Goal: Task Accomplishment & Management: Manage account settings

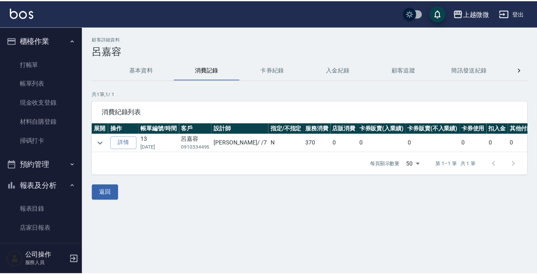
scroll to position [0, 24]
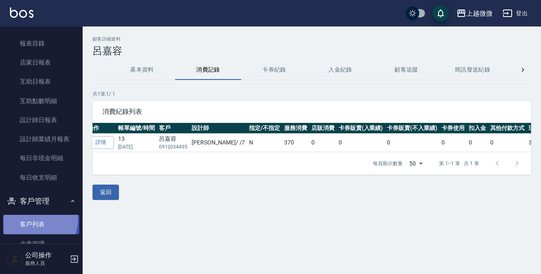
click at [33, 219] on link "客戶列表" at bounding box center [41, 223] width 76 height 19
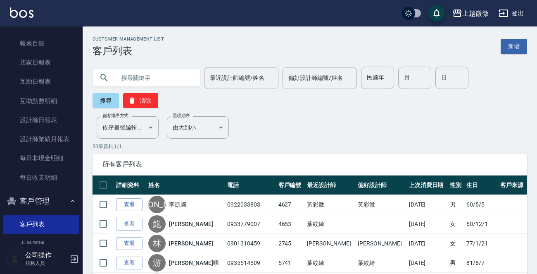
click at [149, 74] on input "text" at bounding box center [155, 78] width 78 height 22
type input "雨"
click at [105, 98] on button "搜尋" at bounding box center [106, 100] width 26 height 15
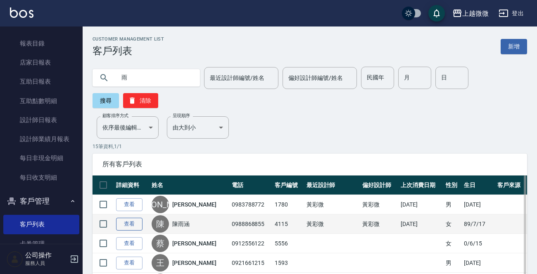
click at [127, 221] on link "查看" at bounding box center [129, 223] width 26 height 13
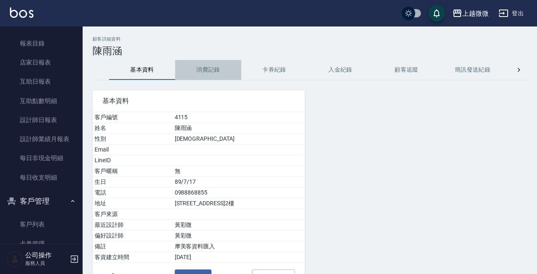
click at [210, 71] on button "消費記錄" at bounding box center [208, 70] width 66 height 20
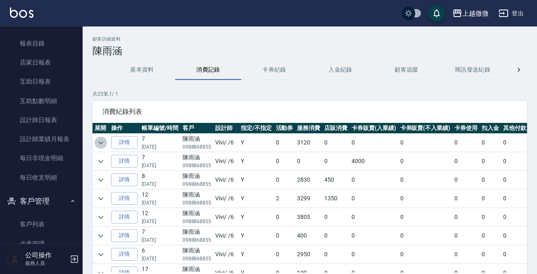
click at [103, 141] on icon "expand row" at bounding box center [101, 143] width 10 height 10
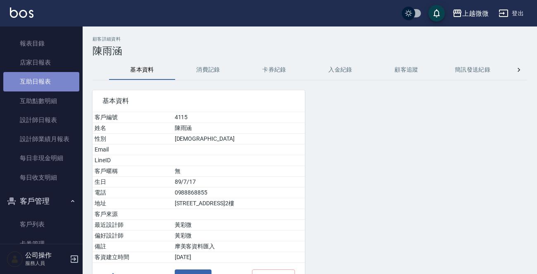
click at [50, 82] on link "互助日報表" at bounding box center [41, 81] width 76 height 19
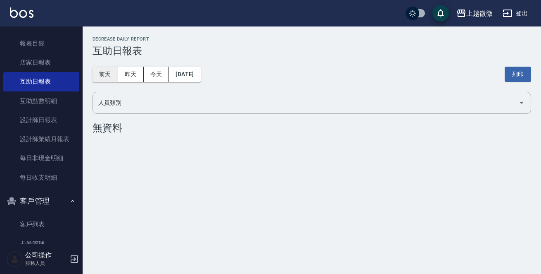
click at [124, 76] on button "昨天" at bounding box center [131, 74] width 26 height 15
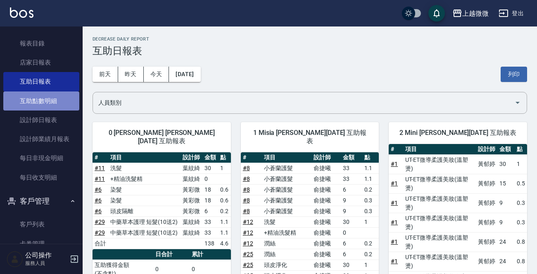
click at [55, 108] on link "互助點數明細" at bounding box center [41, 100] width 76 height 19
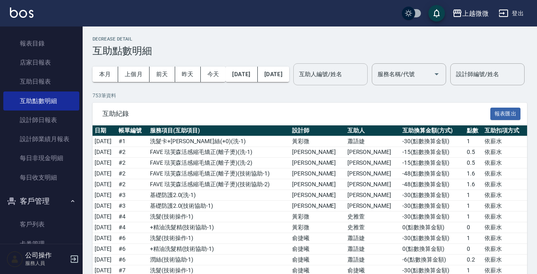
click at [360, 79] on input "互助人編號/姓名" at bounding box center [330, 74] width 67 height 14
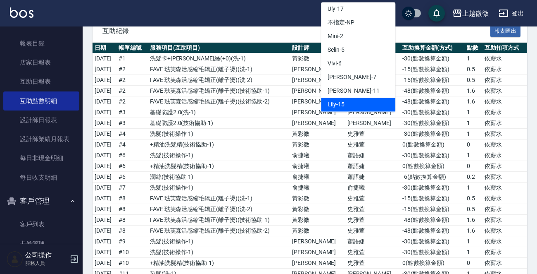
scroll to position [83, 0]
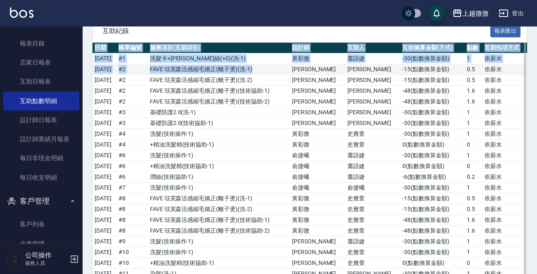
drag, startPoint x: 273, startPoint y: 55, endPoint x: 277, endPoint y: 94, distance: 39.5
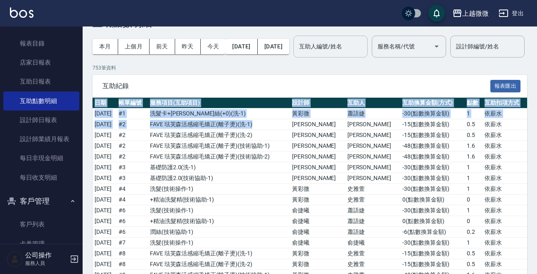
scroll to position [0, 0]
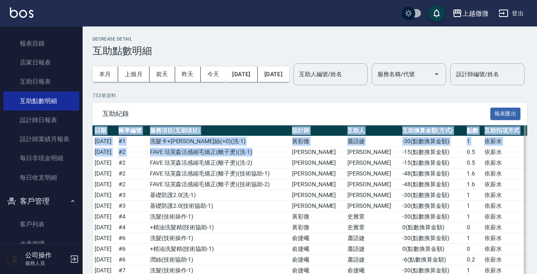
click at [345, 136] on th "設計師" at bounding box center [317, 130] width 55 height 11
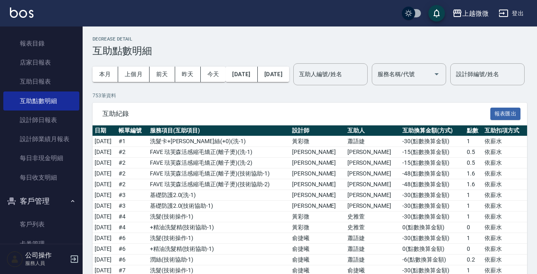
click at [346, 99] on p "753 筆資料" at bounding box center [310, 95] width 435 height 7
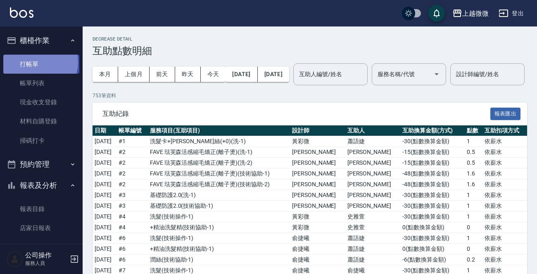
click at [40, 62] on link "打帳單" at bounding box center [41, 64] width 76 height 19
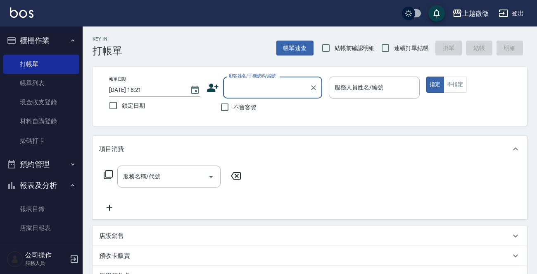
click at [254, 92] on input "顧客姓名/手機號碼/編號" at bounding box center [266, 87] width 79 height 14
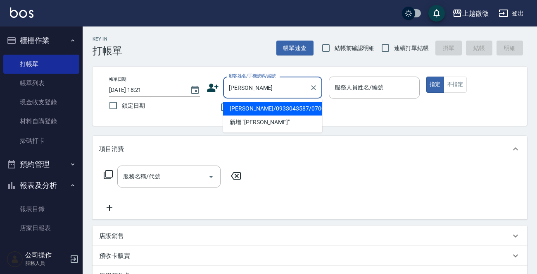
type input "[PERSON_NAME]/0933043587/0700"
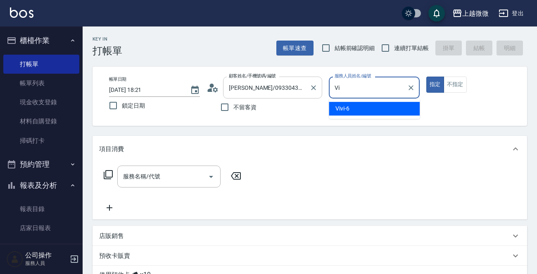
type input "V"
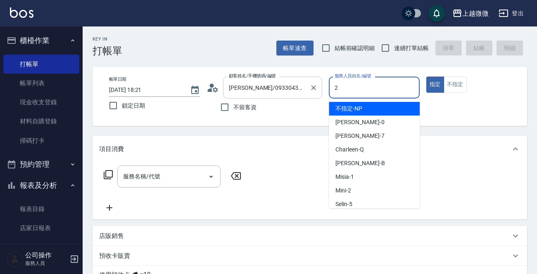
type input "Mini-2"
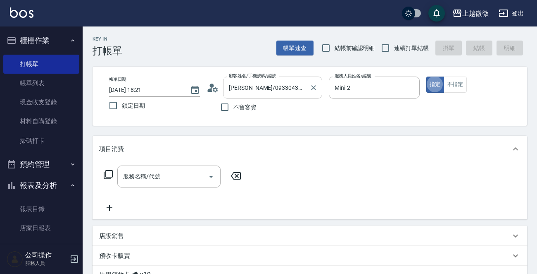
type button "true"
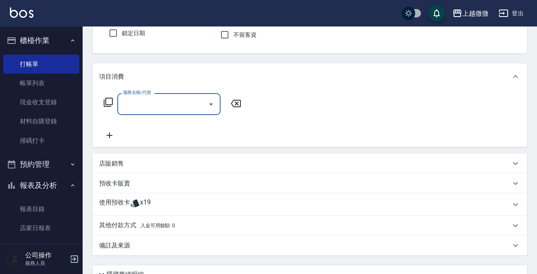
scroll to position [124, 0]
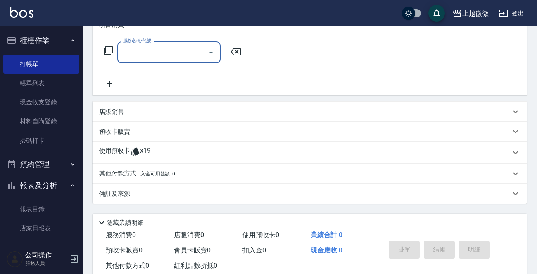
click at [146, 151] on span "x19" at bounding box center [145, 152] width 11 height 12
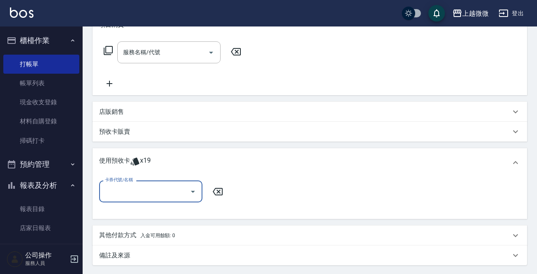
scroll to position [0, 0]
click at [148, 192] on input "卡券代號/名稱" at bounding box center [144, 191] width 83 height 14
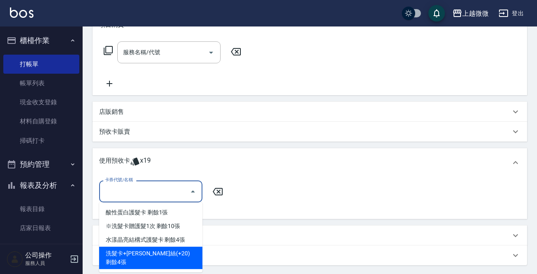
click at [154, 251] on div "洗髮卡+[PERSON_NAME]絲(+20) 剩餘4張" at bounding box center [150, 257] width 103 height 22
type input "洗髮卡+[PERSON_NAME]絲(+20)"
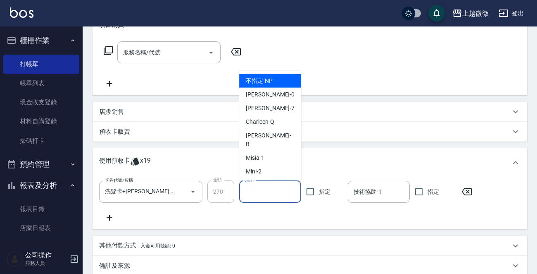
click at [254, 193] on input "洗-1" at bounding box center [270, 191] width 55 height 14
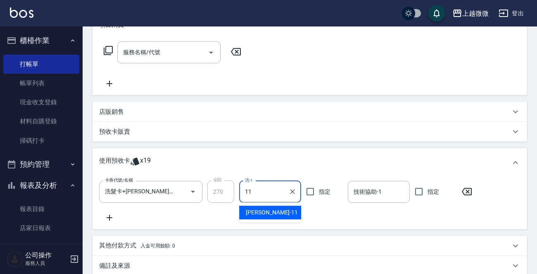
type input "[PERSON_NAME]-11"
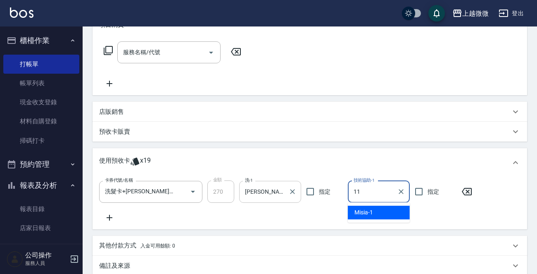
type input "[PERSON_NAME]-11"
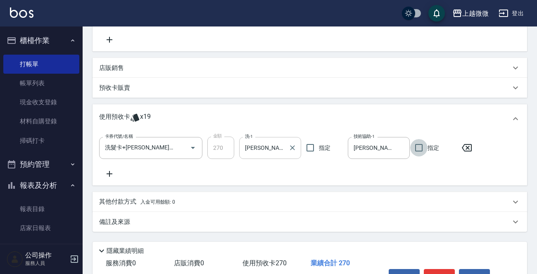
scroll to position [217, 0]
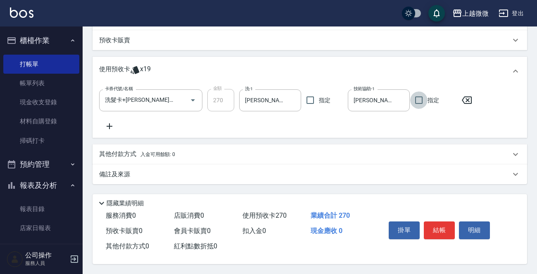
click at [145, 170] on div "備註及來源" at bounding box center [305, 174] width 412 height 9
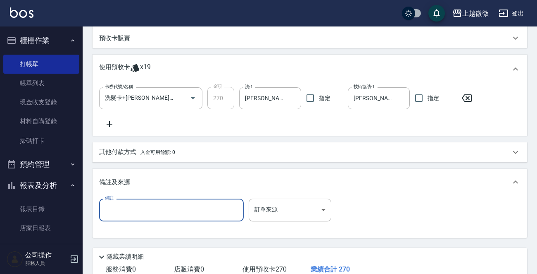
click at [140, 214] on input "備註" at bounding box center [171, 209] width 145 height 22
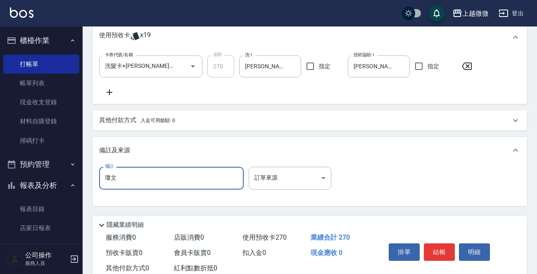
scroll to position [273, 0]
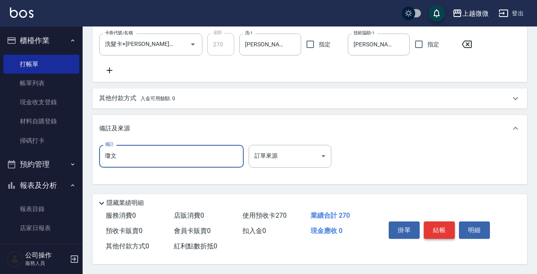
type input "瓊文"
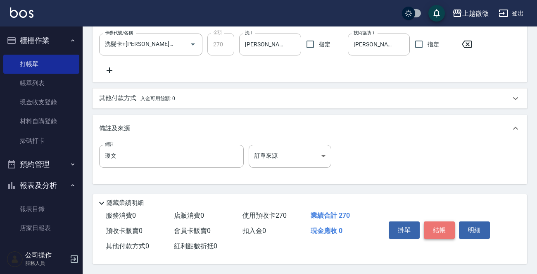
click at [441, 228] on button "結帳" at bounding box center [439, 229] width 31 height 17
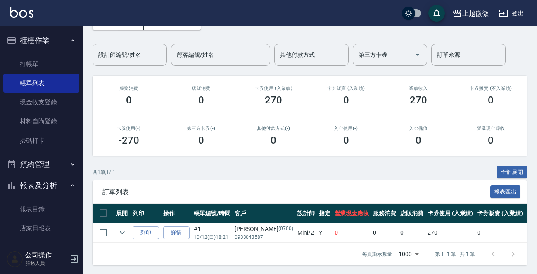
scroll to position [60, 0]
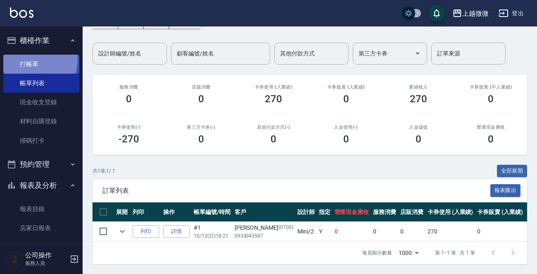
click at [28, 60] on link "打帳單" at bounding box center [41, 64] width 76 height 19
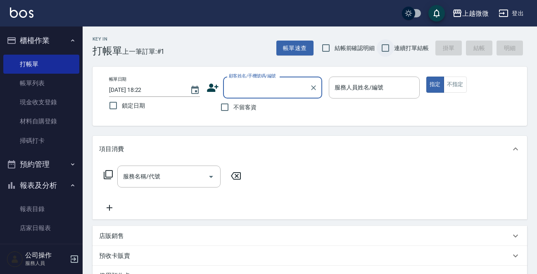
click at [390, 47] on input "連續打單結帳" at bounding box center [385, 47] width 17 height 17
checkbox input "true"
click at [277, 89] on input "顧客姓名/手機號碼/編號" at bounding box center [266, 87] width 79 height 14
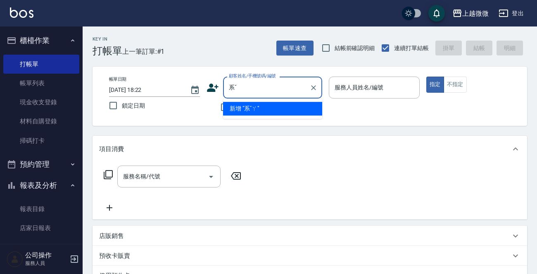
type input "系"
type input "喜"
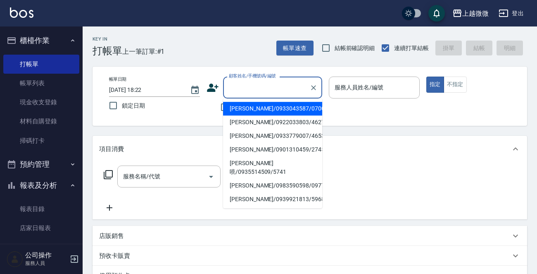
click at [204, 116] on div "帳單日期 [DATE] 18:22 鎖定日期 顧客姓名/手機號碼/編號 顧客姓名/手機號碼/編號 不留客資 服務人員姓名/編號 服務人員姓名/編號 指定 不指定" at bounding box center [310, 96] width 435 height 59
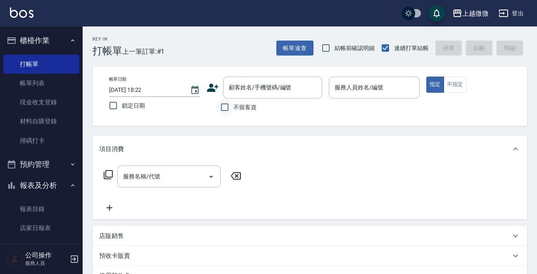
click at [226, 108] on input "不留客資" at bounding box center [224, 106] width 17 height 17
checkbox input "true"
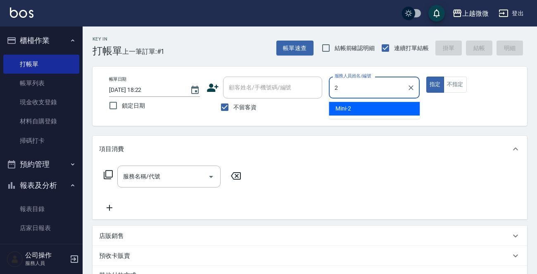
type input "2"
type button "true"
type input "Mini-2"
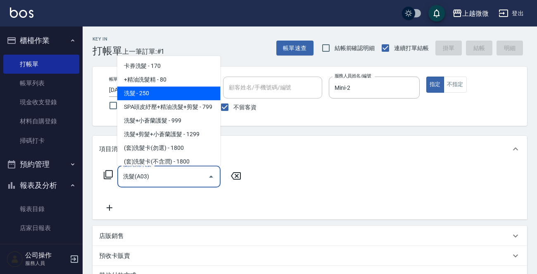
type input "洗髮(A03)"
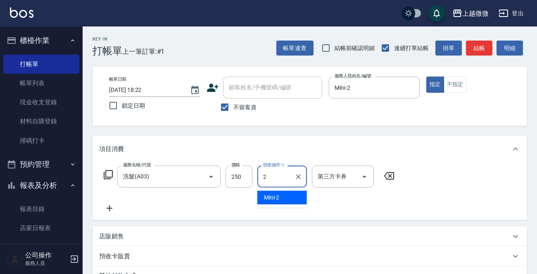
type input "Mini-2"
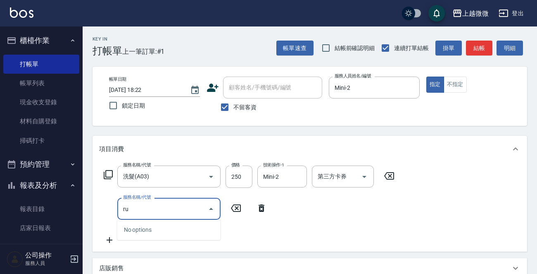
type input "r"
type input "剪髮(B02)"
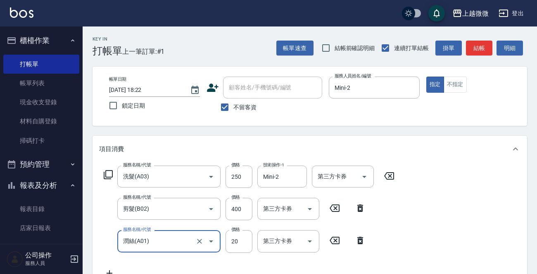
type input "潤絲(A01)"
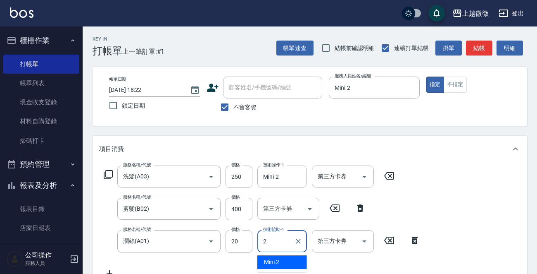
type input "Mini-2"
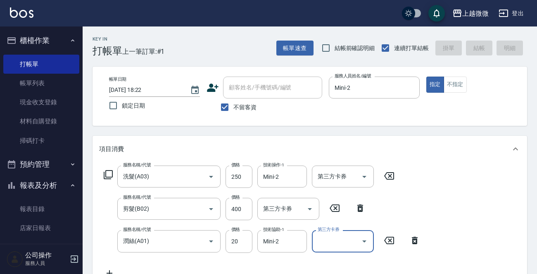
type input "[DATE] 18:23"
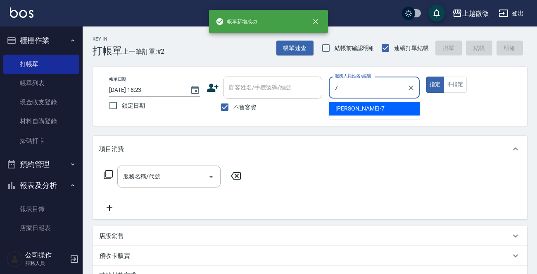
type input "[PERSON_NAME]-7"
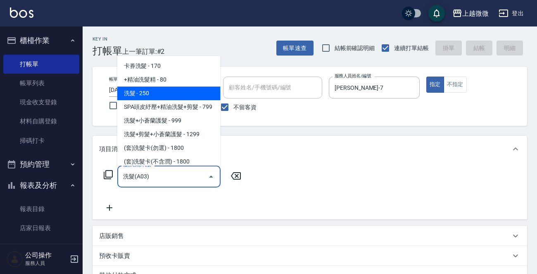
type input "洗髮(A03)"
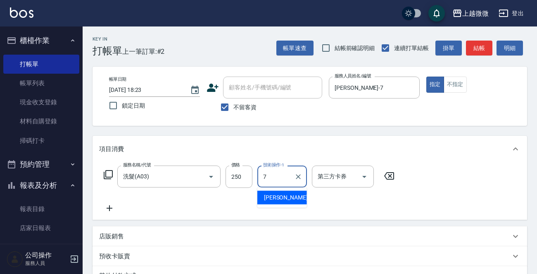
type input "[PERSON_NAME]-7"
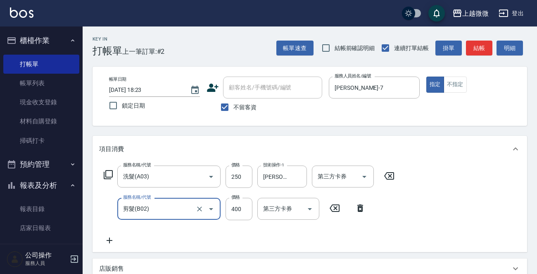
type input "剪髮(B02)"
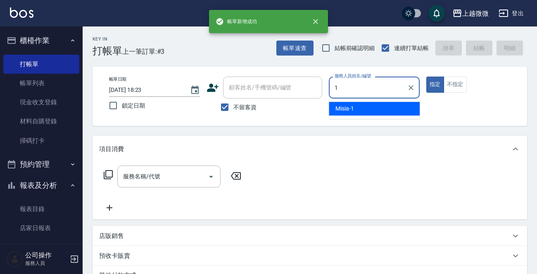
type input "Misia-1"
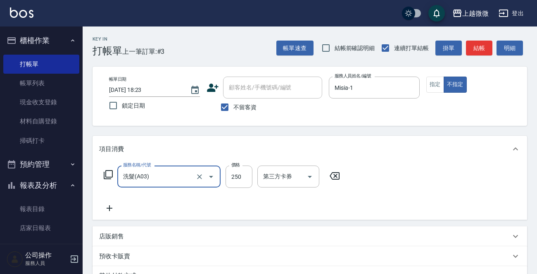
type input "洗髮(A03)"
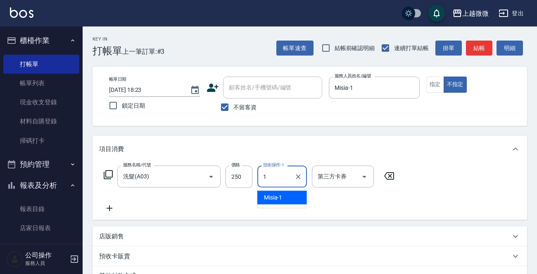
type input "Misia-1"
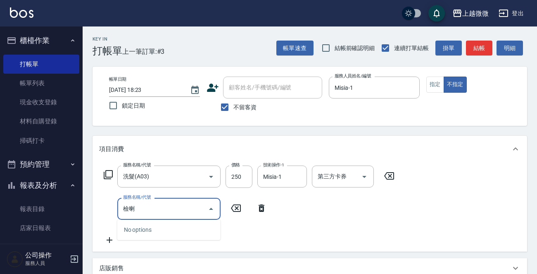
type input "檢"
type input "剪髮(B02)"
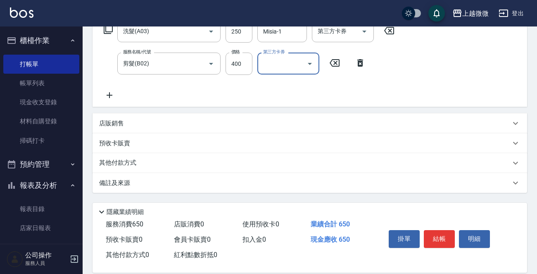
scroll to position [156, 0]
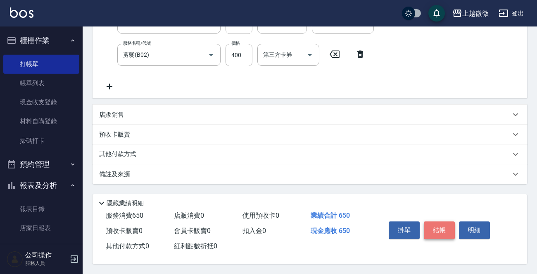
click at [437, 229] on button "結帳" at bounding box center [439, 229] width 31 height 17
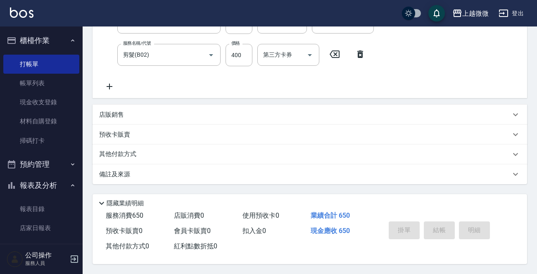
scroll to position [0, 0]
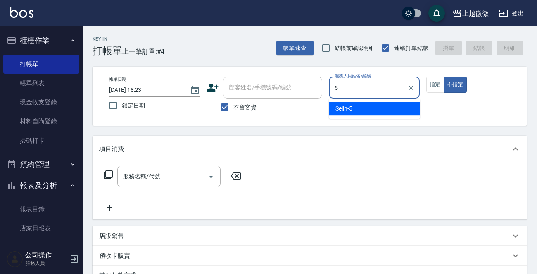
type input "5"
type button "false"
type input "Selin-5"
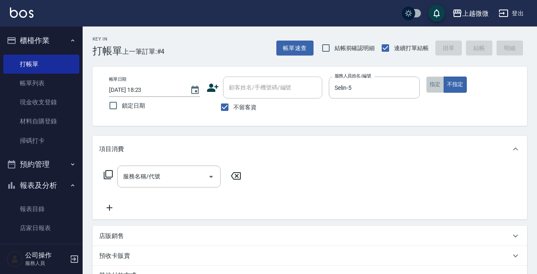
click at [431, 81] on button "指定" at bounding box center [435, 84] width 18 height 16
click at [136, 179] on div "服務名稱/代號 服務名稱/代號" at bounding box center [168, 176] width 103 height 22
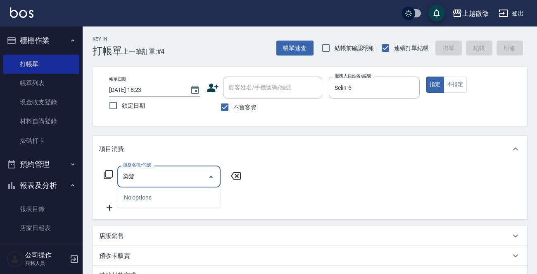
type input "染"
type input "ㄖ"
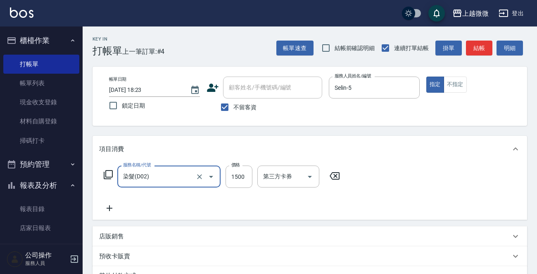
type input "染髮(D02)"
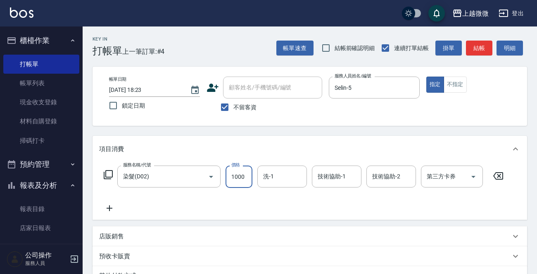
type input "1000"
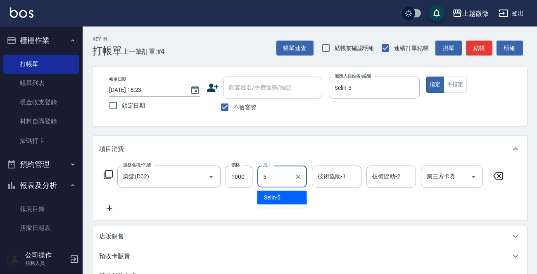
type input "Selin-5"
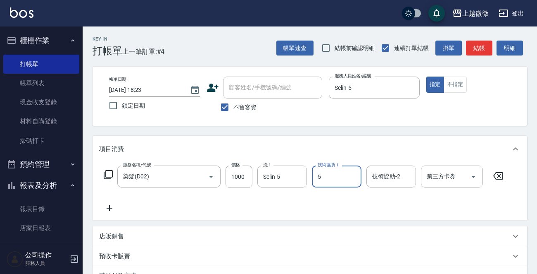
type input "5"
type input "+"
type input "Selin-5"
type input "+5"
type input "Line酷券"
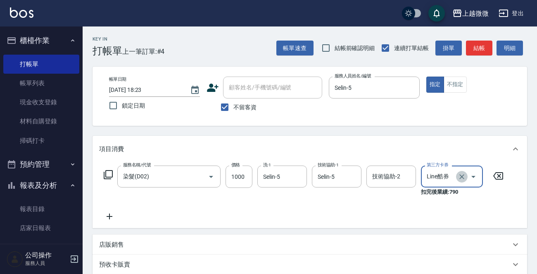
click at [460, 178] on icon "Clear" at bounding box center [462, 176] width 5 height 5
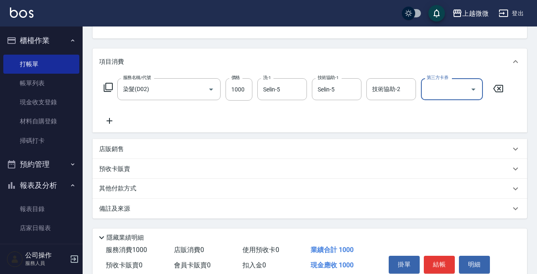
scroll to position [124, 0]
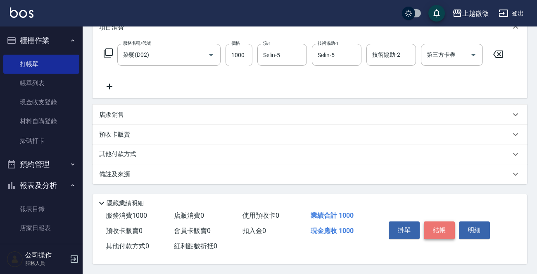
click at [438, 224] on button "結帳" at bounding box center [439, 229] width 31 height 17
type input "[DATE] 18:24"
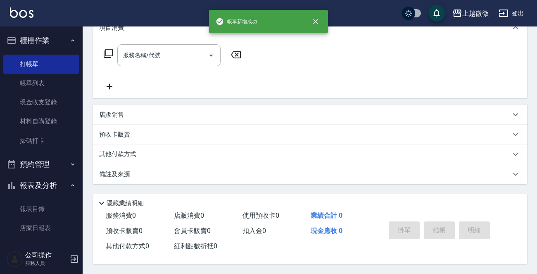
scroll to position [0, 0]
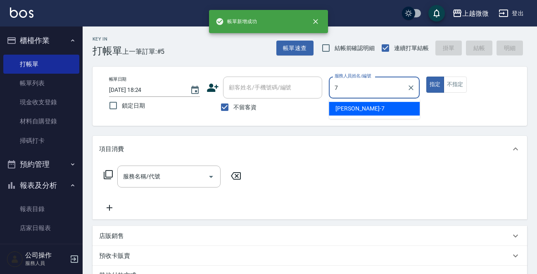
type input "[PERSON_NAME]-7"
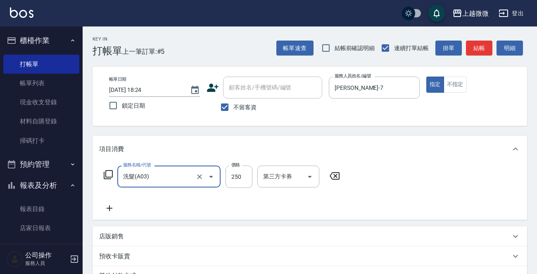
type input "洗髮(A03)"
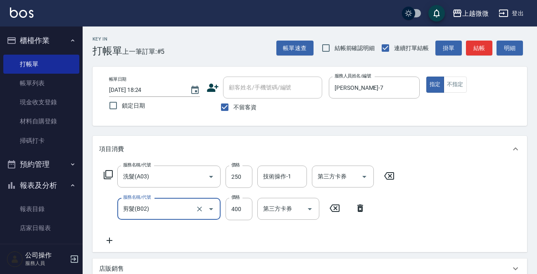
type input "剪髮(B02)"
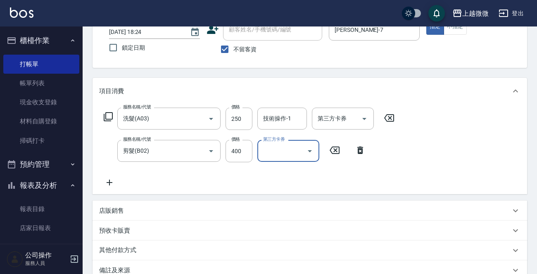
scroll to position [156, 0]
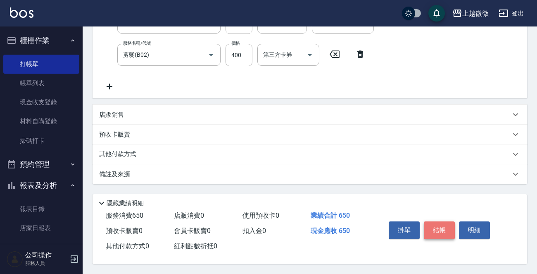
click at [446, 226] on button "結帳" at bounding box center [439, 229] width 31 height 17
type input "[DATE] 18:25"
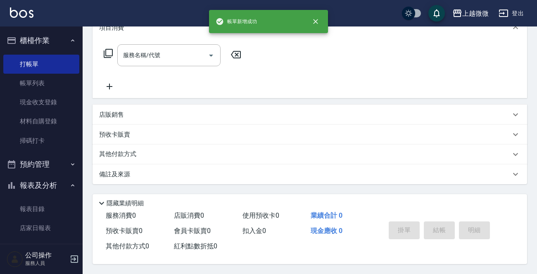
scroll to position [0, 0]
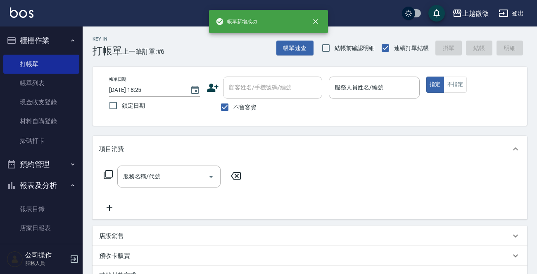
click at [240, 105] on span "不留客資" at bounding box center [244, 107] width 23 height 9
click at [233, 105] on input "不留客資" at bounding box center [224, 106] width 17 height 17
checkbox input "false"
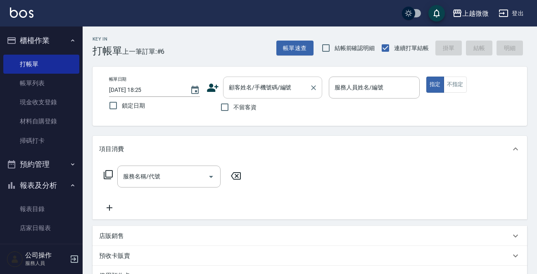
click at [257, 86] on div "顧客姓名/手機號碼/編號 顧客姓名/手機號碼/編號" at bounding box center [272, 87] width 99 height 22
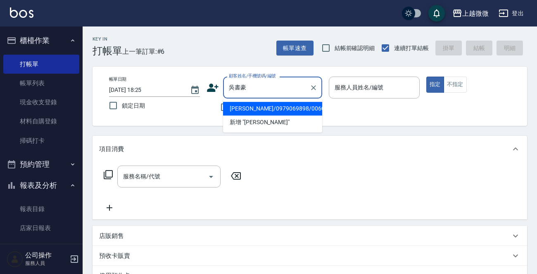
type input "[PERSON_NAME]/0979069898/0060"
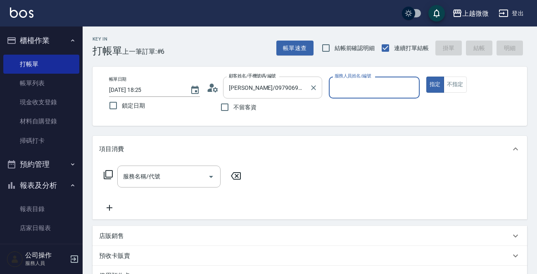
type input "Selin-5"
click at [426, 76] on button "指定" at bounding box center [435, 84] width 18 height 16
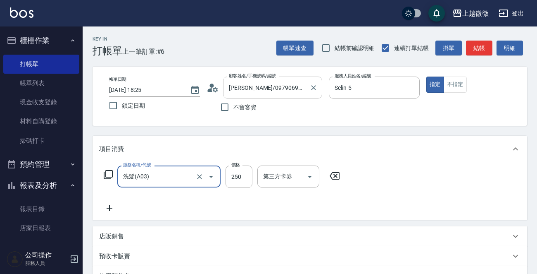
type input "洗髮(A03)"
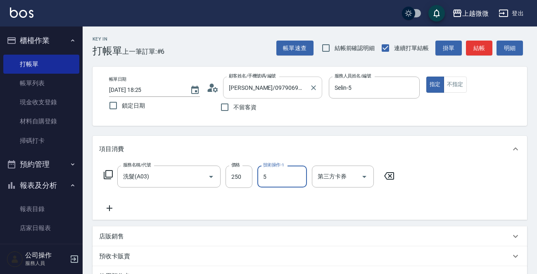
type input "Selin-5"
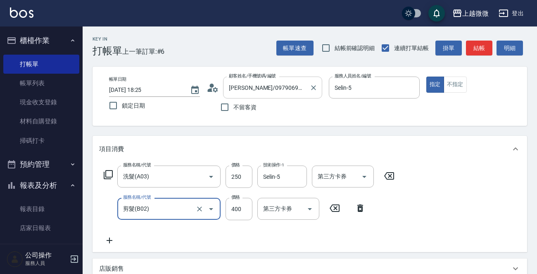
type input "剪髮(B02)"
type input "350"
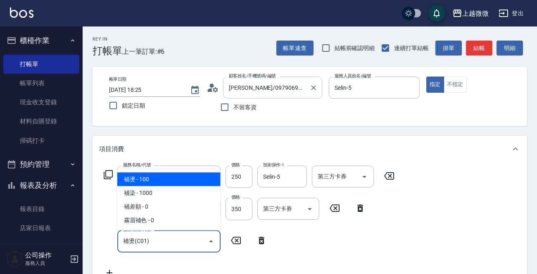
type input "補燙(C01)"
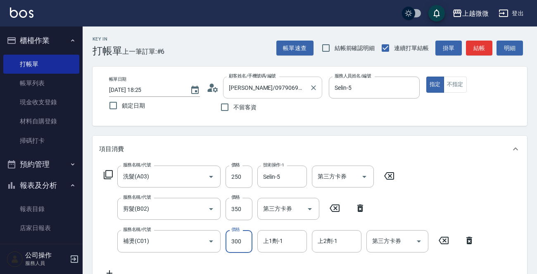
type input "300"
type input "54"
type input "Selin-5"
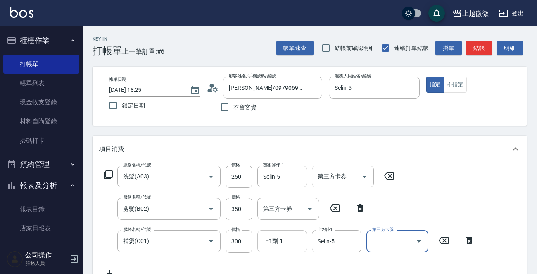
click at [290, 245] on input "上1劑-1" at bounding box center [282, 240] width 42 height 14
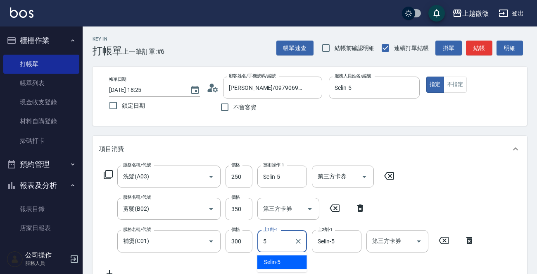
type input "Selin-5"
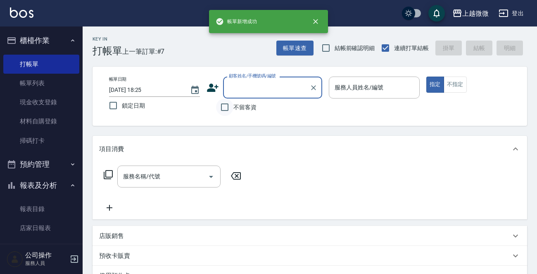
click at [229, 106] on input "不留客資" at bounding box center [224, 106] width 17 height 17
checkbox input "true"
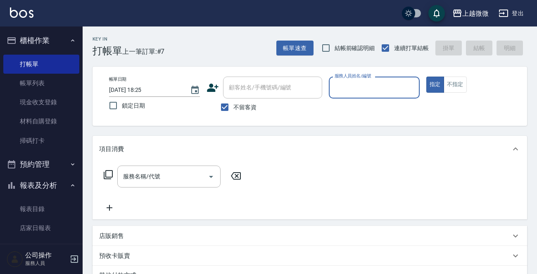
click at [342, 85] on input "服務人員姓名/編號" at bounding box center [374, 87] width 83 height 14
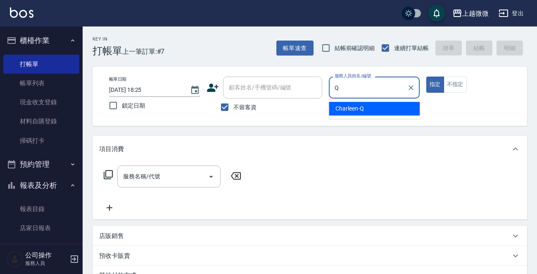
click at [346, 107] on span "Charleen -Q" at bounding box center [350, 108] width 29 height 9
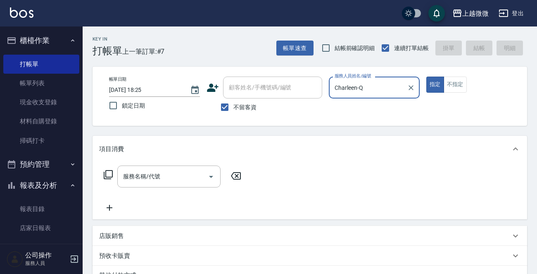
type input "Charleen-Q"
click at [234, 104] on span "不留客資" at bounding box center [244, 107] width 23 height 9
click at [233, 104] on input "不留客資" at bounding box center [224, 106] width 17 height 17
checkbox input "false"
click at [248, 88] on div "顧客姓名/手機號碼/編號 顧客姓名/手機號碼/編號" at bounding box center [272, 87] width 99 height 22
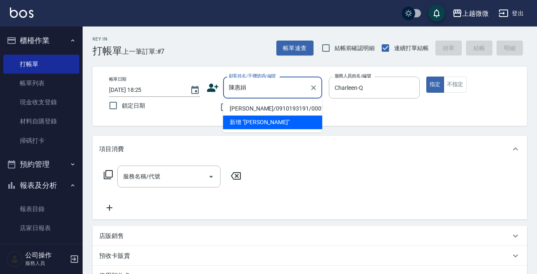
click at [251, 107] on li "[PERSON_NAME]/0910193191/0001" at bounding box center [272, 109] width 99 height 14
type input "[PERSON_NAME]/0910193191/0001"
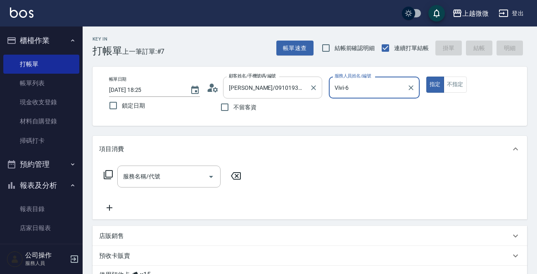
drag, startPoint x: 342, startPoint y: 90, endPoint x: 294, endPoint y: 90, distance: 47.9
click at [298, 90] on div "帳單日期 [DATE] 18:25 鎖定日期 顧客姓名/手機號碼/編號 [PERSON_NAME]/0910193191/0001 顧客姓名/手機號碼/編號 …" at bounding box center [309, 95] width 415 height 39
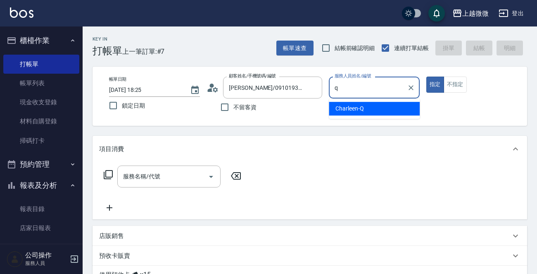
click at [386, 109] on div "Charleen -Q" at bounding box center [374, 109] width 91 height 14
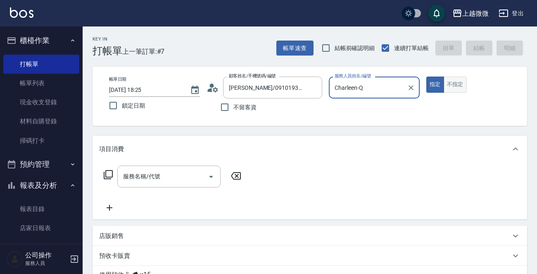
type input "Charleen-Q"
click at [457, 84] on button "不指定" at bounding box center [455, 84] width 23 height 16
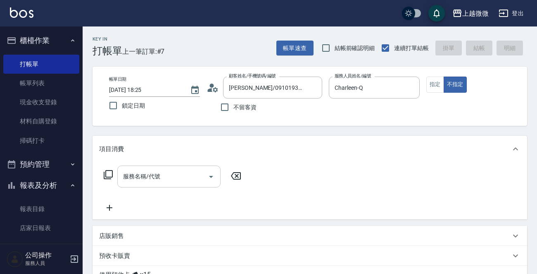
click at [169, 174] on input "服務名稱/代號" at bounding box center [162, 176] width 83 height 14
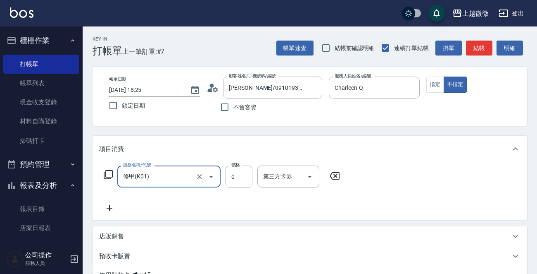
type input "修甲(K01)"
type input "2298"
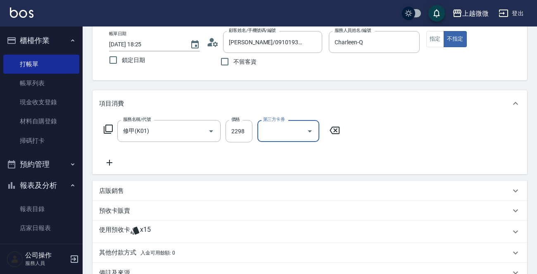
scroll to position [145, 0]
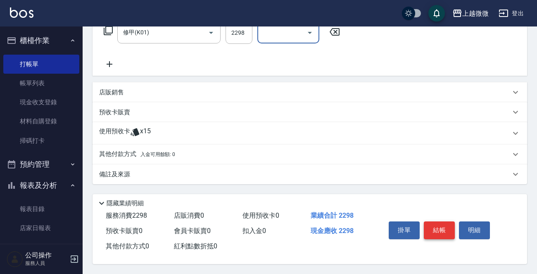
click at [433, 232] on button "結帳" at bounding box center [439, 229] width 31 height 17
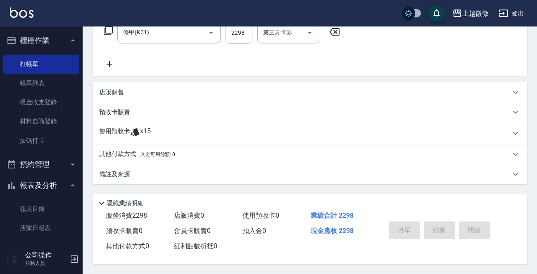
type input "[DATE] 18:26"
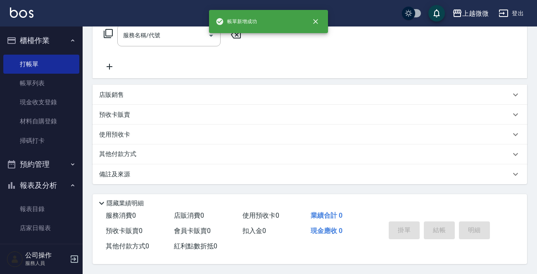
scroll to position [0, 0]
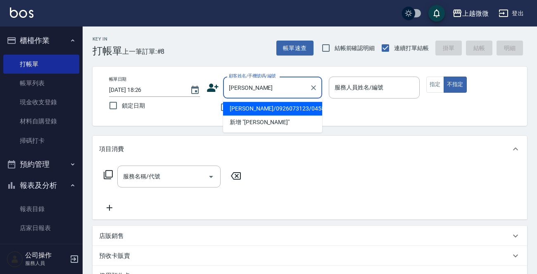
type input "[PERSON_NAME]/0926073123/0458"
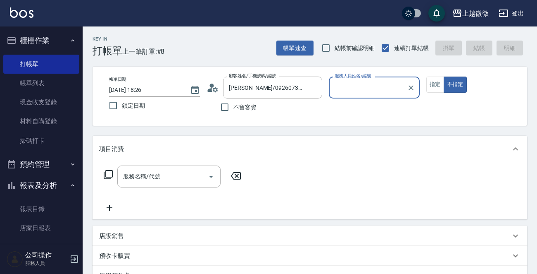
type input "[PERSON_NAME]-7"
click at [444, 76] on button "不指定" at bounding box center [455, 84] width 23 height 16
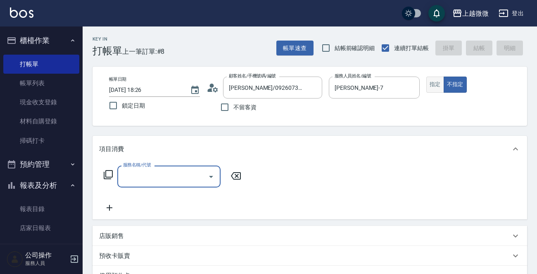
click at [431, 78] on button "指定" at bounding box center [435, 84] width 18 height 16
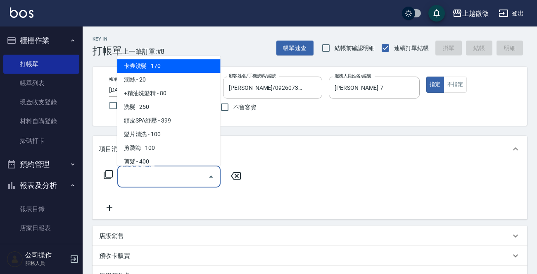
click at [169, 172] on input "服務名稱/代號" at bounding box center [162, 176] width 83 height 14
click at [169, 173] on input "服務名稱/代號" at bounding box center [162, 176] width 83 height 14
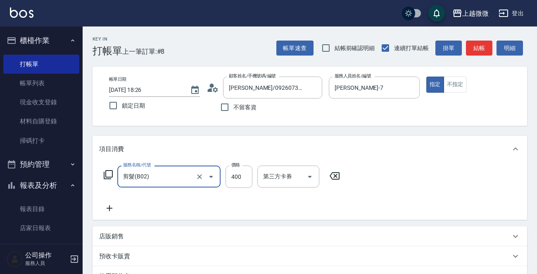
type input "剪髮(B02)"
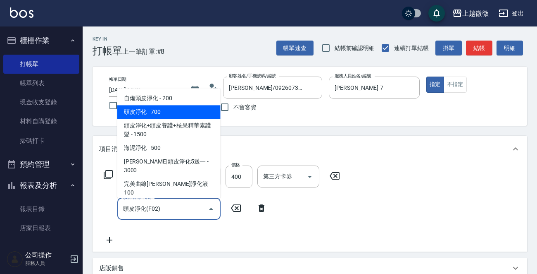
type input "頭皮淨化(F02)"
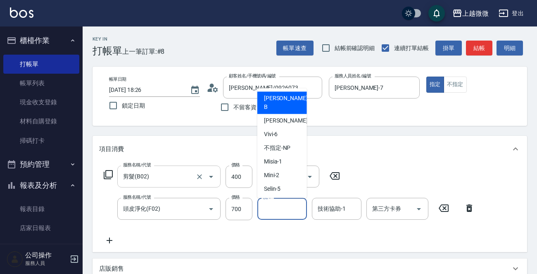
type input "+"
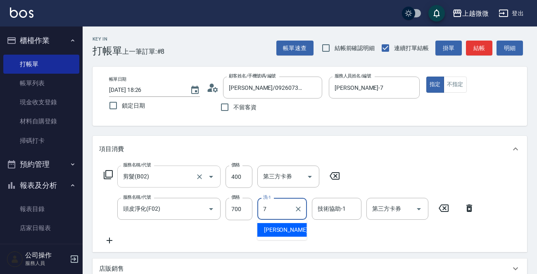
type input "7+"
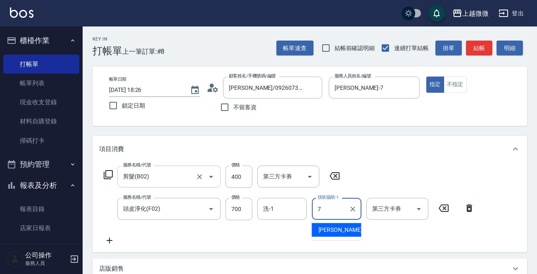
type input "[PERSON_NAME]-7"
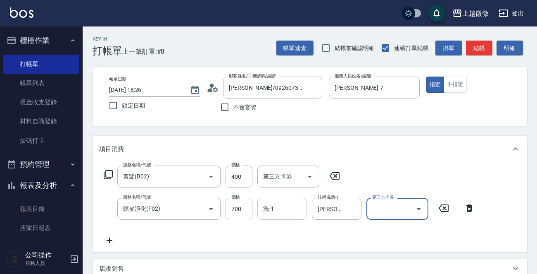
click at [286, 212] on input "洗-1" at bounding box center [282, 208] width 42 height 14
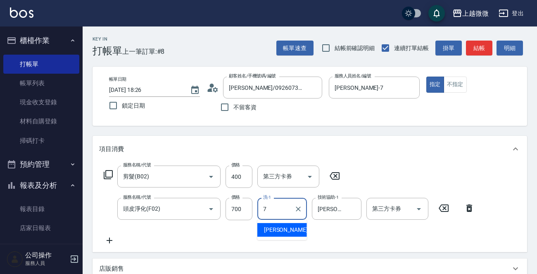
type input "[PERSON_NAME]-7"
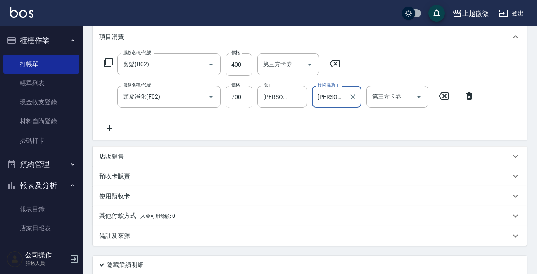
scroll to position [176, 0]
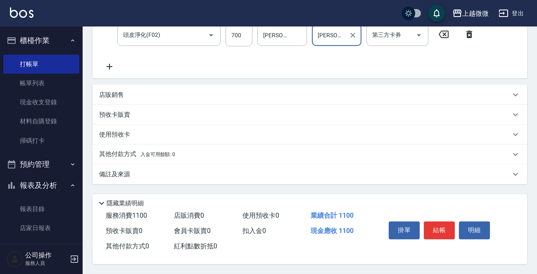
click at [171, 176] on div "備註及來源" at bounding box center [305, 174] width 412 height 9
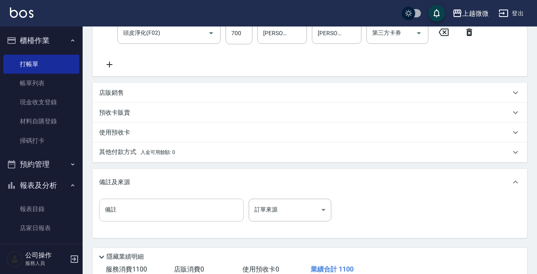
click at [155, 210] on input "備註" at bounding box center [171, 209] width 145 height 22
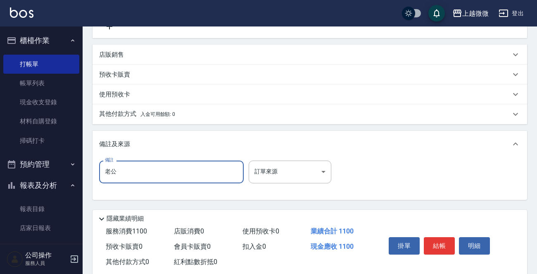
scroll to position [231, 0]
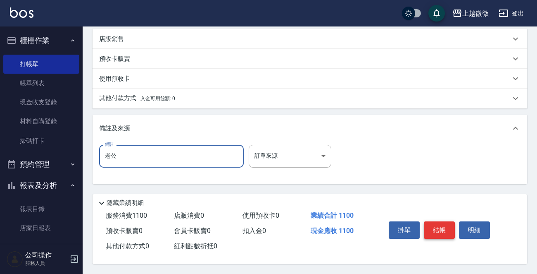
type input "老公"
click at [434, 223] on button "結帳" at bounding box center [439, 229] width 31 height 17
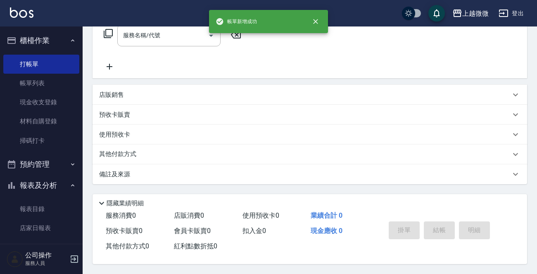
scroll to position [0, 0]
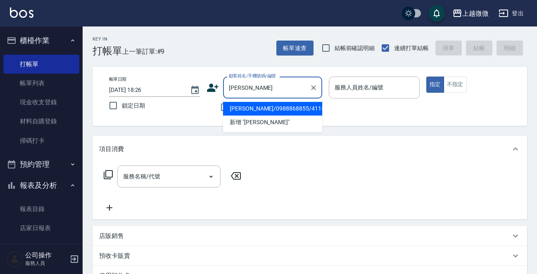
type input "[PERSON_NAME]/0988868855/4115"
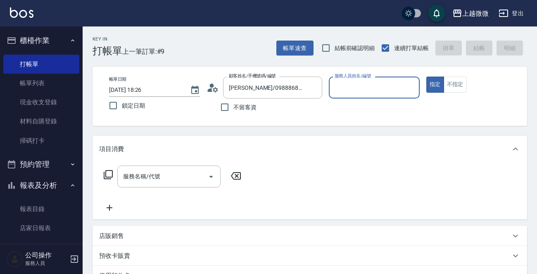
type input "Vivi-6"
click at [426, 76] on button "指定" at bounding box center [435, 84] width 18 height 16
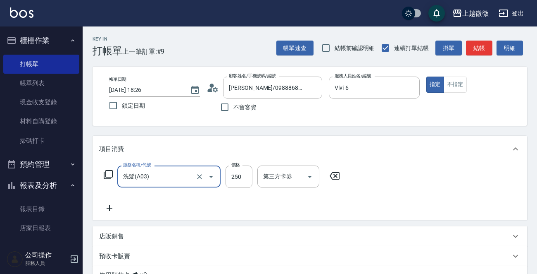
type input "洗髮(A03)"
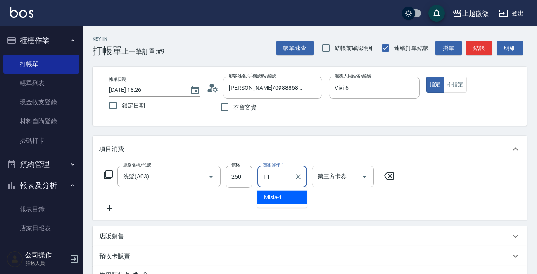
type input "[PERSON_NAME]-11"
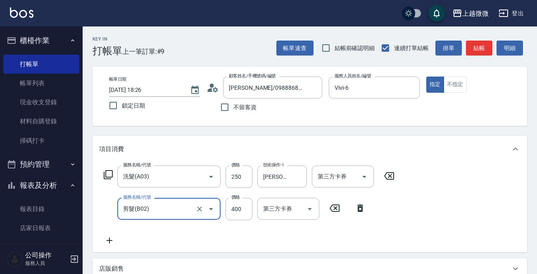
type input "剪髮(B02)"
type input "550"
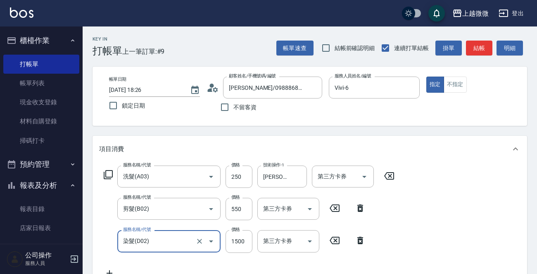
type input "染髮(D02)"
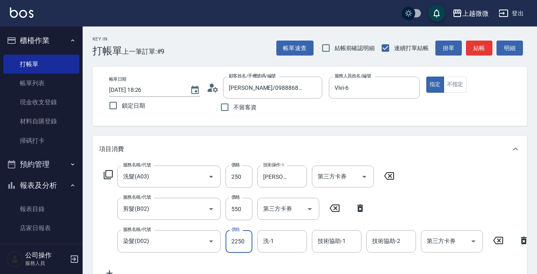
type input "2250"
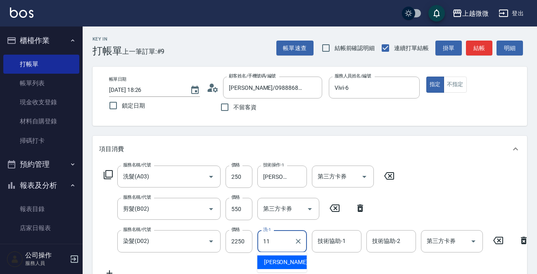
type input "[PERSON_NAME]-11"
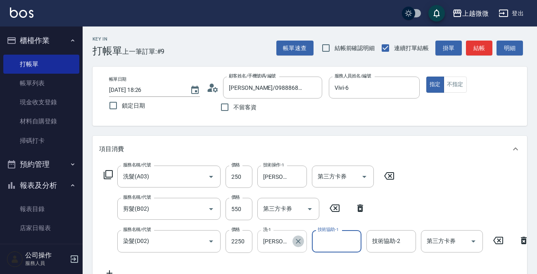
click at [294, 241] on icon "Clear" at bounding box center [298, 241] width 8 height 8
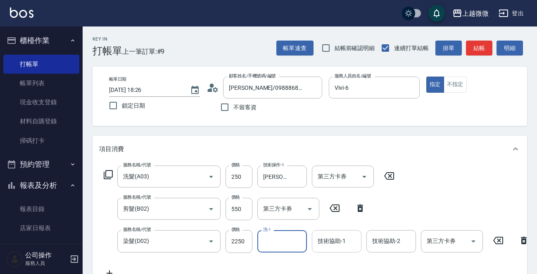
click at [324, 241] on div "技術協助-1 技術協助-1" at bounding box center [337, 241] width 50 height 22
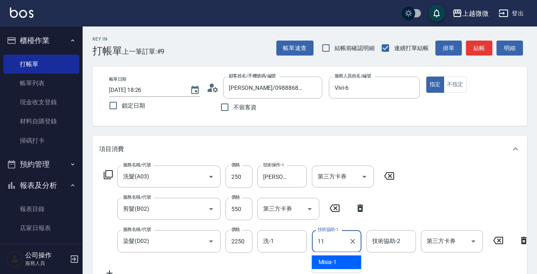
type input "[PERSON_NAME]-11"
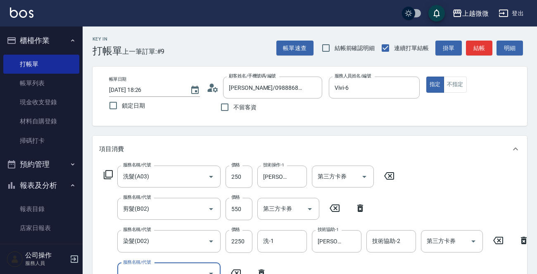
scroll to position [7, 0]
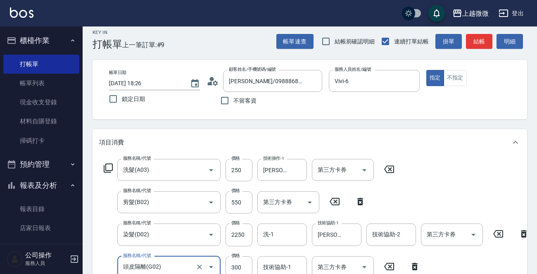
type input "頭皮隔離(G02)"
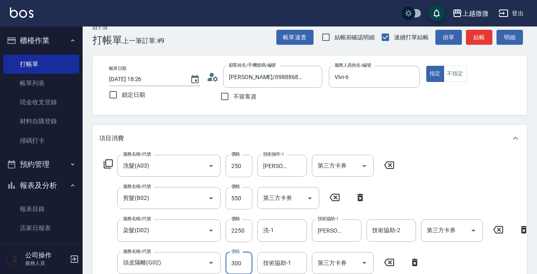
type input "0"
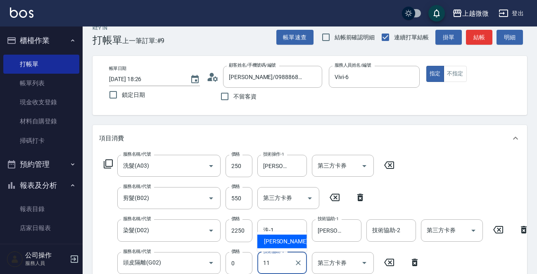
type input "[PERSON_NAME]-11"
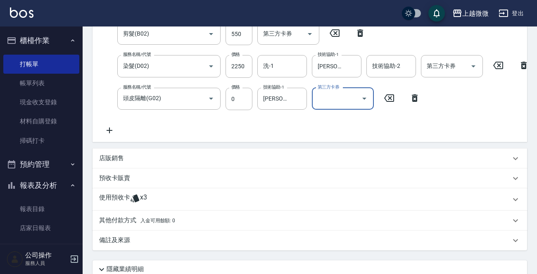
scroll to position [176, 0]
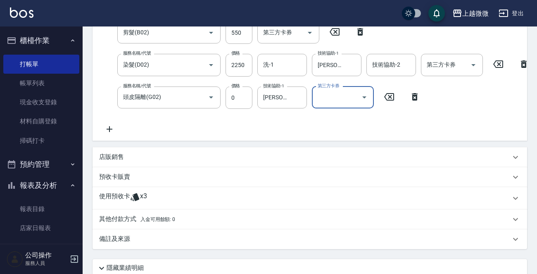
click at [147, 202] on span "x3" at bounding box center [143, 198] width 7 height 12
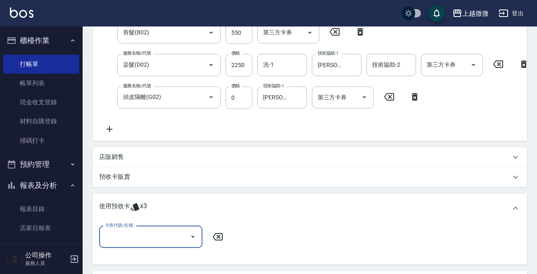
scroll to position [300, 0]
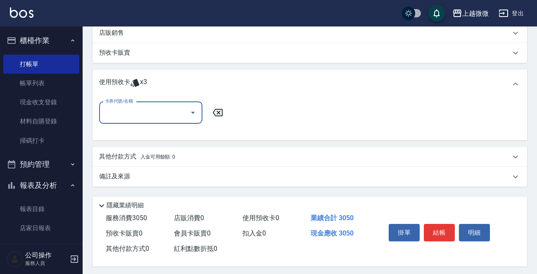
click at [162, 120] on input "卡券代號/名稱" at bounding box center [144, 112] width 83 height 14
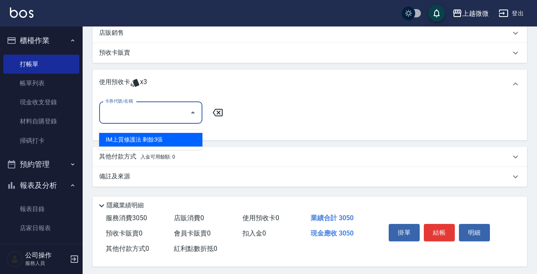
click at [154, 137] on div "IM上質修護法 剩餘3張" at bounding box center [150, 140] width 103 height 14
type input "IM上質修護法"
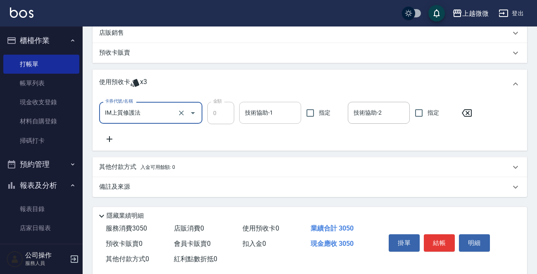
click at [262, 115] on div "技術協助-1 技術協助-1" at bounding box center [270, 113] width 62 height 22
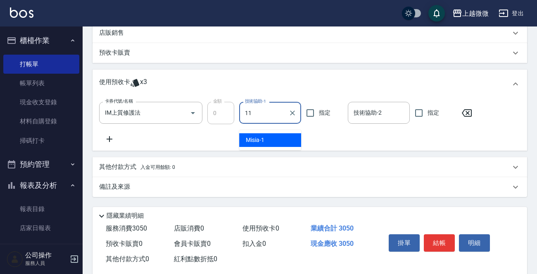
type input "[PERSON_NAME]-11"
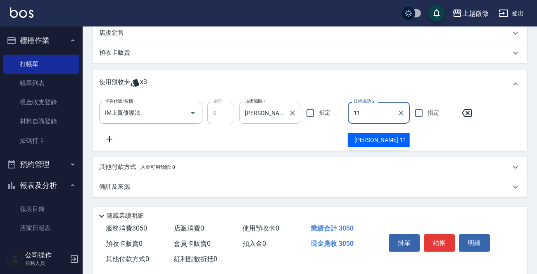
type input "[PERSON_NAME]-11"
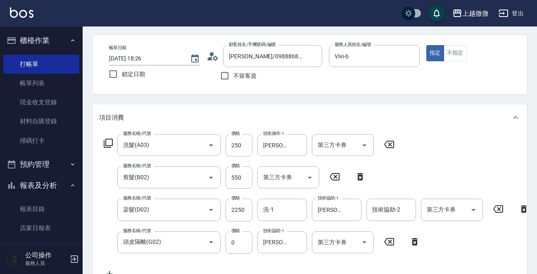
scroll to position [0, 0]
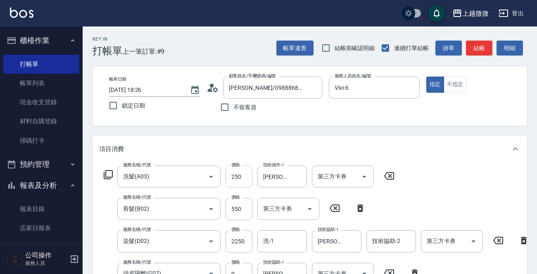
click at [251, 173] on input "250" at bounding box center [239, 176] width 27 height 22
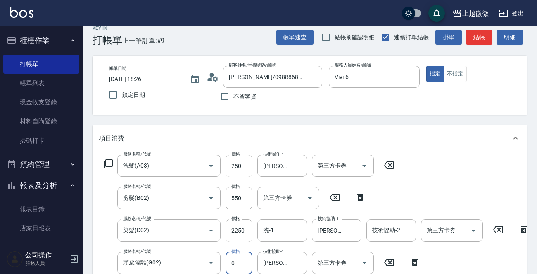
click at [242, 172] on input "250" at bounding box center [239, 166] width 27 height 22
type input "280"
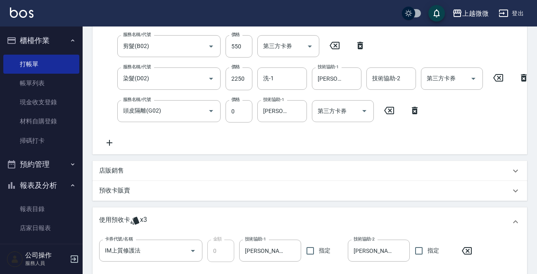
scroll to position [321, 0]
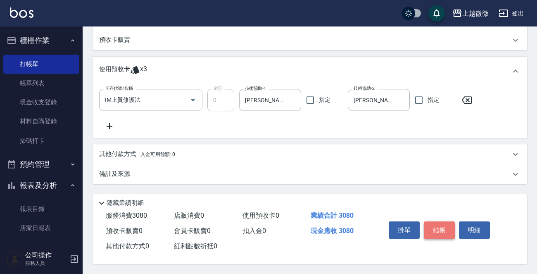
click at [445, 228] on button "結帳" at bounding box center [439, 229] width 31 height 17
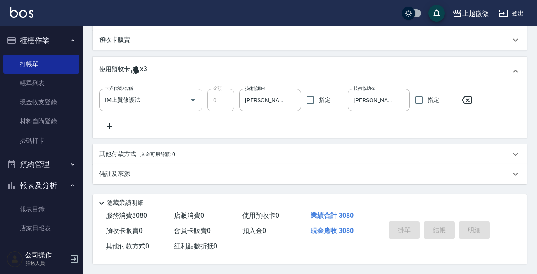
type input "[DATE] 18:27"
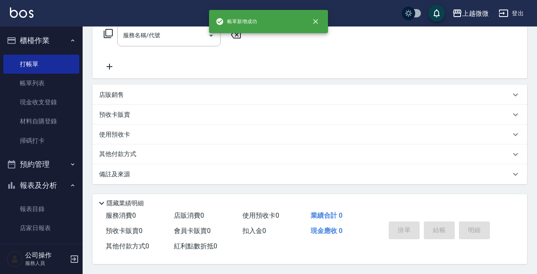
scroll to position [0, 0]
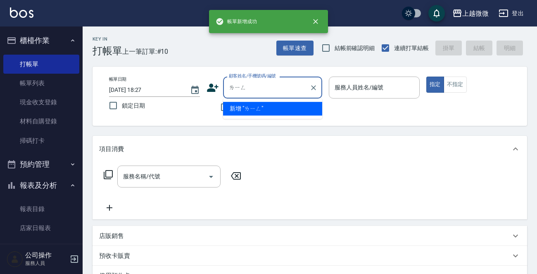
type input "玲"
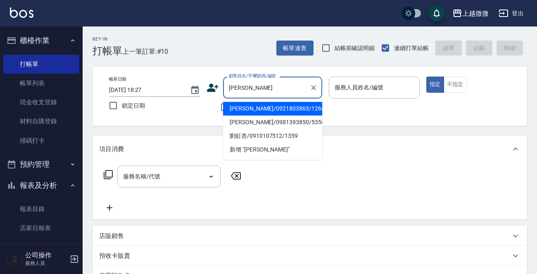
type input "[PERSON_NAME]/0921803863/1264"
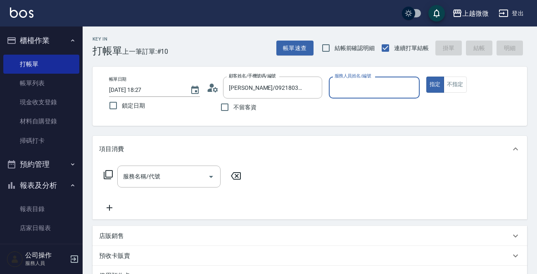
type input "[PERSON_NAME]-7"
click at [426, 76] on button "指定" at bounding box center [435, 84] width 18 height 16
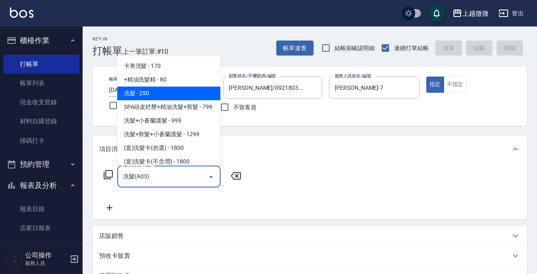
type input "洗髮(A03)"
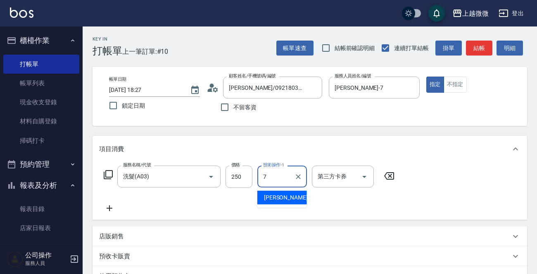
type input "[PERSON_NAME]-7"
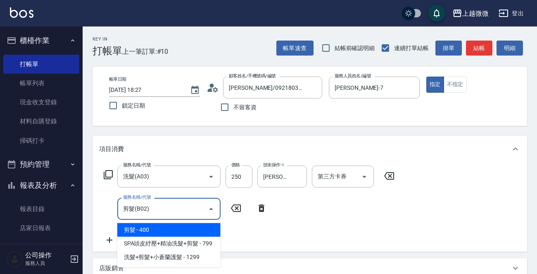
type input "剪髮(B02)"
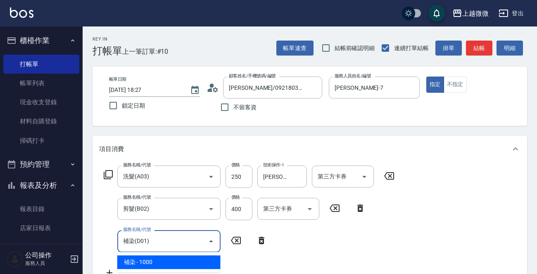
type input "補染(D01)"
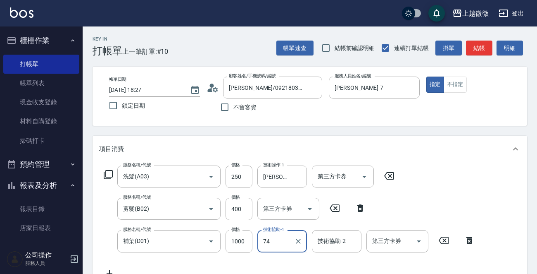
type input "74"
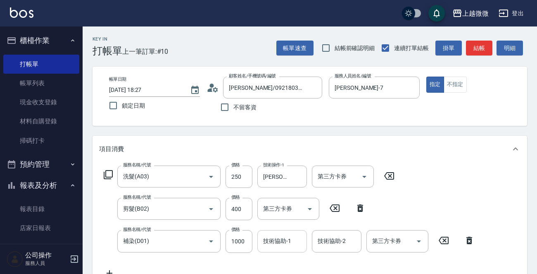
click at [290, 234] on input "技術協助-1" at bounding box center [282, 240] width 42 height 14
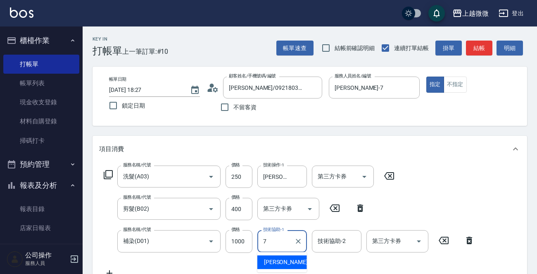
type input "[PERSON_NAME]-7"
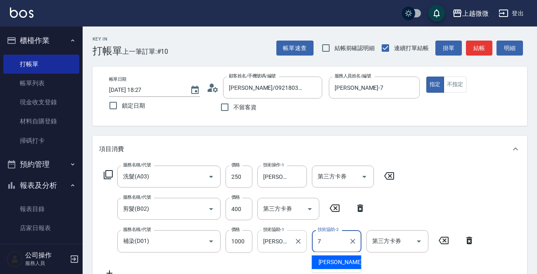
type input "[PERSON_NAME]-7"
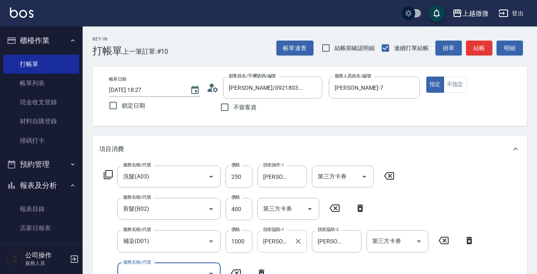
scroll to position [7, 0]
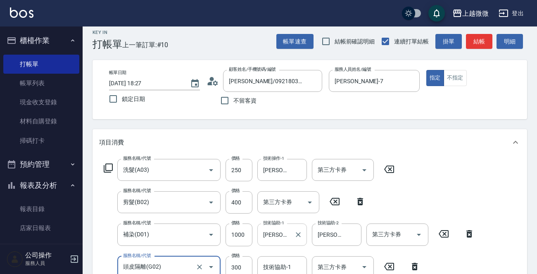
type input "頭皮隔離(G02)"
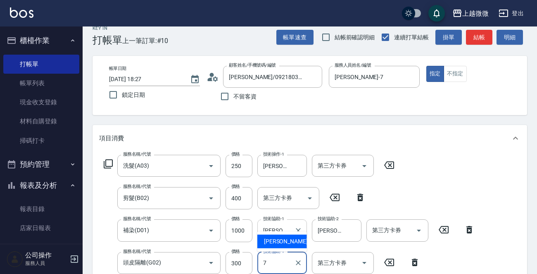
type input "[PERSON_NAME]-7"
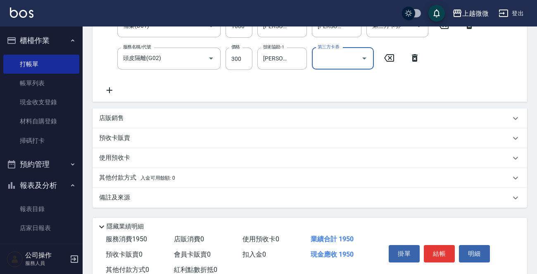
scroll to position [240, 0]
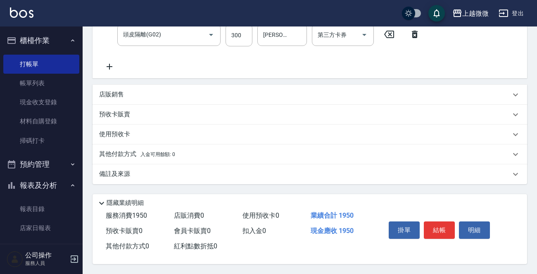
click at [108, 64] on icon at bounding box center [110, 67] width 6 height 6
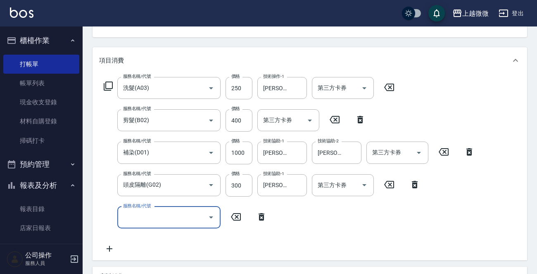
scroll to position [122, 0]
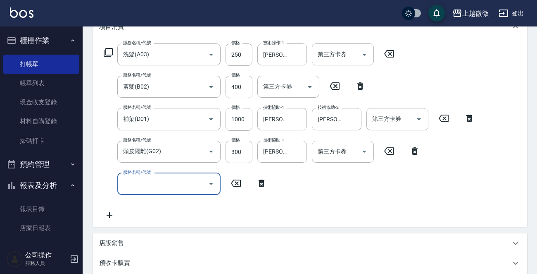
click at [157, 183] on input "服務名稱/代號" at bounding box center [162, 183] width 83 height 14
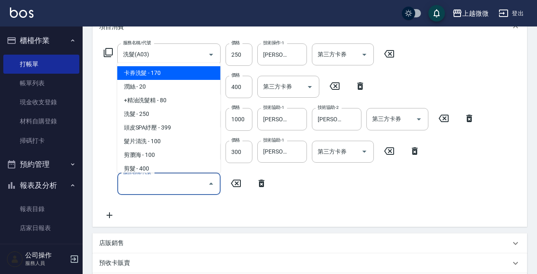
click at [284, 183] on div "服務名稱/代號 洗髮(A03) 服務名稱/代號 價格 250 價格 技術操作-1 [PERSON_NAME]-7 技術操作-1 第三方卡券 第三方卡券 服務名…" at bounding box center [289, 131] width 381 height 176
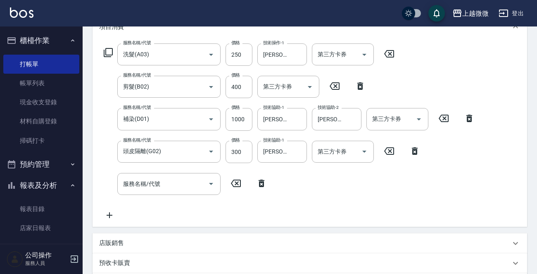
click at [248, 183] on div "服務名稱/代號 服務名稱/代號" at bounding box center [185, 184] width 173 height 22
click at [263, 181] on icon at bounding box center [262, 182] width 6 height 7
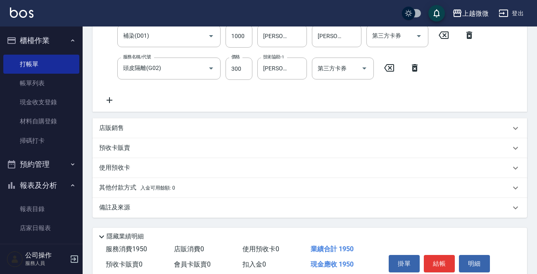
scroll to position [240, 0]
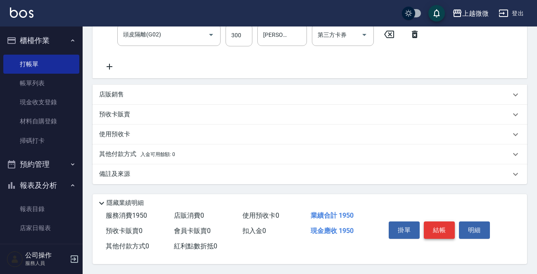
click at [441, 227] on button "結帳" at bounding box center [439, 229] width 31 height 17
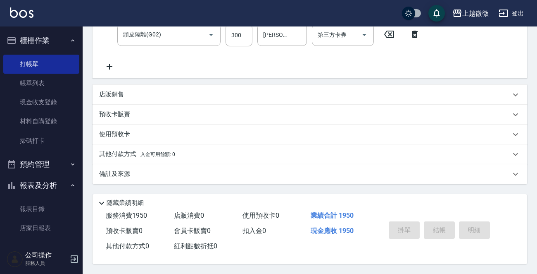
type input "[DATE] 18:28"
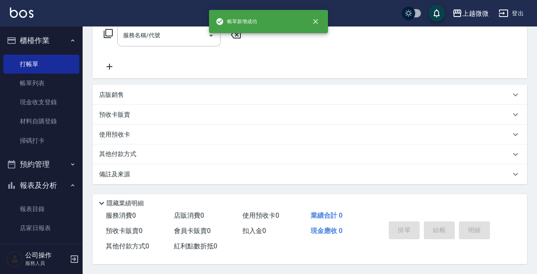
scroll to position [0, 0]
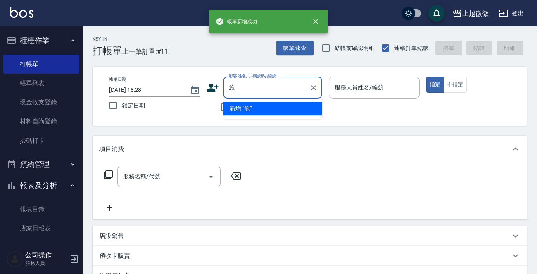
type input "施"
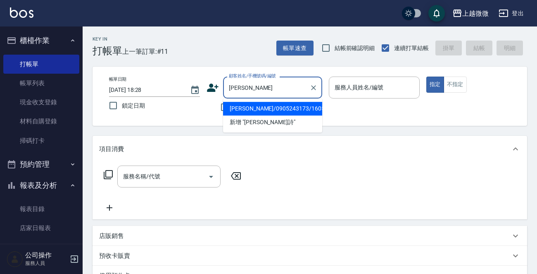
type input "[PERSON_NAME]/0905243173/1605"
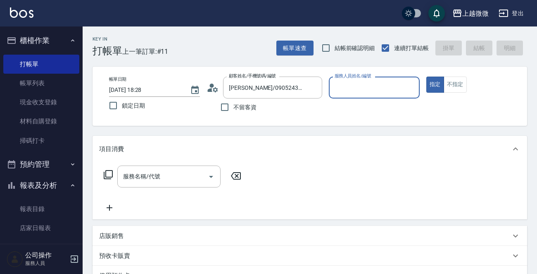
type input "Selin-5"
click at [426, 76] on button "指定" at bounding box center [435, 84] width 18 height 16
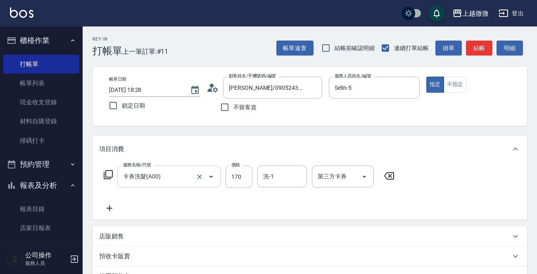
drag, startPoint x: 154, startPoint y: 162, endPoint x: 155, endPoint y: 167, distance: 4.3
click at [155, 167] on div "項目消費 服務名稱/代號 卡券洗髮(A00) 服務名稱/代號 價格 170 價格 洗-1 洗-1 第三方卡券 第三方卡券" at bounding box center [310, 178] width 435 height 84
click at [157, 177] on input "卡券洗髮(A00)" at bounding box center [157, 176] width 73 height 14
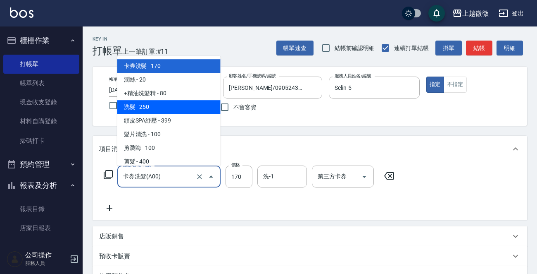
click at [145, 107] on span "洗髮 - 250" at bounding box center [168, 107] width 103 height 14
type input "洗髮(A03)"
type input "250"
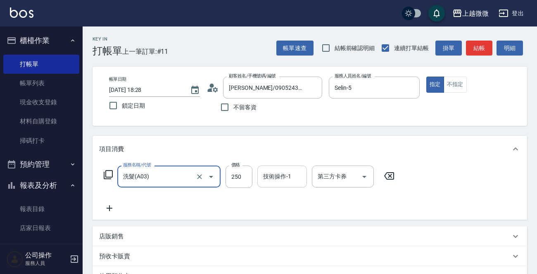
click at [281, 182] on input "技術操作-1" at bounding box center [282, 176] width 42 height 14
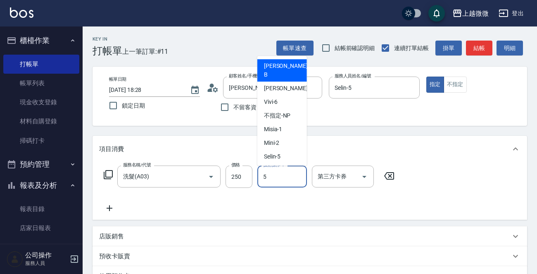
type input "Selin-5"
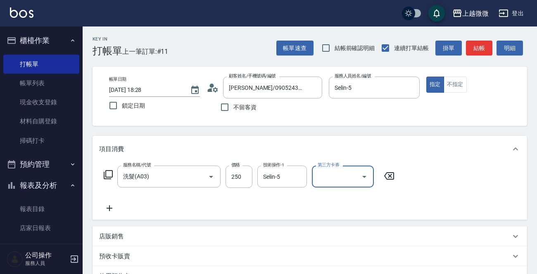
scroll to position [143, 0]
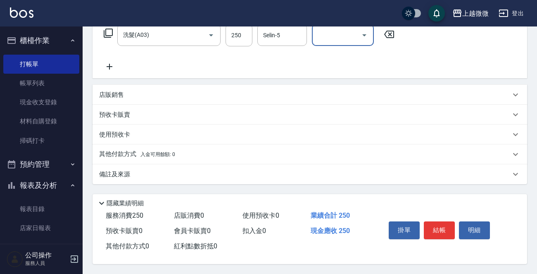
click at [159, 166] on div "備註及來源" at bounding box center [310, 174] width 435 height 20
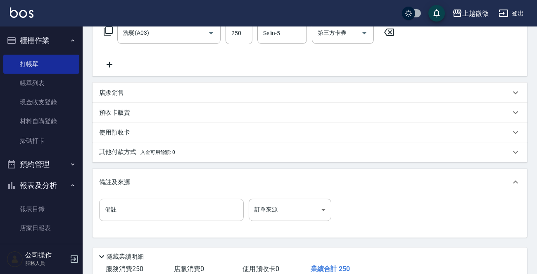
click at [157, 209] on input "備註" at bounding box center [171, 209] width 145 height 22
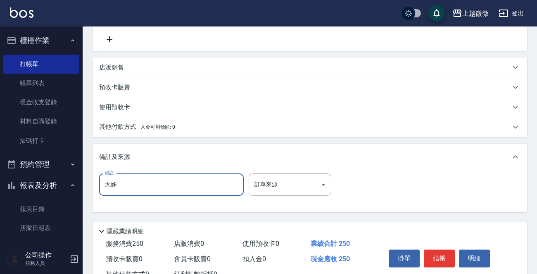
scroll to position [199, 0]
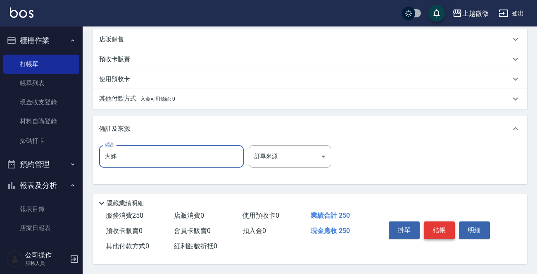
type input "大姊"
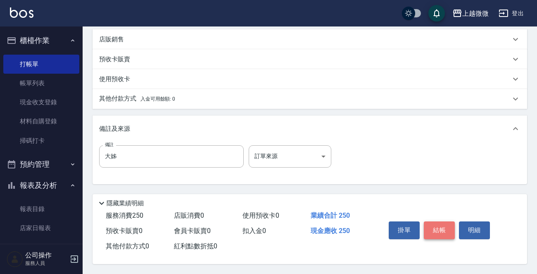
click at [447, 229] on button "結帳" at bounding box center [439, 229] width 31 height 17
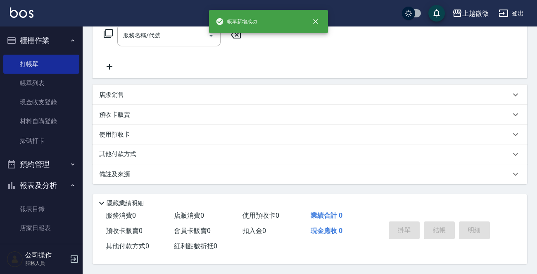
scroll to position [0, 0]
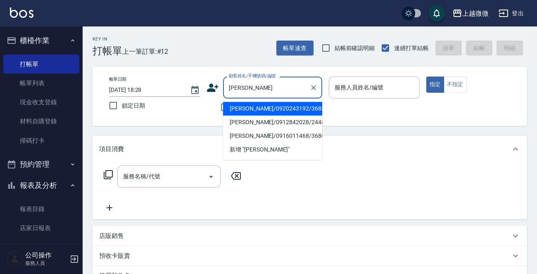
type input "[PERSON_NAME]/0920243192/3683"
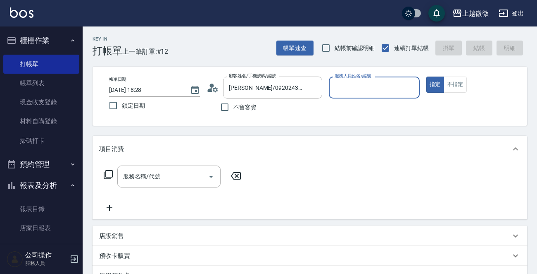
type input "Vivi-6"
click at [426, 76] on button "指定" at bounding box center [435, 84] width 18 height 16
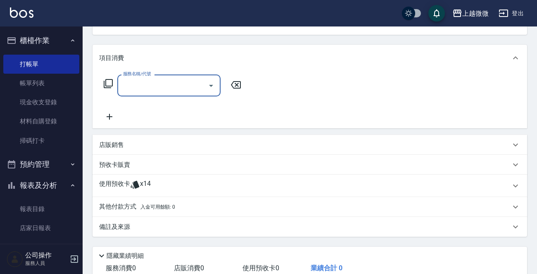
scroll to position [145, 0]
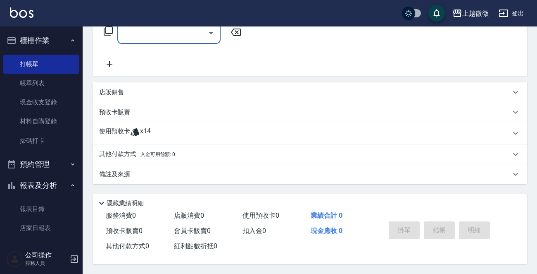
click at [133, 129] on icon at bounding box center [135, 132] width 10 height 10
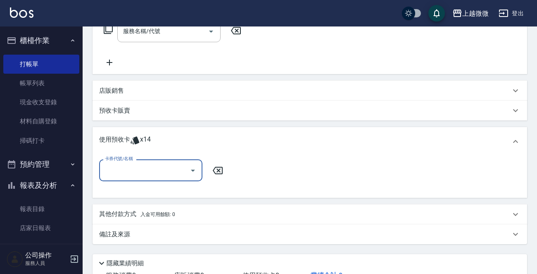
scroll to position [0, 0]
click at [145, 170] on input "卡券代號/名稱" at bounding box center [144, 170] width 83 height 14
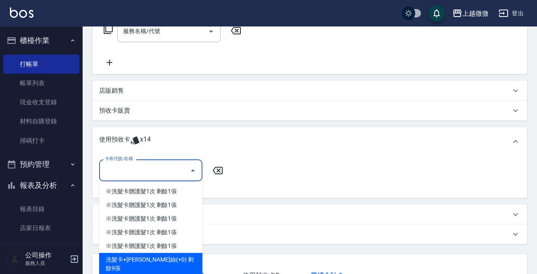
click at [149, 263] on div "洗髮卡+[PERSON_NAME]絲(+0) 剩餘9張" at bounding box center [150, 264] width 103 height 22
type input "洗髮卡+[PERSON_NAME]絲(+0)"
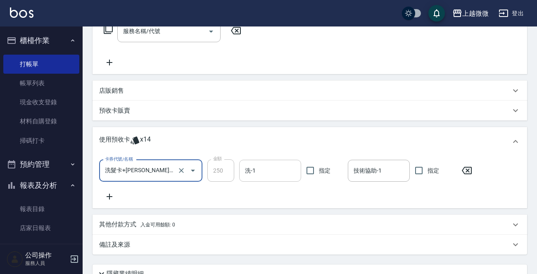
click at [254, 170] on div "洗-1 洗-1" at bounding box center [270, 171] width 62 height 22
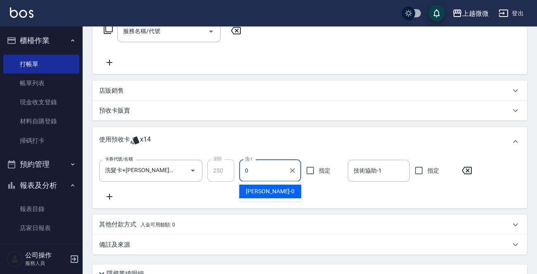
type input "[PERSON_NAME]-0"
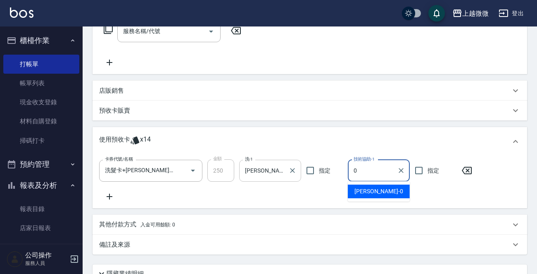
type input "[PERSON_NAME]-0"
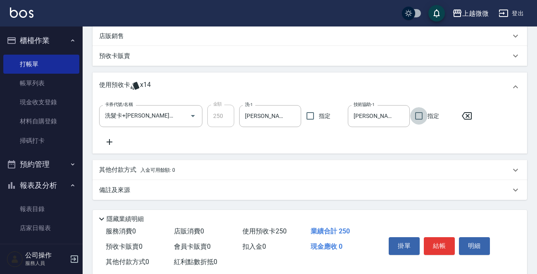
scroll to position [217, 0]
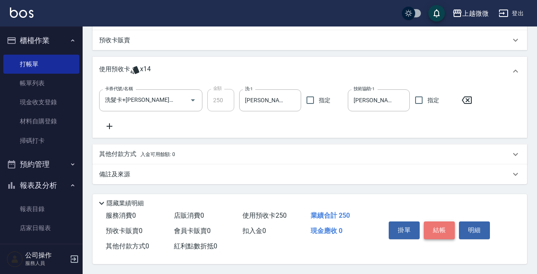
click at [436, 229] on button "結帳" at bounding box center [439, 229] width 31 height 17
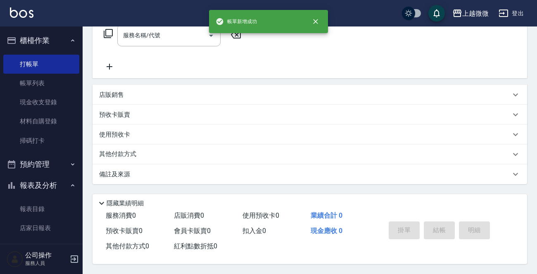
scroll to position [0, 0]
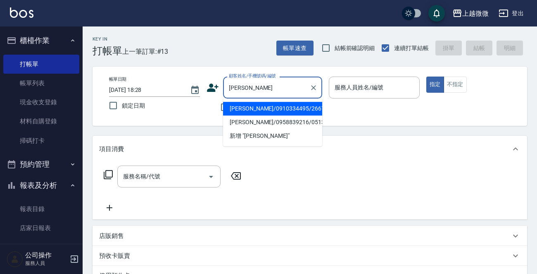
click at [255, 111] on li "[PERSON_NAME]/0910334495/2667" at bounding box center [272, 109] width 99 height 14
type input "[PERSON_NAME]/0910334495/2667"
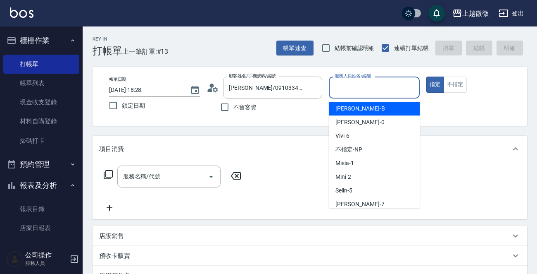
click at [359, 86] on input "服務人員姓名/編號" at bounding box center [374, 87] width 83 height 14
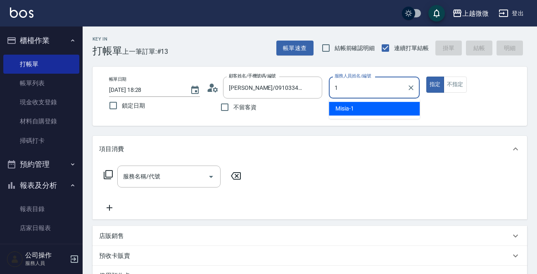
type input "Misia-1"
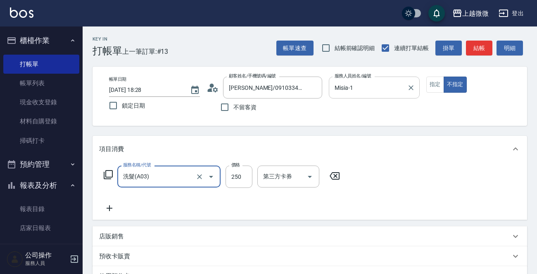
type input "洗髮(A03)"
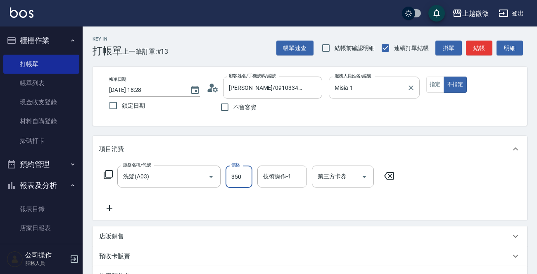
type input "350"
type input "Misia-1"
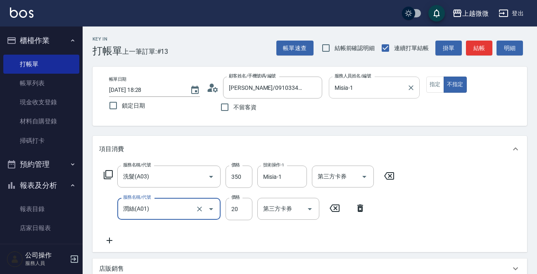
type input "潤絲(A01)"
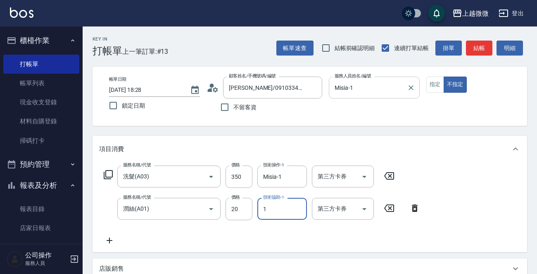
type input "Misia-1"
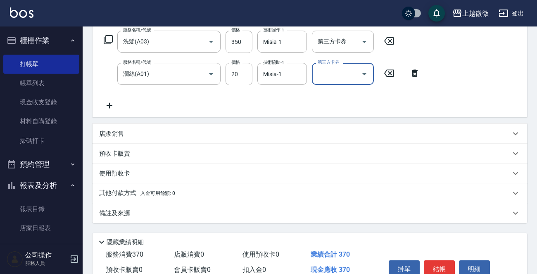
scroll to position [176, 0]
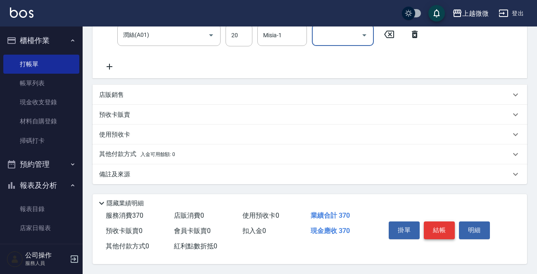
click at [436, 225] on button "結帳" at bounding box center [439, 229] width 31 height 17
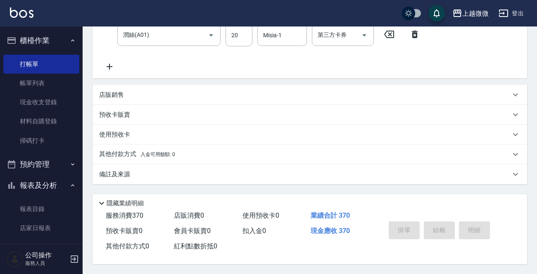
type input "[DATE] 18:29"
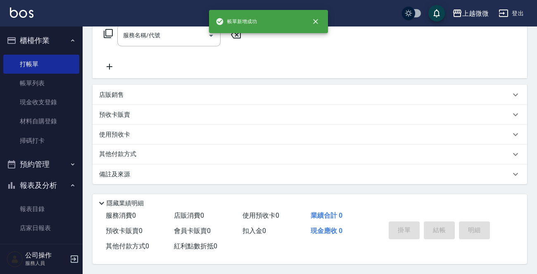
scroll to position [0, 0]
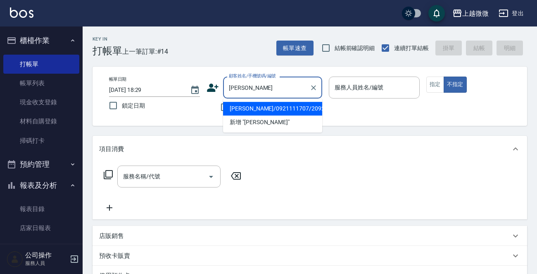
click at [267, 105] on li "[PERSON_NAME]/0921111707/2092" at bounding box center [272, 109] width 99 height 14
type input "[PERSON_NAME]/0921111707/2092"
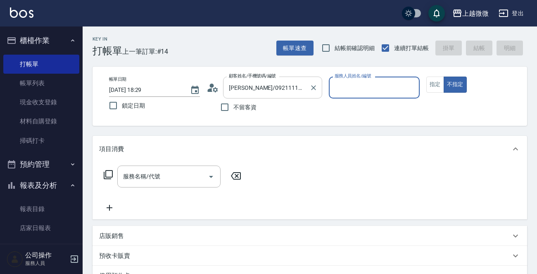
type input "Vivi-6"
click at [434, 82] on button "指定" at bounding box center [435, 84] width 18 height 16
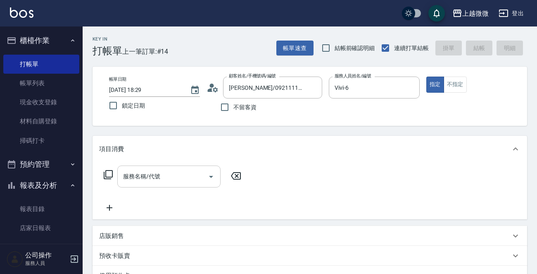
click at [153, 177] on div "服務名稱/代號 服務名稱/代號" at bounding box center [168, 176] width 103 height 22
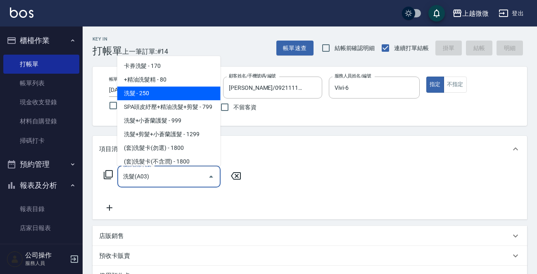
type input "洗髮(A03)"
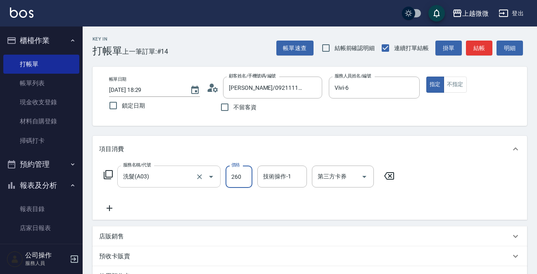
type input "260"
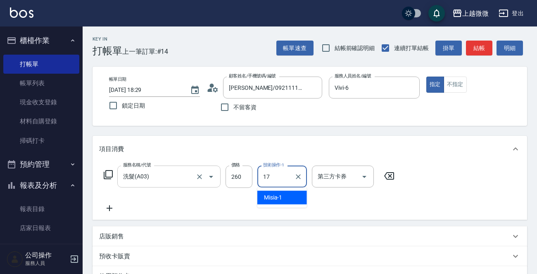
type input "Uly-17"
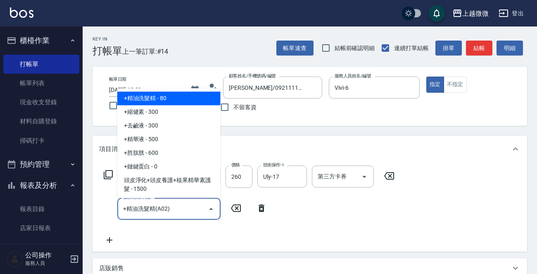
type input "+精油洗髮精(A02)"
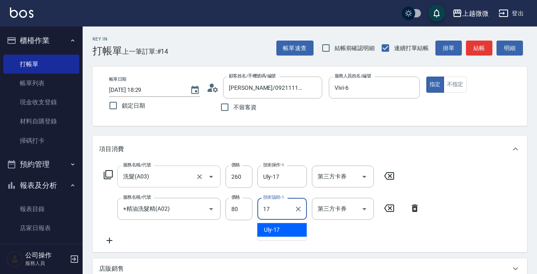
type input "Uly-17"
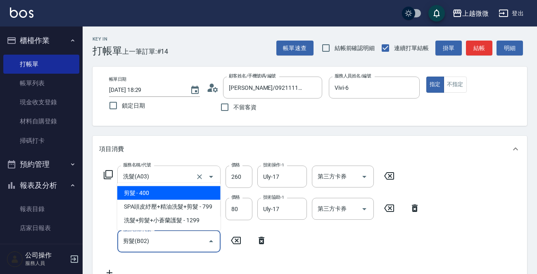
type input "剪髮(B02)"
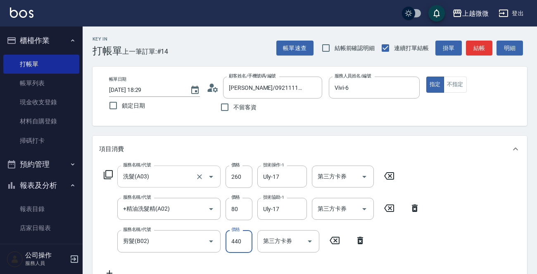
type input "440"
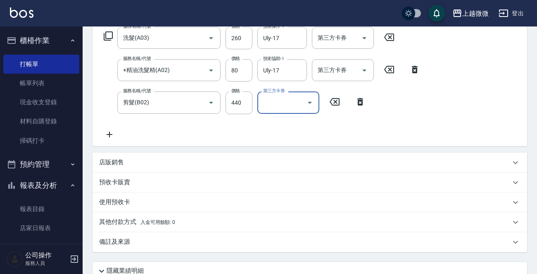
scroll to position [208, 0]
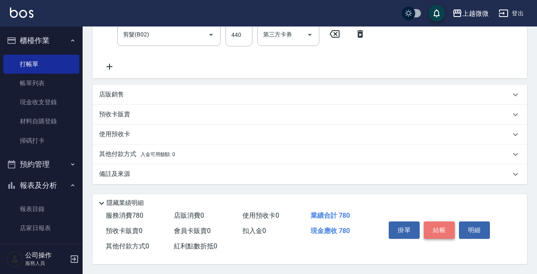
click at [439, 226] on button "結帳" at bounding box center [439, 229] width 31 height 17
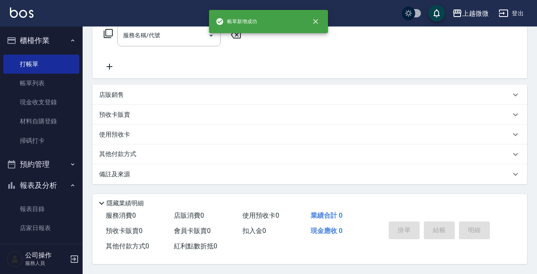
scroll to position [0, 0]
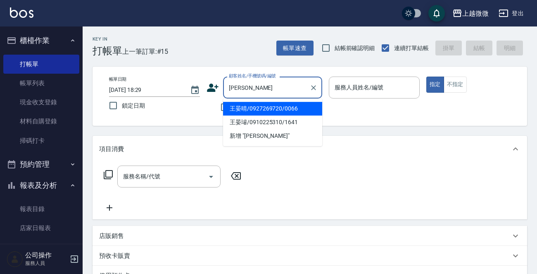
click at [266, 106] on li "王晏晴/0927269720/0066" at bounding box center [272, 109] width 99 height 14
type input "王晏晴/0927269720/0066"
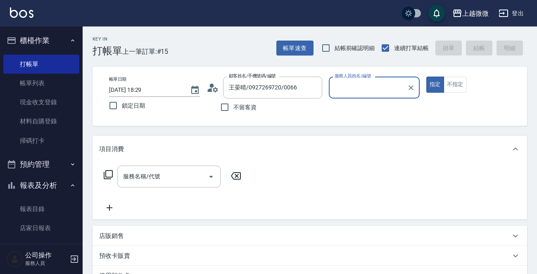
type input "Vivi-6"
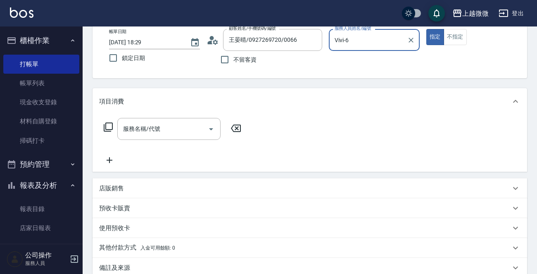
scroll to position [83, 0]
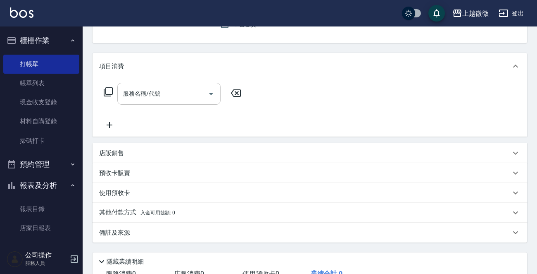
click at [161, 96] on input "服務名稱/代號" at bounding box center [162, 93] width 83 height 14
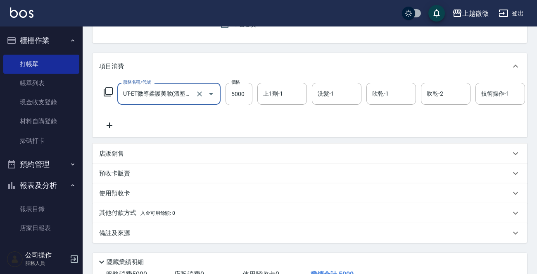
type input "UT-ET微導柔護美妝(溫塑燙)(C16)"
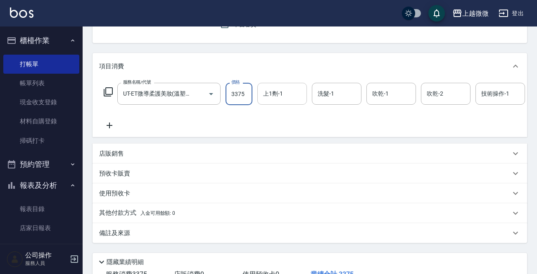
type input "3375"
click at [275, 92] on div "上1劑-1 上1劑-1" at bounding box center [282, 94] width 50 height 22
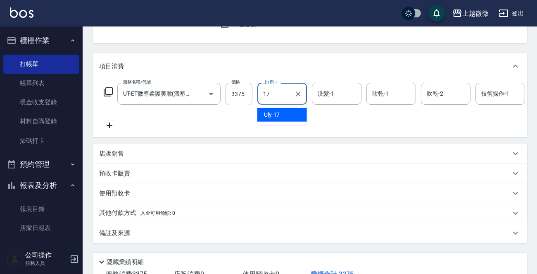
type input "Uly-17"
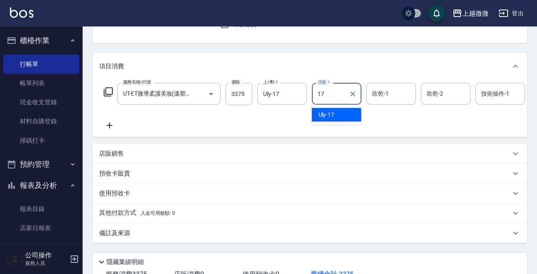
type input "Uly-17"
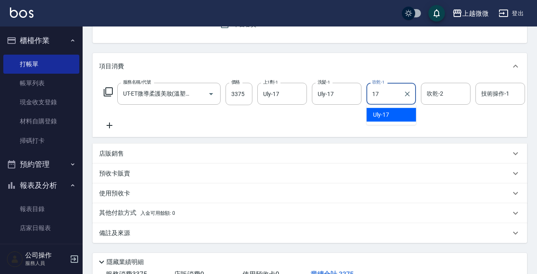
type input "Uly-17"
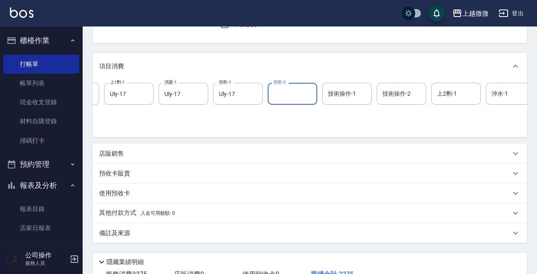
scroll to position [0, 157]
click at [505, 96] on input "沖水-1" at bounding box center [507, 93] width 42 height 14
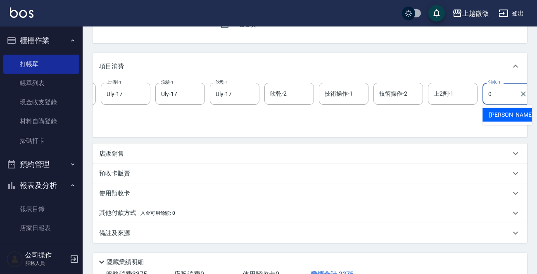
type input "[PERSON_NAME]-0"
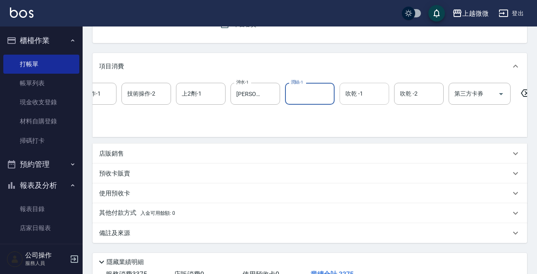
click at [357, 94] on div "吹乾 -1 吹乾 -1" at bounding box center [365, 94] width 50 height 22
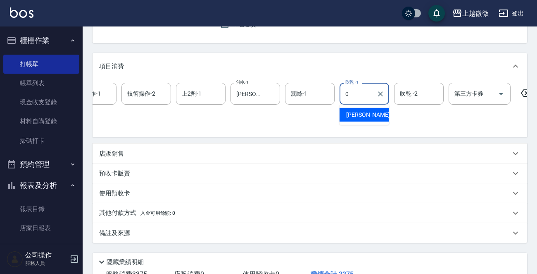
type input "[PERSON_NAME]-0"
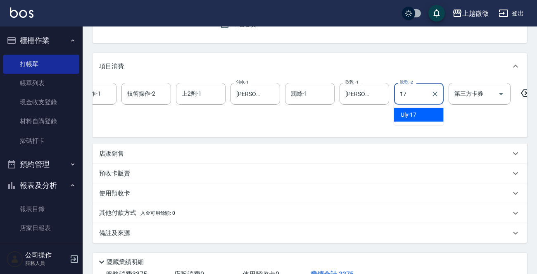
click at [408, 113] on span "Uly -17" at bounding box center [409, 114] width 16 height 9
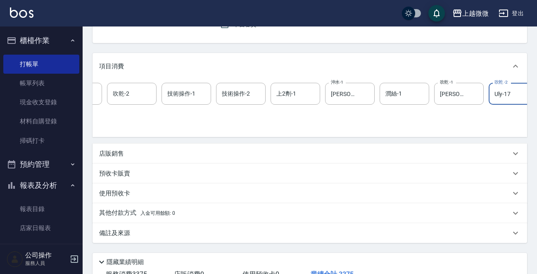
scroll to position [0, 313]
type input "Uly-17"
click at [289, 89] on div "上2劑-1 上2劑-1" at bounding box center [297, 94] width 50 height 22
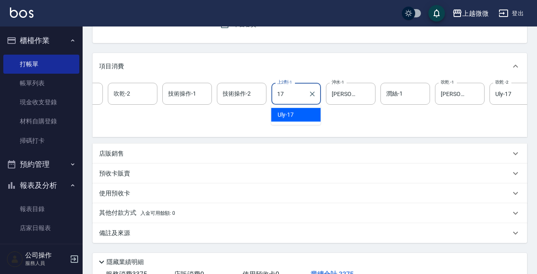
click at [290, 114] on span "Uly -17" at bounding box center [286, 114] width 16 height 9
type input "Uly-17"
click at [248, 98] on input "技術操作-2" at bounding box center [242, 93] width 42 height 14
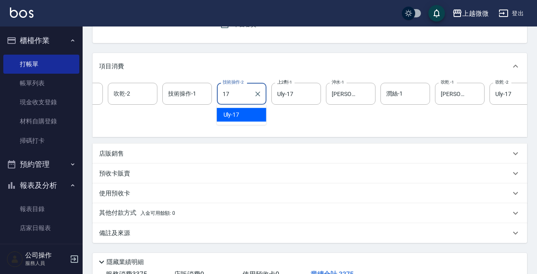
click at [250, 117] on div "Uly -17" at bounding box center [242, 115] width 50 height 14
type input "Uly-17"
click at [193, 98] on input "技術操作-1" at bounding box center [187, 93] width 42 height 14
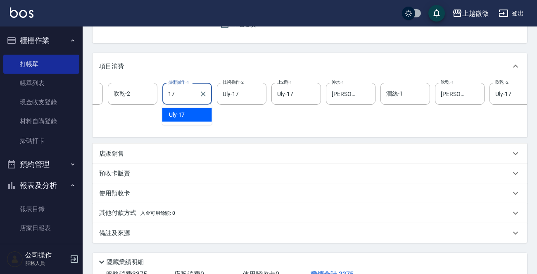
click at [194, 116] on div "Uly -17" at bounding box center [187, 115] width 50 height 14
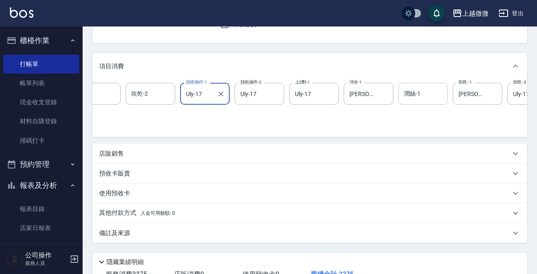
type input "Uly-17"
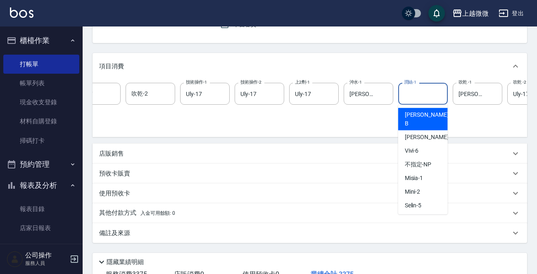
click at [415, 90] on div "[PERSON_NAME]-1 潤絲-1" at bounding box center [423, 94] width 50 height 22
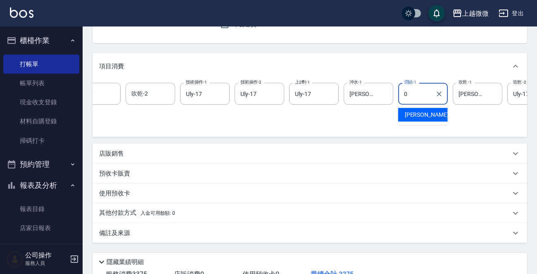
click at [412, 114] on span "[PERSON_NAME] -0" at bounding box center [429, 114] width 49 height 9
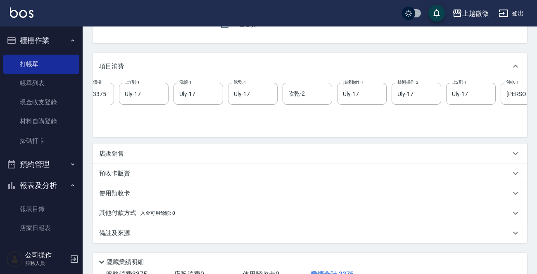
scroll to position [0, 137]
type input "[PERSON_NAME]-0"
click at [305, 88] on input "吹乾-2" at bounding box center [309, 93] width 42 height 14
click at [303, 113] on span "Uly -17" at bounding box center [298, 114] width 16 height 9
type input "Uly-17"
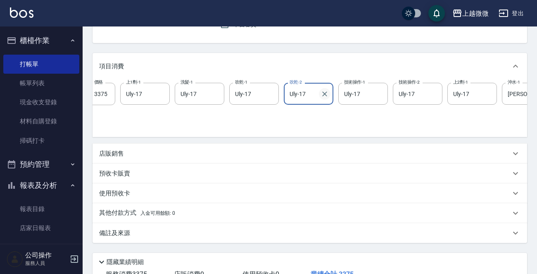
click at [325, 93] on icon "Clear" at bounding box center [324, 93] width 5 height 5
click at [434, 94] on icon "Clear" at bounding box center [433, 93] width 5 height 5
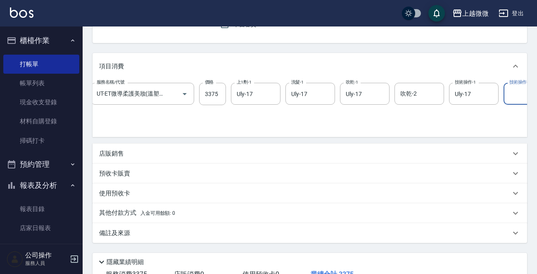
scroll to position [0, 0]
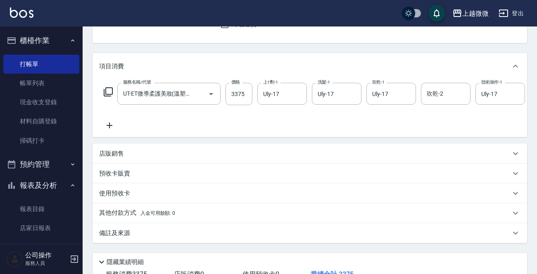
click at [112, 125] on icon at bounding box center [110, 125] width 6 height 6
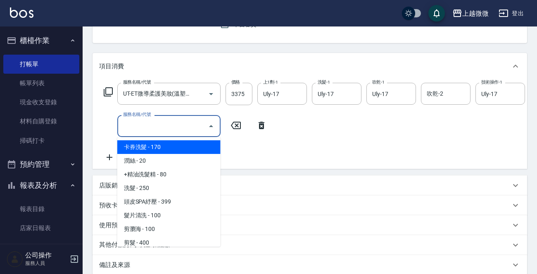
click at [155, 125] on input "服務名稱/代號" at bounding box center [162, 126] width 83 height 14
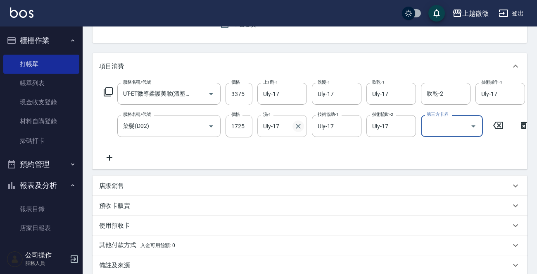
click at [298, 127] on icon "Clear" at bounding box center [298, 126] width 8 height 8
click at [107, 159] on icon at bounding box center [109, 157] width 21 height 10
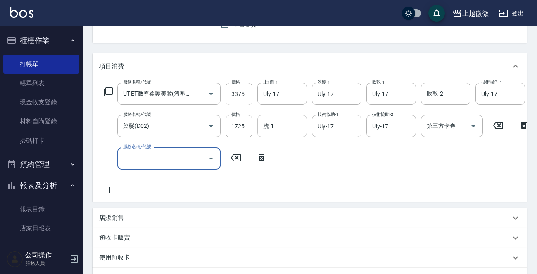
click at [142, 159] on input "服務名稱/代號" at bounding box center [162, 158] width 83 height 14
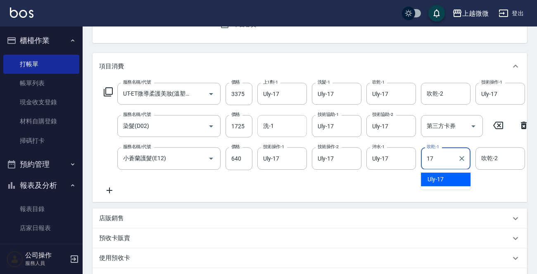
click at [434, 170] on ul "Uly -17" at bounding box center [446, 179] width 50 height 20
click at [436, 177] on span "Uly -17" at bounding box center [436, 179] width 16 height 9
click at [480, 158] on input "吹乾-2" at bounding box center [500, 158] width 42 height 14
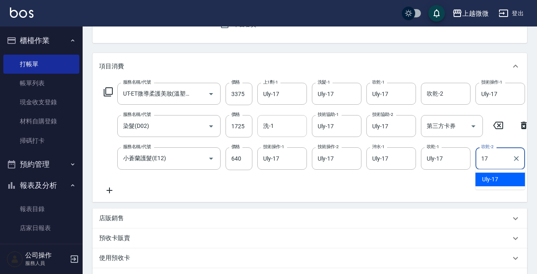
click at [484, 183] on span "Uly -17" at bounding box center [490, 179] width 16 height 9
click at [110, 190] on icon at bounding box center [109, 190] width 21 height 10
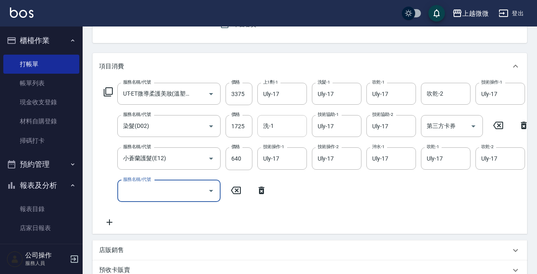
click at [140, 189] on div "服務名稱/代號 服務名稱/代號" at bounding box center [168, 191] width 103 height 22
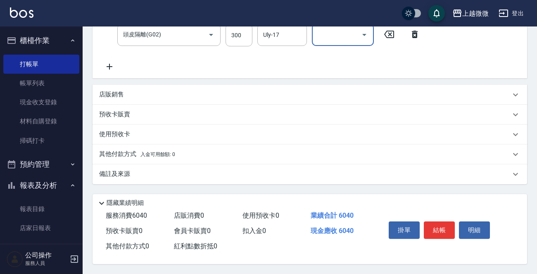
scroll to position [164, 0]
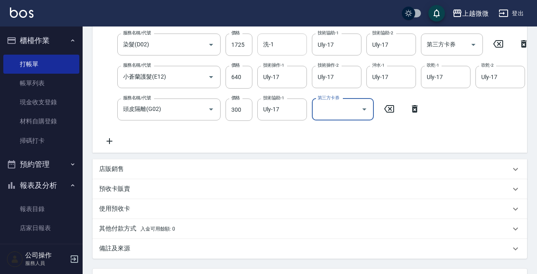
click at [111, 139] on icon at bounding box center [109, 141] width 21 height 10
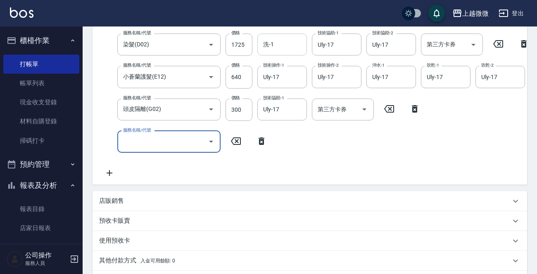
click at [144, 133] on label "服務名稱/代號" at bounding box center [137, 130] width 28 height 6
click at [144, 139] on input "服務名稱/代號" at bounding box center [162, 141] width 83 height 14
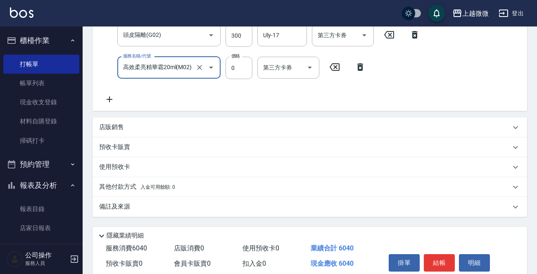
scroll to position [279, 0]
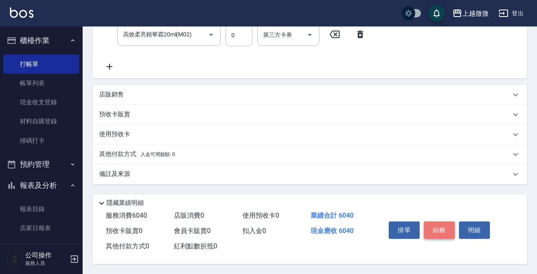
click at [438, 228] on button "結帳" at bounding box center [439, 229] width 31 height 17
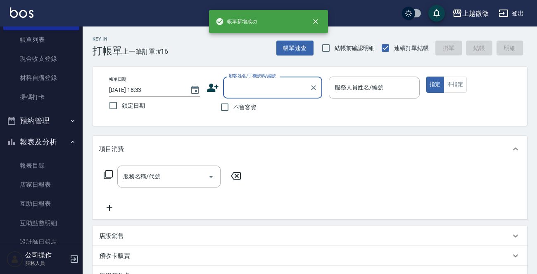
scroll to position [165, 0]
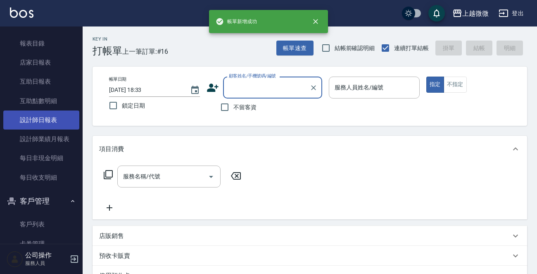
click at [49, 119] on link "設計師日報表" at bounding box center [41, 119] width 76 height 19
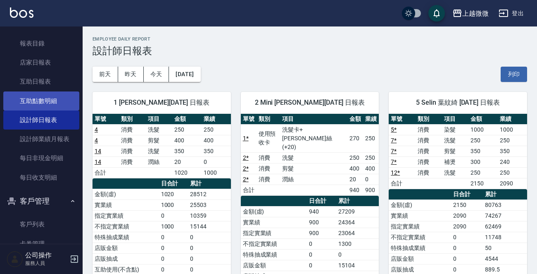
click at [48, 95] on link "互助點數明細" at bounding box center [41, 100] width 76 height 19
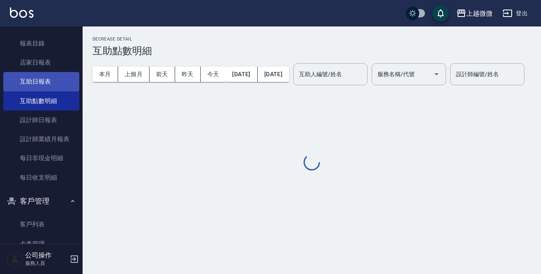
click at [41, 74] on link "互助日報表" at bounding box center [41, 81] width 76 height 19
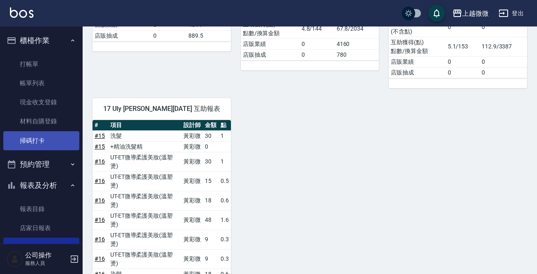
scroll to position [384, 0]
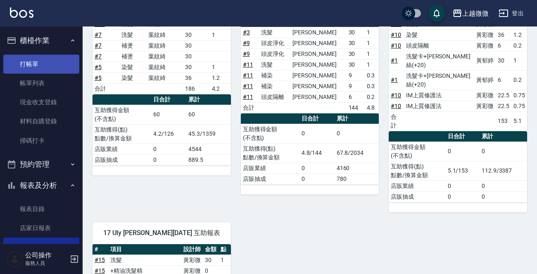
click at [43, 64] on link "打帳單" at bounding box center [41, 64] width 76 height 19
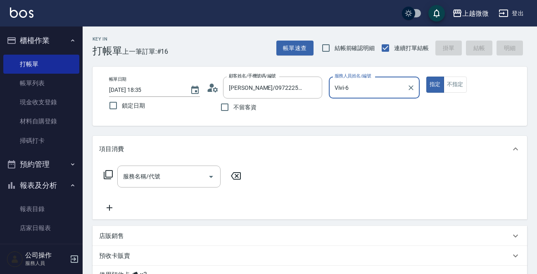
click at [426, 76] on button "指定" at bounding box center [435, 84] width 18 height 16
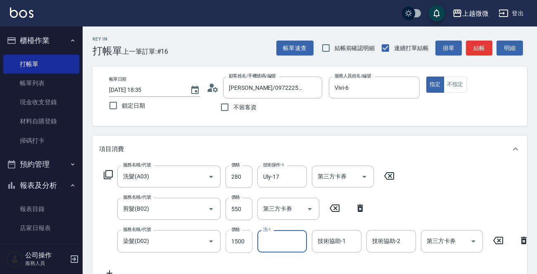
drag, startPoint x: 241, startPoint y: 242, endPoint x: 153, endPoint y: 205, distance: 95.7
click at [241, 242] on input "1500" at bounding box center [239, 241] width 27 height 22
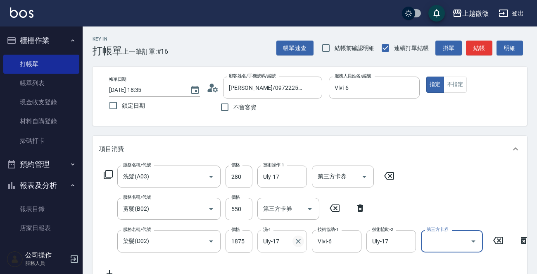
click at [295, 241] on icon "Clear" at bounding box center [298, 241] width 8 height 8
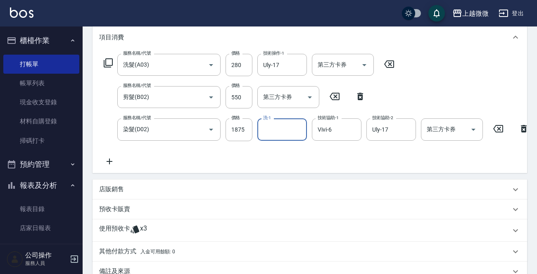
scroll to position [124, 0]
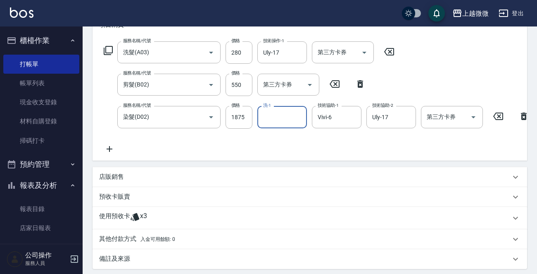
click at [105, 148] on icon at bounding box center [109, 149] width 21 height 10
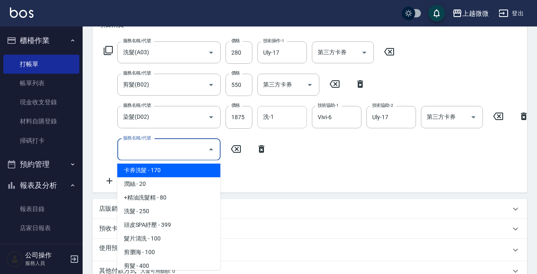
click at [130, 148] on input "服務名稱/代號" at bounding box center [162, 149] width 83 height 14
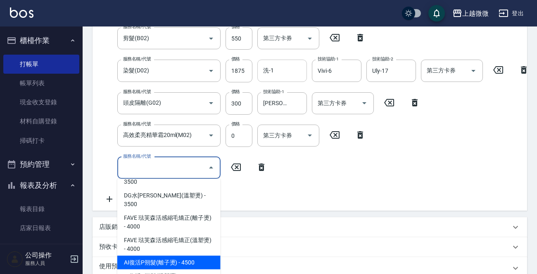
scroll to position [248, 0]
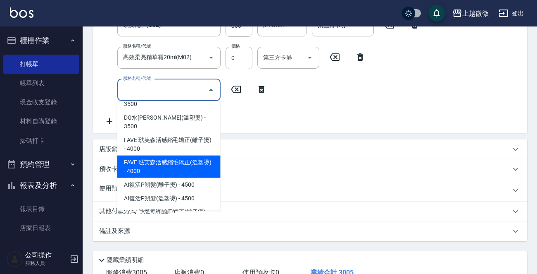
click at [262, 91] on icon at bounding box center [262, 89] width 6 height 7
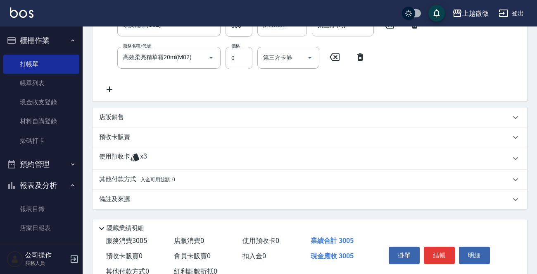
click at [145, 162] on span "x3" at bounding box center [143, 158] width 7 height 12
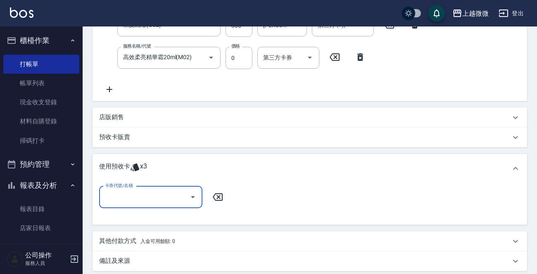
scroll to position [0, 0]
click at [157, 203] on input "卡券代號/名稱" at bounding box center [144, 197] width 83 height 14
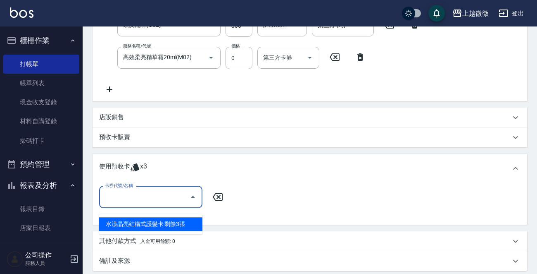
click at [152, 219] on div "水漾晶亮結構式護髮卡 剩餘3張" at bounding box center [150, 224] width 103 height 14
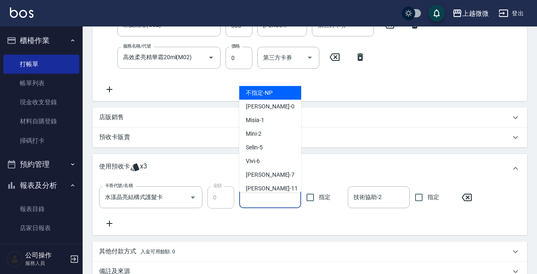
click at [273, 204] on input "技術協助-1" at bounding box center [270, 197] width 55 height 14
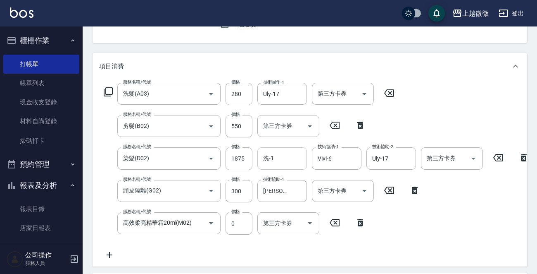
scroll to position [353, 0]
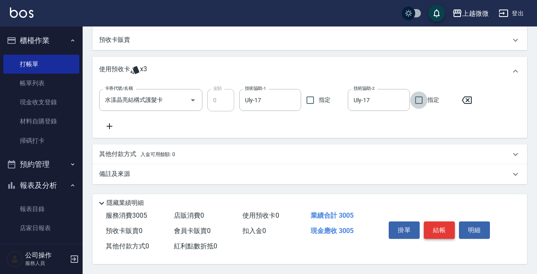
click at [436, 224] on button "結帳" at bounding box center [439, 229] width 31 height 17
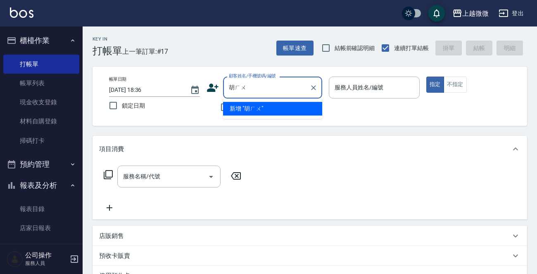
scroll to position [0, 0]
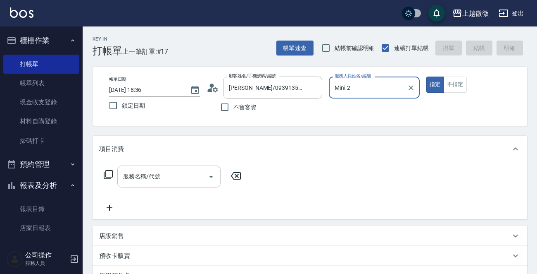
click at [167, 176] on input "服務名稱/代號" at bounding box center [162, 176] width 83 height 14
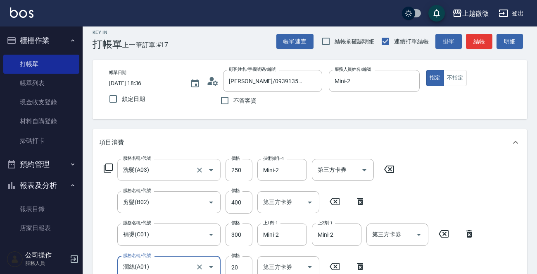
scroll to position [11, 0]
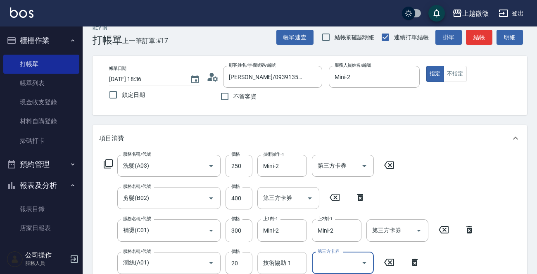
click at [282, 260] on div "技術協助-1 技術協助-1" at bounding box center [282, 263] width 50 height 22
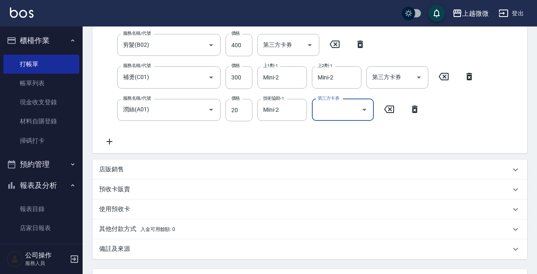
scroll to position [176, 0]
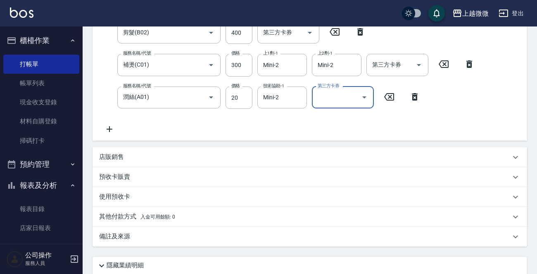
click at [122, 153] on p "店販銷售" at bounding box center [111, 156] width 25 height 9
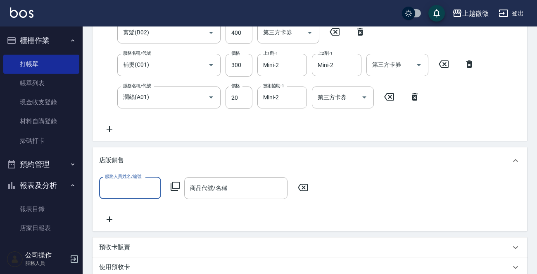
scroll to position [0, 0]
click at [130, 181] on input "服務人員姓名/編號" at bounding box center [130, 188] width 55 height 14
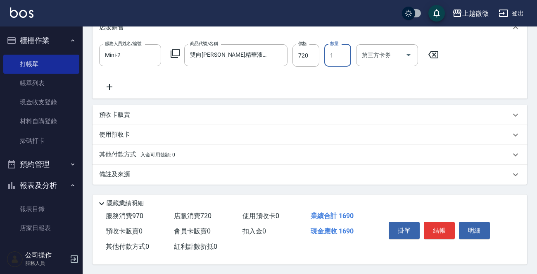
scroll to position [311, 0]
click at [437, 227] on button "結帳" at bounding box center [439, 229] width 31 height 17
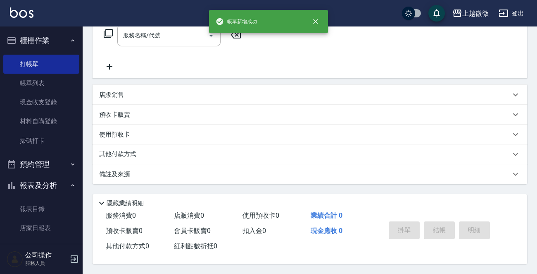
scroll to position [0, 0]
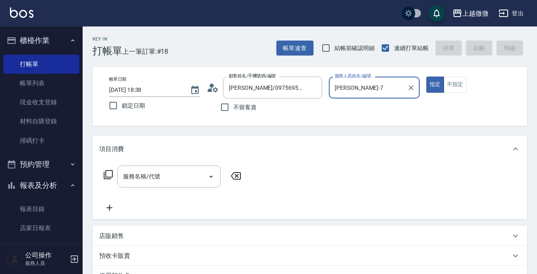
click at [426, 76] on button "指定" at bounding box center [435, 84] width 18 height 16
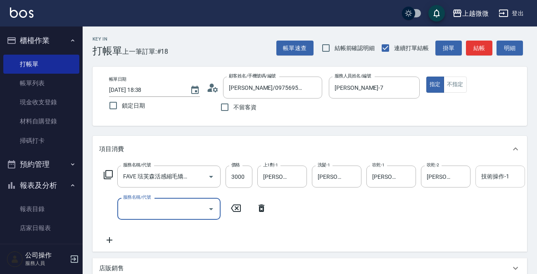
click at [484, 180] on input "技術操作-1" at bounding box center [500, 176] width 42 height 14
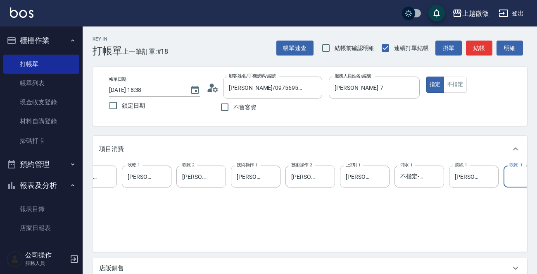
scroll to position [0, 424]
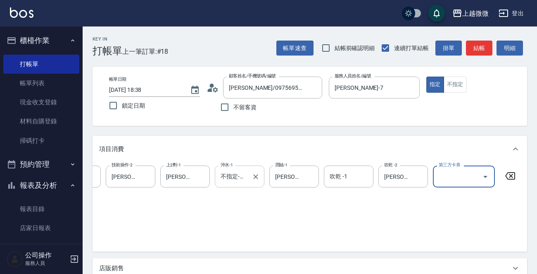
click at [242, 175] on input "不指定-NP" at bounding box center [234, 176] width 30 height 14
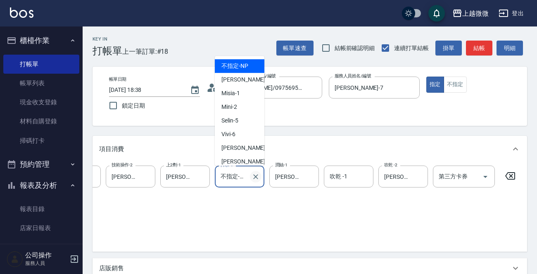
click at [253, 175] on icon "Clear" at bounding box center [256, 176] width 8 height 8
click at [243, 177] on input "沖水-1" at bounding box center [240, 176] width 42 height 14
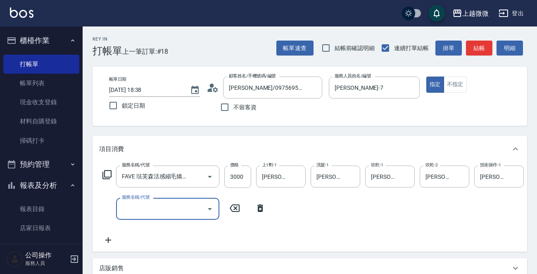
scroll to position [0, 0]
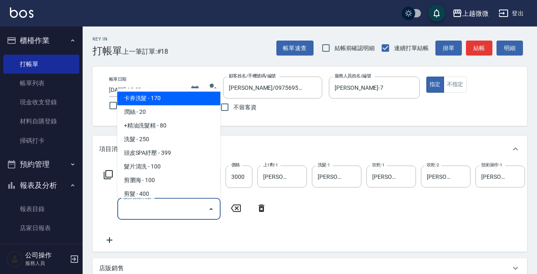
click at [159, 208] on input "服務名稱/代號" at bounding box center [162, 208] width 83 height 14
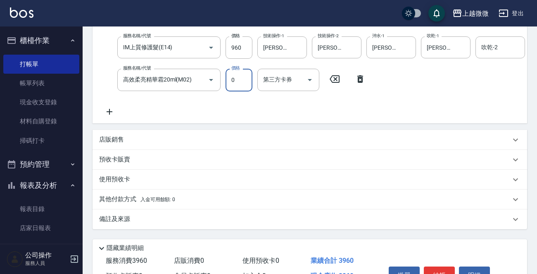
scroll to position [214, 0]
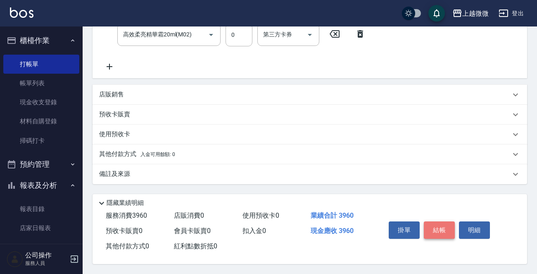
click at [448, 226] on button "結帳" at bounding box center [439, 229] width 31 height 17
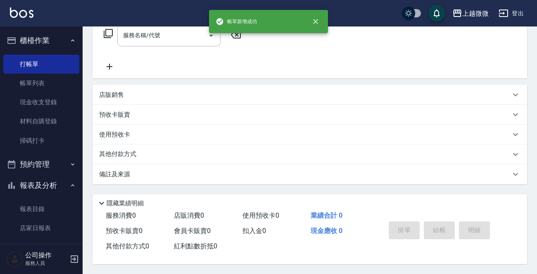
scroll to position [0, 0]
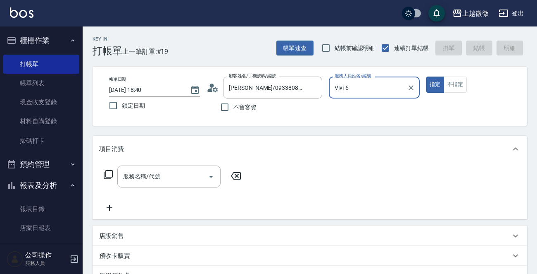
click at [426, 76] on button "指定" at bounding box center [435, 84] width 18 height 16
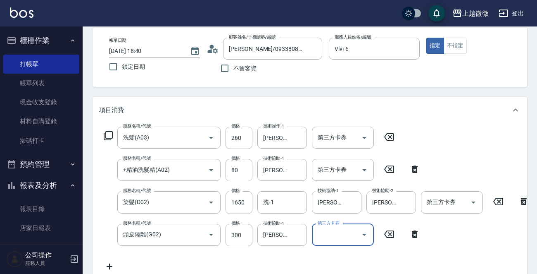
scroll to position [176, 0]
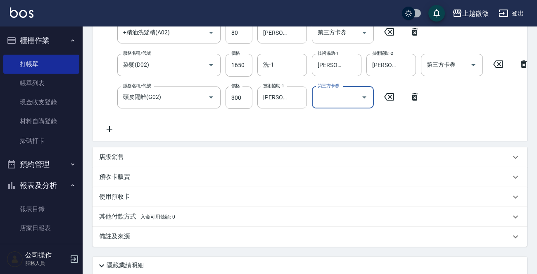
click at [112, 127] on icon at bounding box center [109, 129] width 21 height 10
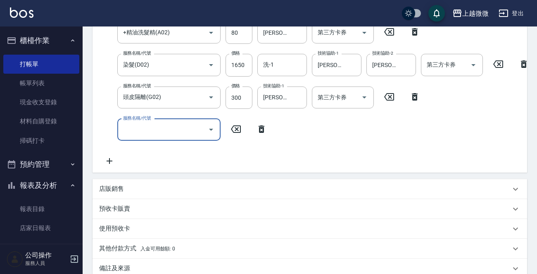
scroll to position [169, 0]
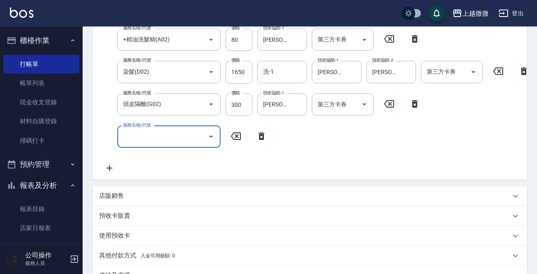
click at [136, 133] on input "服務名稱/代號" at bounding box center [162, 136] width 83 height 14
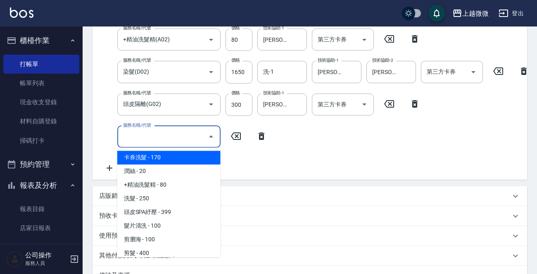
click at [262, 136] on icon at bounding box center [262, 135] width 6 height 7
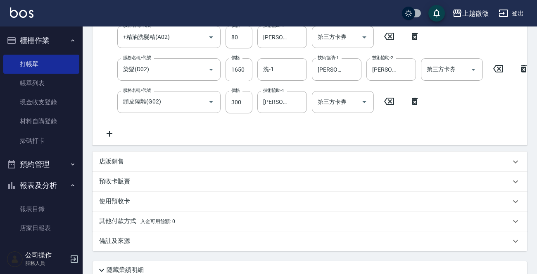
scroll to position [247, 0]
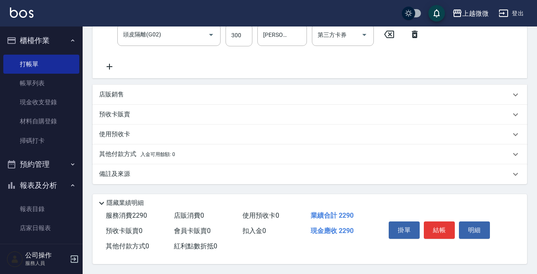
click at [138, 169] on div "備註及來源" at bounding box center [305, 173] width 412 height 9
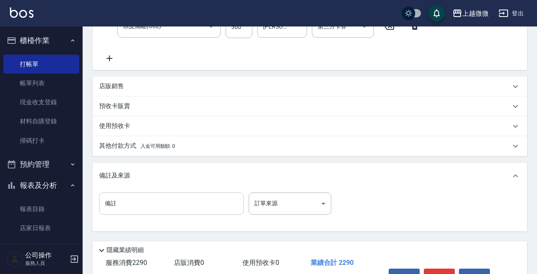
click at [143, 214] on input "備註" at bounding box center [171, 203] width 145 height 22
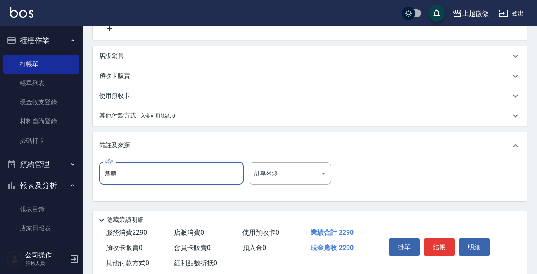
scroll to position [302, 0]
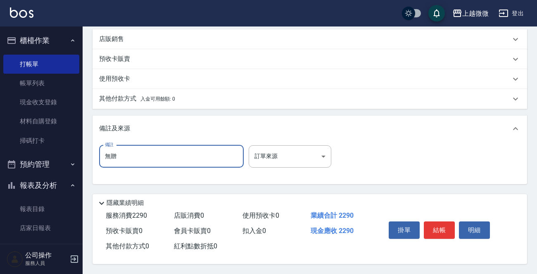
click at [435, 232] on button "結帳" at bounding box center [439, 229] width 31 height 17
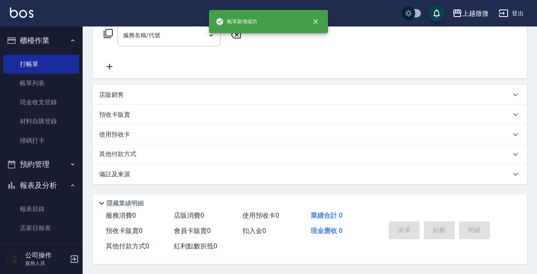
scroll to position [0, 0]
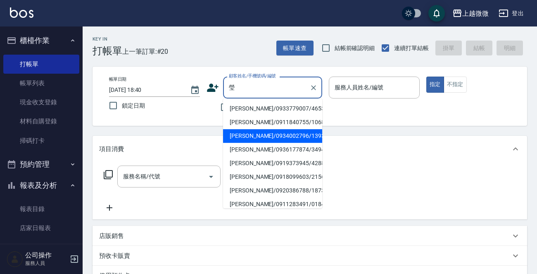
click at [273, 136] on li "[PERSON_NAME]/0934002796/1393" at bounding box center [272, 136] width 99 height 14
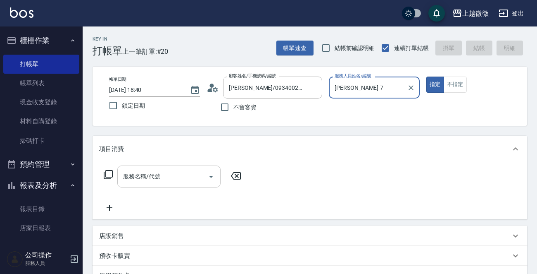
click at [156, 178] on div "服務名稱/代號 服務名稱/代號" at bounding box center [168, 176] width 103 height 22
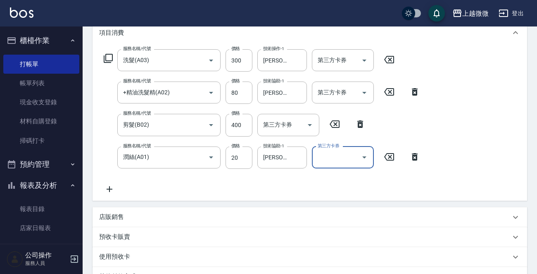
scroll to position [240, 0]
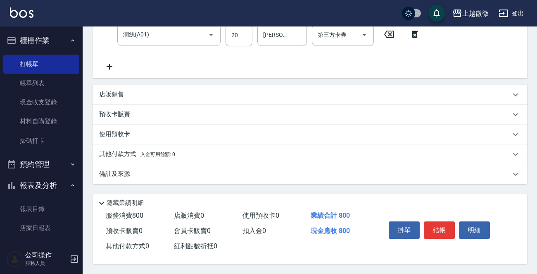
click at [183, 181] on div "Key In 打帳單 上一筆訂單:#20 帳單速查 結帳前確認明細 連續打單結帳 掛單 結帳 明細 帳單日期 [DATE] 18:40 鎖定日期 顧客姓名/手…" at bounding box center [310, 31] width 455 height 486
click at [184, 174] on div "備註及來源" at bounding box center [305, 173] width 412 height 9
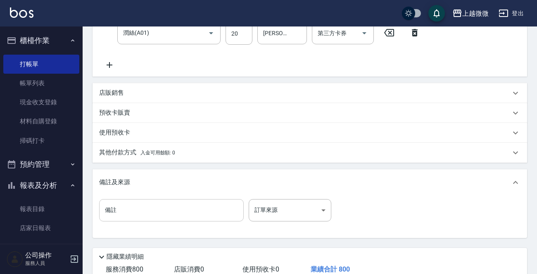
click at [174, 212] on input "備註" at bounding box center [171, 210] width 145 height 22
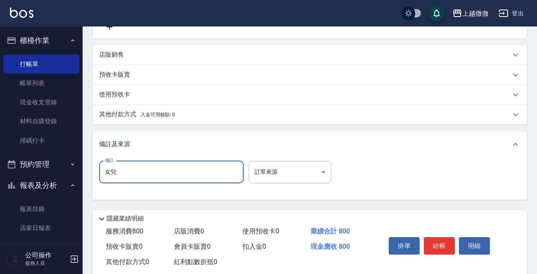
scroll to position [295, 0]
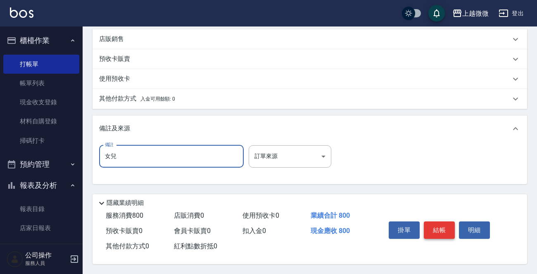
click at [441, 229] on button "結帳" at bounding box center [439, 229] width 31 height 17
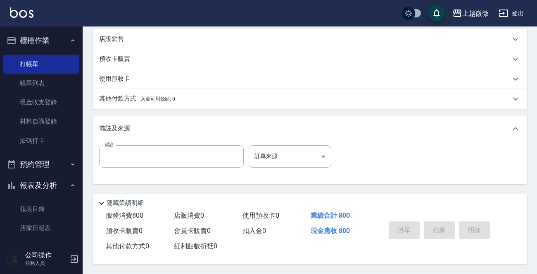
scroll to position [0, 0]
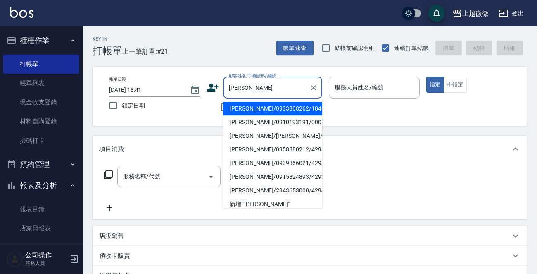
click at [266, 103] on li "[PERSON_NAME]/0933808262/1046" at bounding box center [272, 109] width 99 height 14
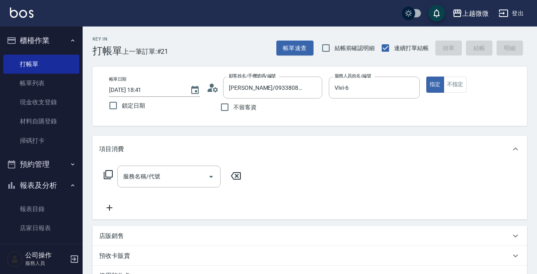
click at [266, 103] on div "不留客資" at bounding box center [265, 106] width 116 height 17
click at [264, 89] on input "[PERSON_NAME]/0933808262/1046" at bounding box center [266, 87] width 79 height 14
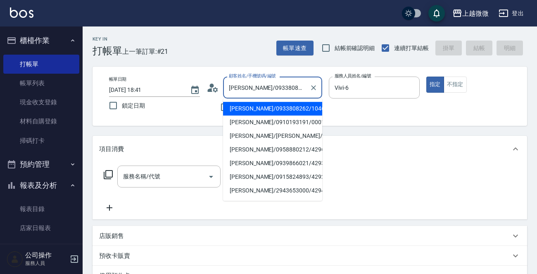
click at [260, 117] on li "[PERSON_NAME]/0910193191/0001" at bounding box center [272, 122] width 99 height 14
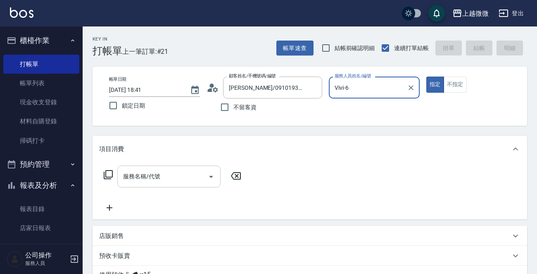
click at [164, 176] on input "服務名稱/代號" at bounding box center [162, 176] width 83 height 14
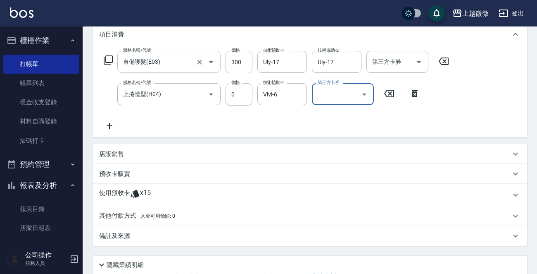
scroll to position [124, 0]
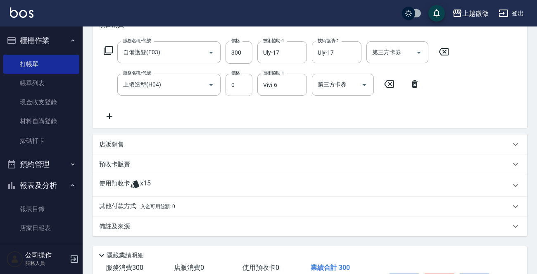
click at [161, 183] on div "使用預收卡 x15" at bounding box center [305, 185] width 412 height 12
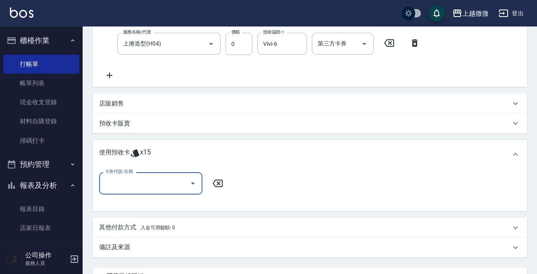
scroll to position [207, 0]
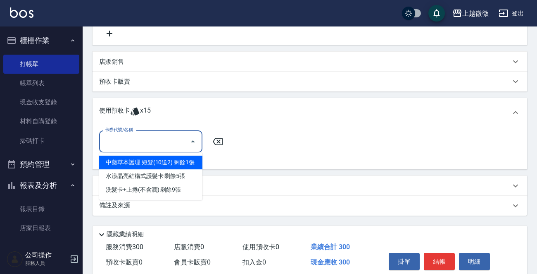
click at [162, 138] on input "卡券代號/名稱" at bounding box center [144, 141] width 83 height 14
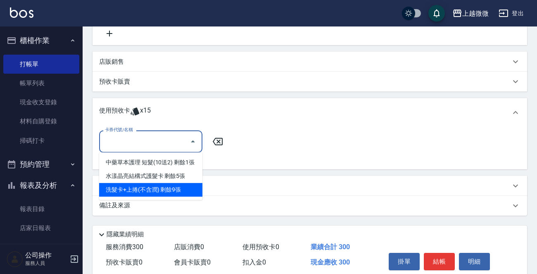
click at [159, 188] on div "洗髮卡+上捲(不含潤) 剩餘9張" at bounding box center [150, 190] width 103 height 14
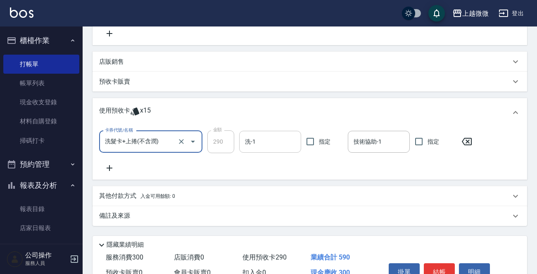
click at [273, 139] on input "洗-1" at bounding box center [270, 141] width 55 height 14
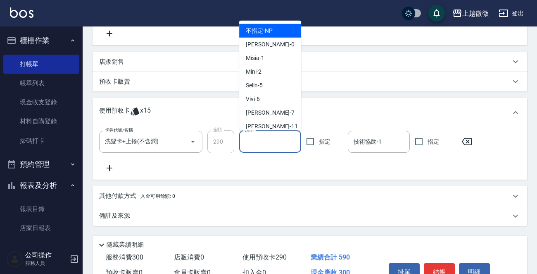
scroll to position [124, 0]
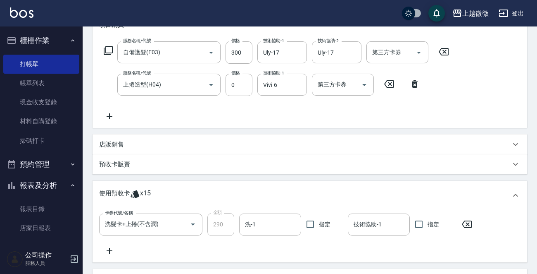
click at [412, 82] on icon at bounding box center [415, 83] width 6 height 7
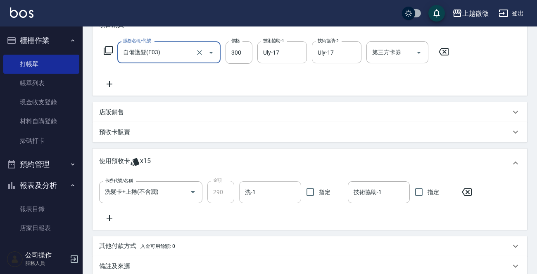
click at [274, 193] on input "洗-1" at bounding box center [270, 192] width 55 height 14
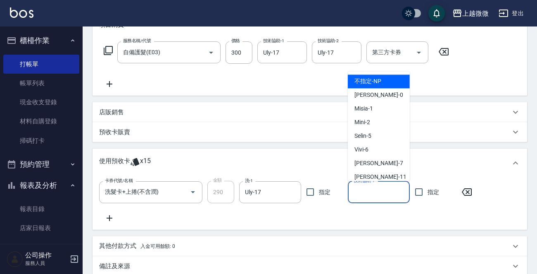
click at [380, 189] on input "技術協助-1" at bounding box center [379, 192] width 55 height 14
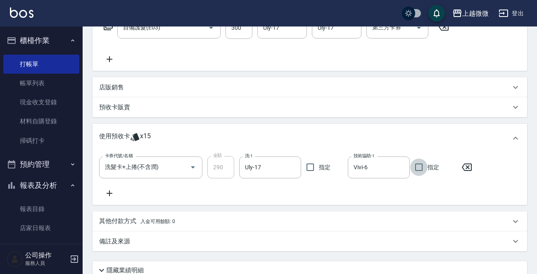
scroll to position [218, 0]
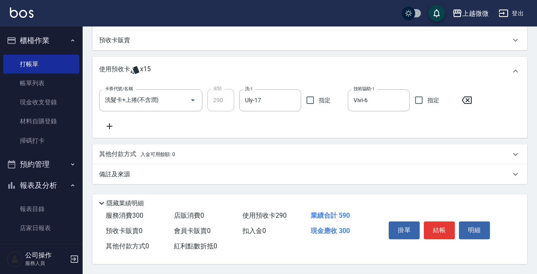
click at [441, 224] on button "結帳" at bounding box center [439, 229] width 31 height 17
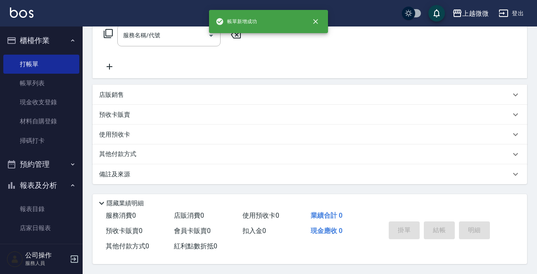
scroll to position [0, 0]
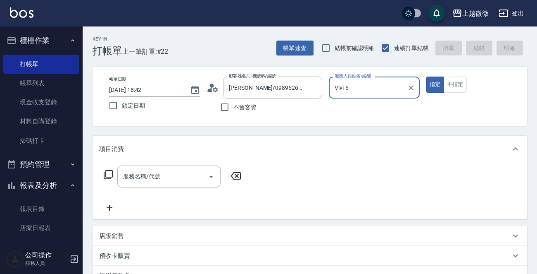
click at [426, 76] on button "指定" at bounding box center [435, 84] width 18 height 16
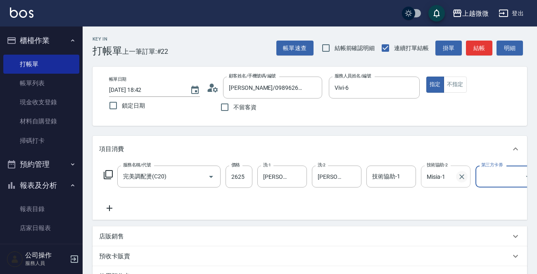
click at [465, 179] on icon "Clear" at bounding box center [462, 176] width 8 height 8
click at [380, 179] on div "技術協助-1 技術協助-1" at bounding box center [392, 176] width 50 height 22
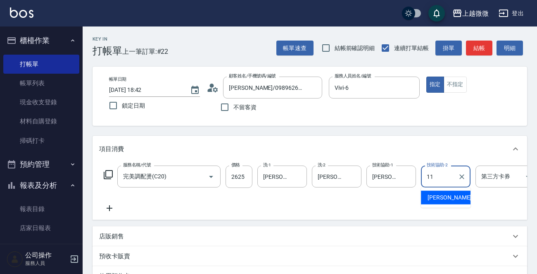
click at [424, 194] on div "[PERSON_NAME] -11" at bounding box center [446, 198] width 50 height 14
click at [102, 207] on icon at bounding box center [109, 208] width 21 height 10
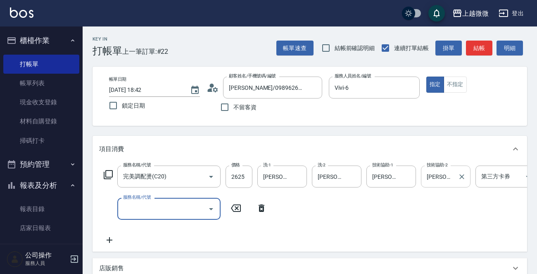
click at [147, 212] on input "服務名稱/代號" at bounding box center [162, 208] width 83 height 14
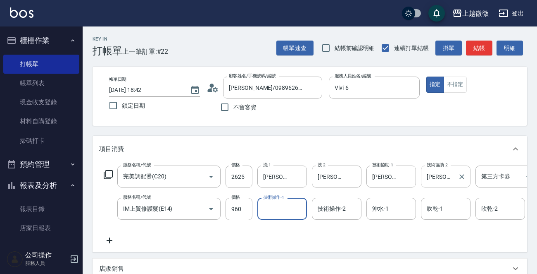
click at [282, 207] on input "技術操作-1" at bounding box center [282, 208] width 42 height 14
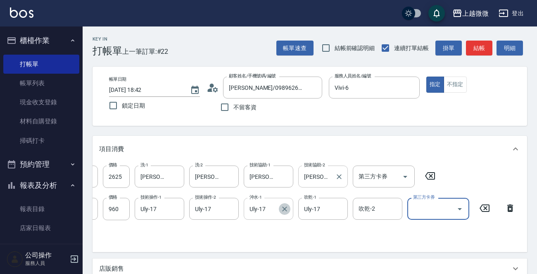
click at [288, 207] on icon "Clear" at bounding box center [285, 209] width 8 height 8
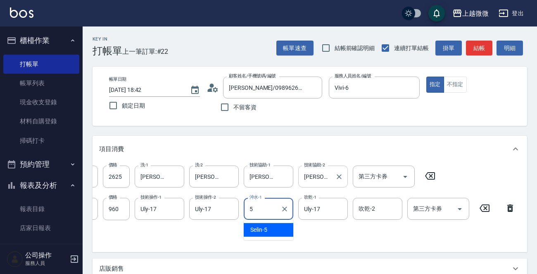
click at [265, 227] on span "Selin -5" at bounding box center [258, 229] width 17 height 9
click at [338, 210] on icon "Clear" at bounding box center [339, 208] width 5 height 5
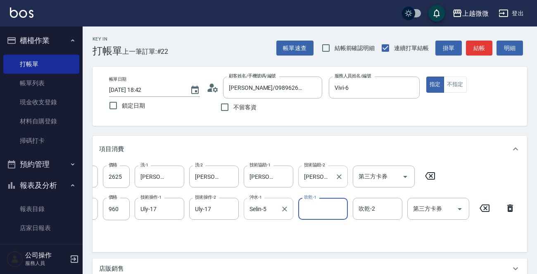
click at [328, 210] on input "吹乾-1" at bounding box center [323, 208] width 42 height 14
click at [319, 229] on span "Selin -5" at bounding box center [313, 229] width 17 height 9
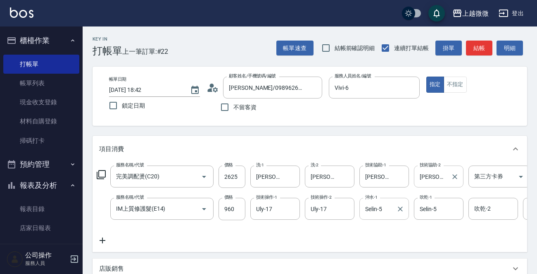
click at [105, 240] on icon at bounding box center [103, 240] width 6 height 6
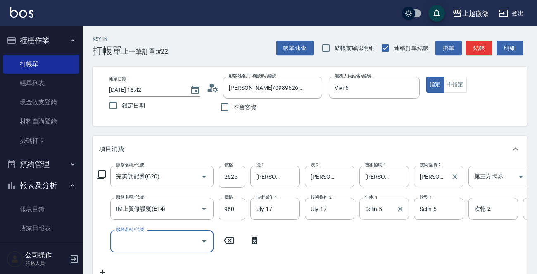
click at [150, 237] on input "服務名稱/代號" at bounding box center [155, 240] width 83 height 14
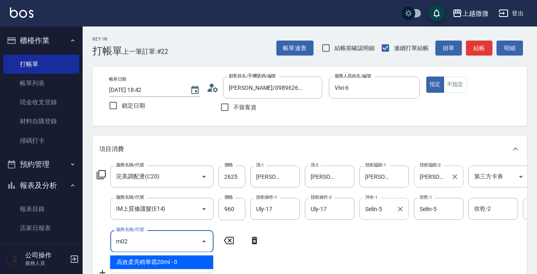
click at [148, 260] on span "高效柔亮精華霜20ml - 0" at bounding box center [161, 262] width 103 height 14
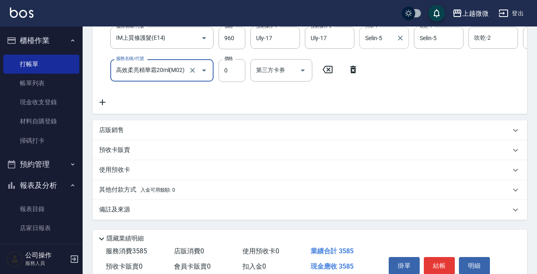
scroll to position [173, 0]
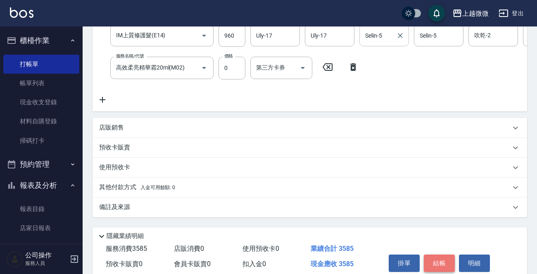
click at [444, 271] on button "結帳" at bounding box center [439, 262] width 31 height 17
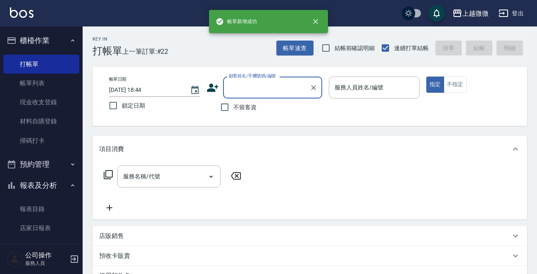
scroll to position [0, 0]
click at [245, 103] on span "不留客資" at bounding box center [244, 107] width 23 height 9
click at [233, 103] on input "不留客資" at bounding box center [224, 106] width 17 height 17
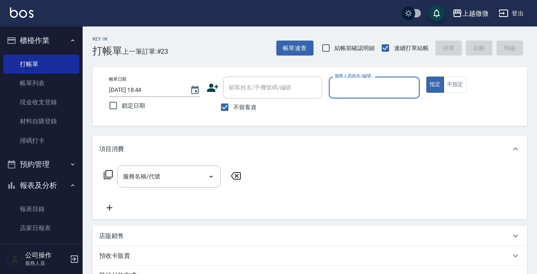
click at [355, 86] on input "服務人員姓名/編號" at bounding box center [374, 87] width 83 height 14
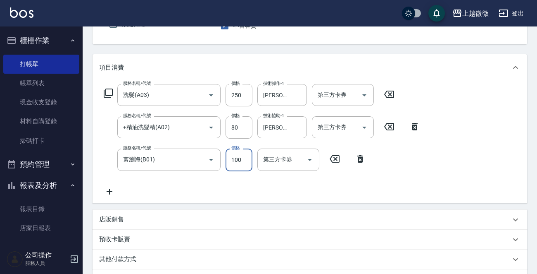
scroll to position [188, 0]
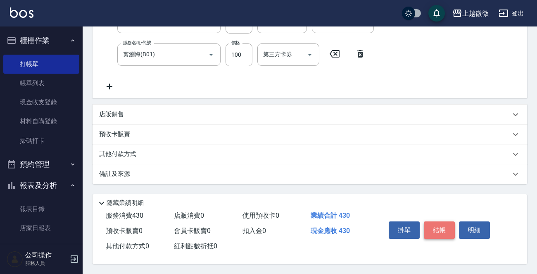
click at [438, 224] on button "結帳" at bounding box center [439, 229] width 31 height 17
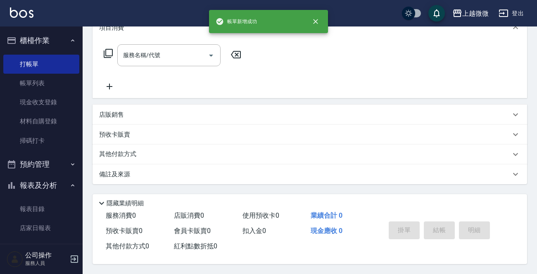
scroll to position [0, 0]
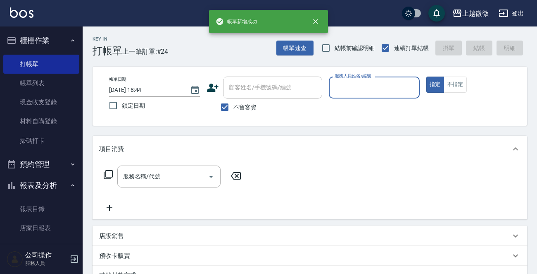
click at [242, 105] on span "不留客資" at bounding box center [244, 107] width 23 height 9
click at [233, 105] on input "不留客資" at bounding box center [224, 106] width 17 height 17
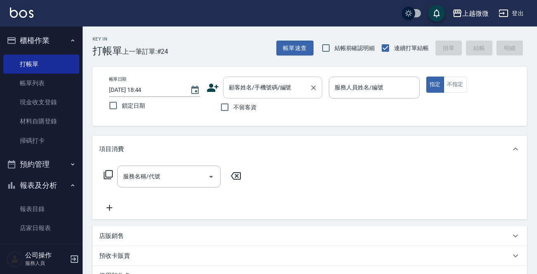
click at [258, 95] on input "顧客姓名/手機號碼/編號" at bounding box center [266, 87] width 79 height 14
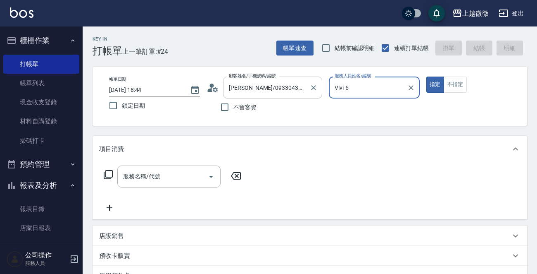
click at [426, 76] on button "指定" at bounding box center [435, 84] width 18 height 16
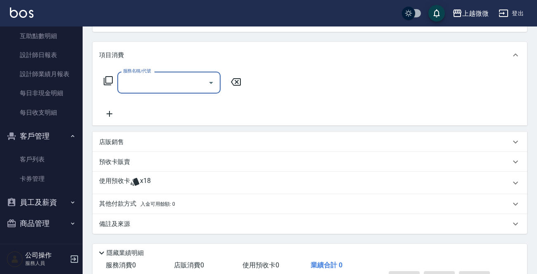
scroll to position [145, 0]
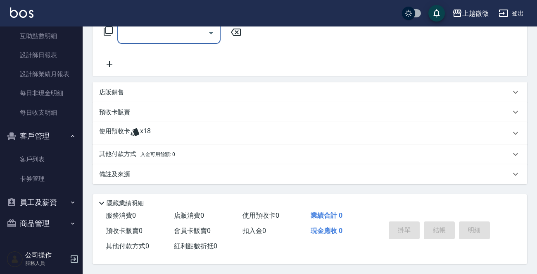
click at [169, 129] on div "使用預收卡 x18" at bounding box center [305, 133] width 412 height 12
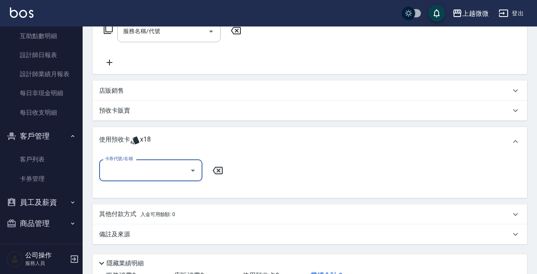
scroll to position [0, 0]
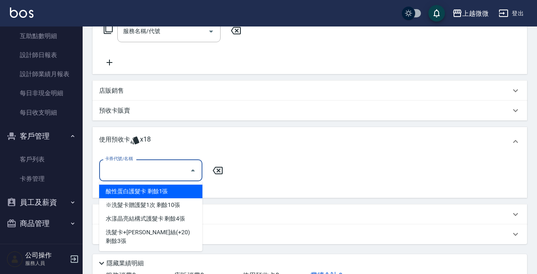
click at [161, 171] on input "卡券代號/名稱" at bounding box center [144, 170] width 83 height 14
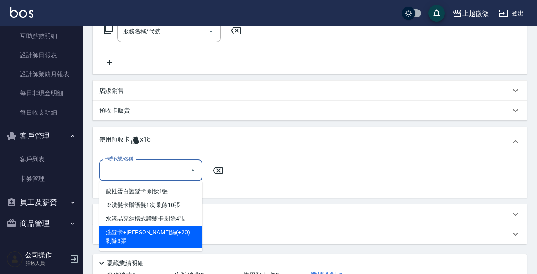
click at [163, 227] on div "洗髮卡+[PERSON_NAME]絲(+20) 剩餘3張" at bounding box center [150, 236] width 103 height 22
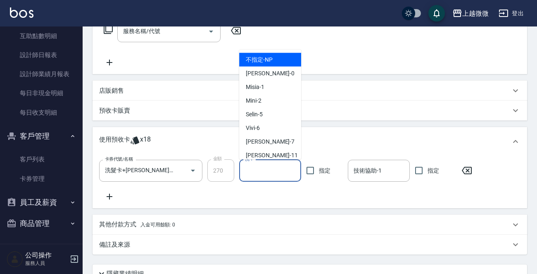
click at [264, 169] on input "洗-1" at bounding box center [270, 170] width 55 height 14
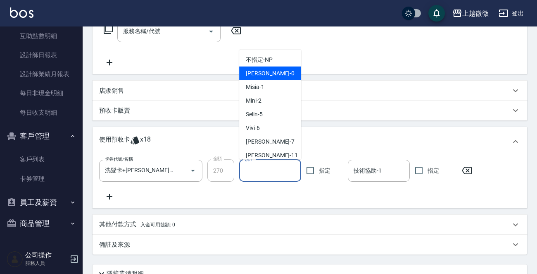
click at [261, 78] on div "[PERSON_NAME] -0" at bounding box center [270, 74] width 62 height 14
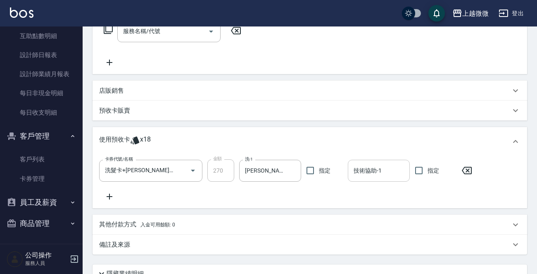
click at [371, 169] on div "技術協助-1 技術協助-1" at bounding box center [379, 171] width 62 height 22
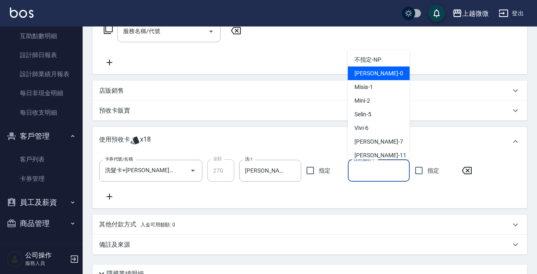
click at [367, 76] on span "[PERSON_NAME] -0" at bounding box center [379, 73] width 49 height 9
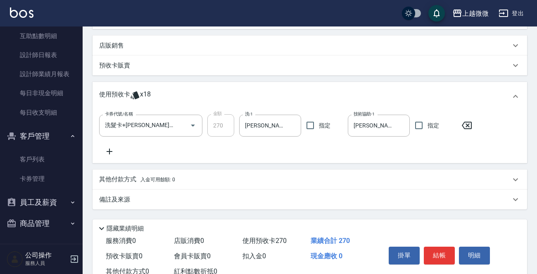
scroll to position [217, 0]
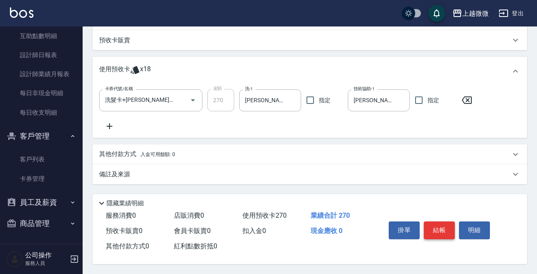
click at [437, 221] on button "結帳" at bounding box center [439, 229] width 31 height 17
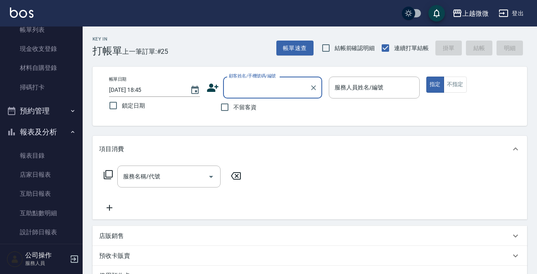
scroll to position [0, 0]
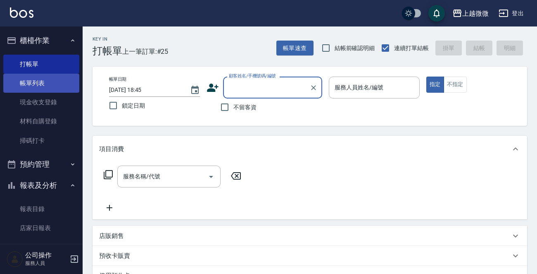
click at [37, 81] on link "帳單列表" at bounding box center [41, 83] width 76 height 19
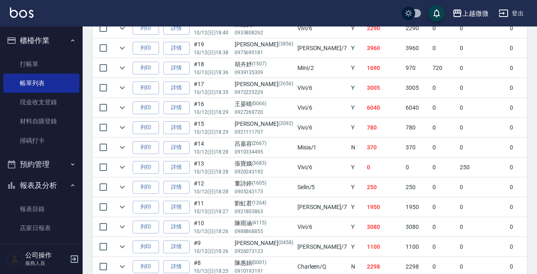
scroll to position [368, 0]
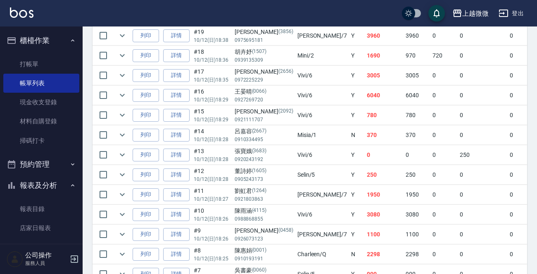
click at [177, 216] on link "詳情" at bounding box center [176, 214] width 26 height 13
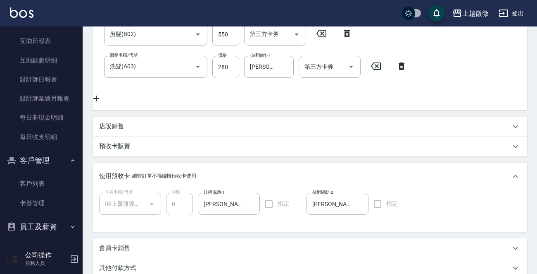
scroll to position [207, 0]
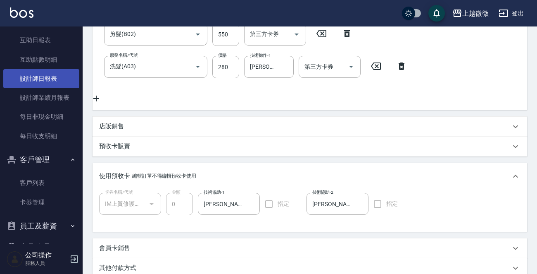
click at [41, 78] on link "設計師日報表" at bounding box center [41, 78] width 76 height 19
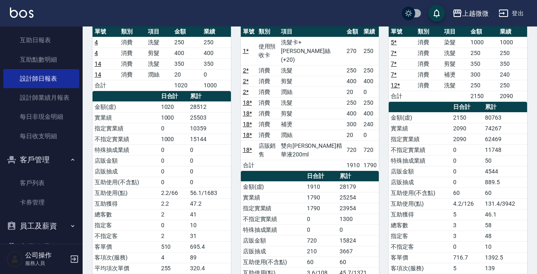
scroll to position [41, 0]
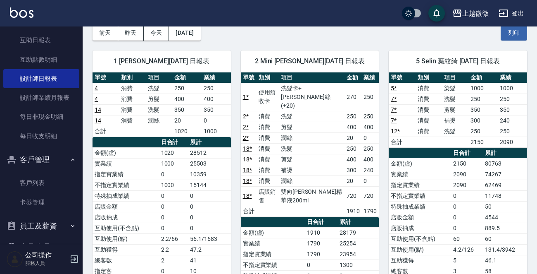
click at [222, 204] on td "0" at bounding box center [209, 206] width 43 height 11
click at [24, 17] on img at bounding box center [22, 12] width 24 height 10
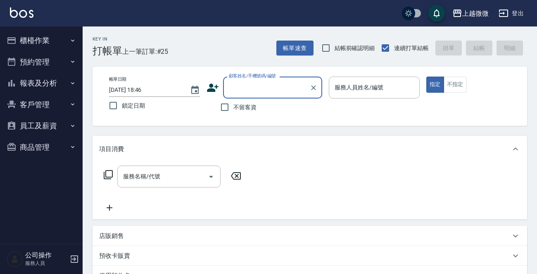
click at [61, 40] on button "櫃檯作業" at bounding box center [41, 40] width 76 height 21
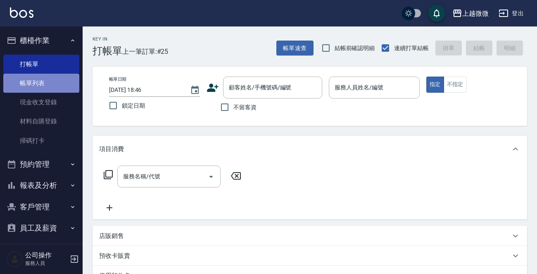
click at [52, 83] on link "帳單列表" at bounding box center [41, 83] width 76 height 19
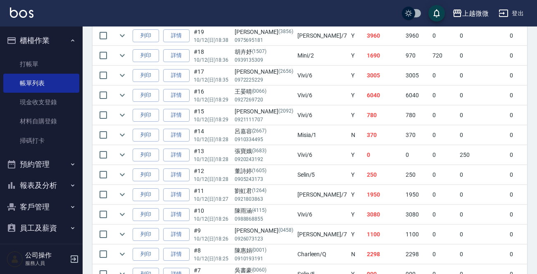
scroll to position [326, 0]
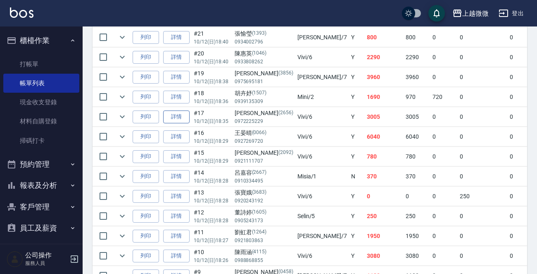
click at [184, 112] on link "詳情" at bounding box center [176, 116] width 26 height 13
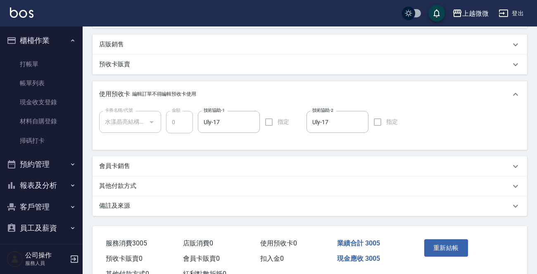
scroll to position [350, 0]
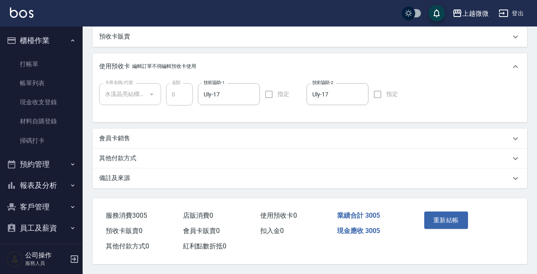
click at [141, 182] on div "備註及來源" at bounding box center [305, 178] width 412 height 9
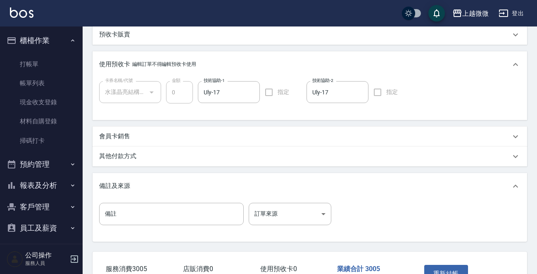
click at [149, 160] on div "其他付款方式" at bounding box center [305, 156] width 412 height 9
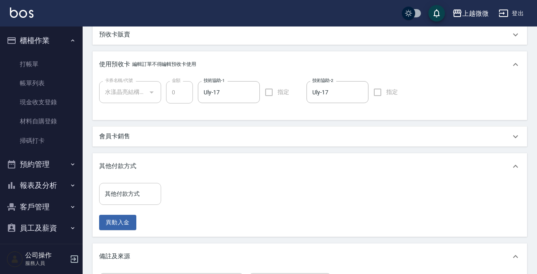
click at [141, 196] on input "其他付款方式" at bounding box center [130, 193] width 55 height 14
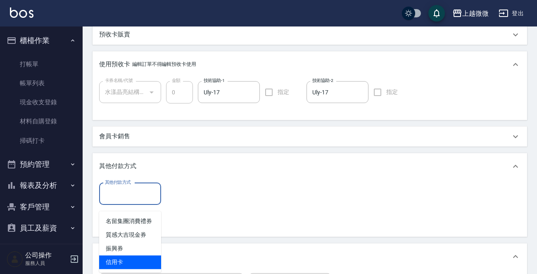
click at [125, 260] on span "信用卡" at bounding box center [130, 262] width 62 height 14
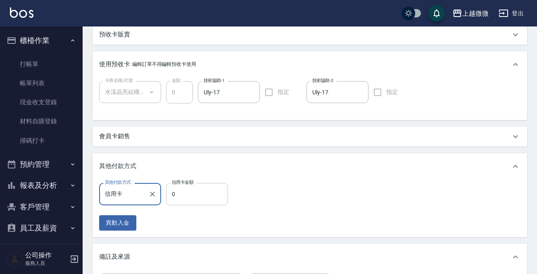
click at [195, 195] on input "0" at bounding box center [197, 194] width 62 height 22
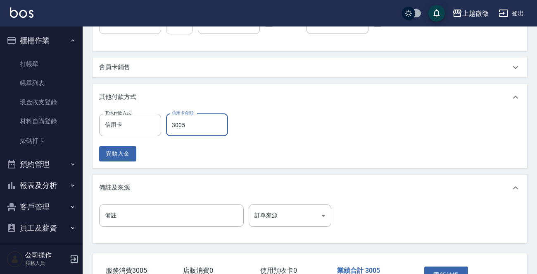
scroll to position [483, 0]
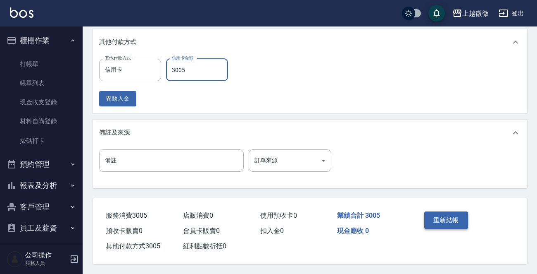
click at [446, 216] on button "重新結帳" at bounding box center [446, 219] width 44 height 17
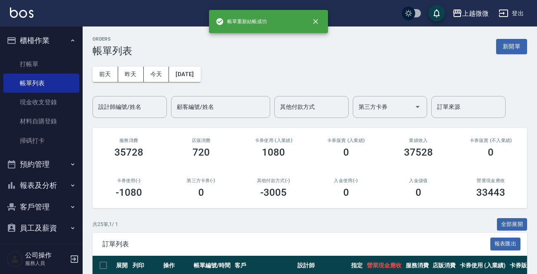
scroll to position [289, 0]
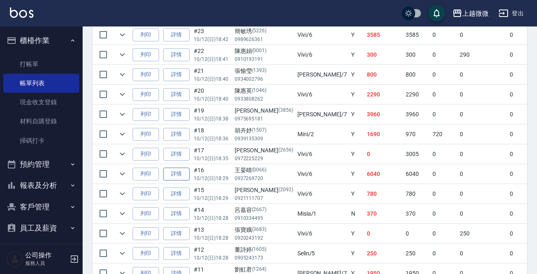
click at [185, 171] on link "詳情" at bounding box center [176, 173] width 26 height 13
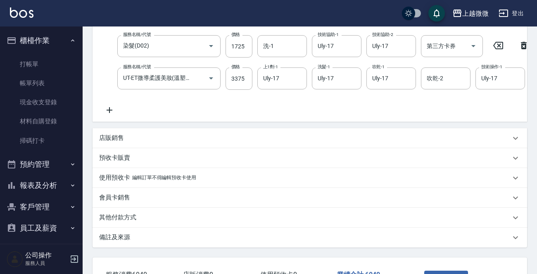
scroll to position [294, 0]
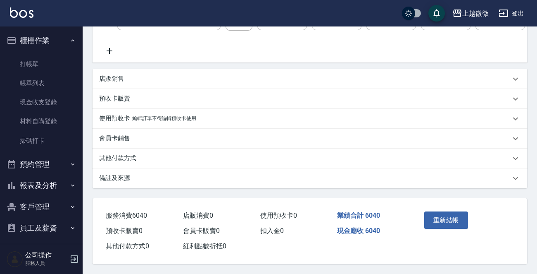
click at [148, 150] on div "其他付款方式" at bounding box center [310, 158] width 435 height 20
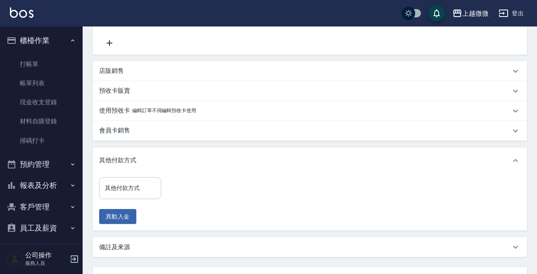
click at [145, 193] on input "其他付款方式" at bounding box center [130, 188] width 55 height 14
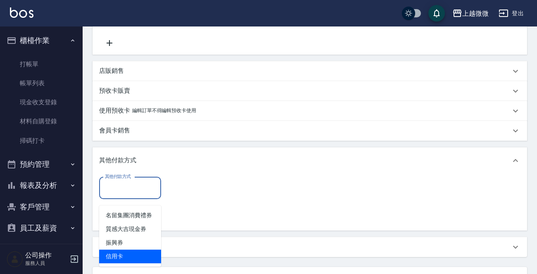
click at [131, 250] on span "信用卡" at bounding box center [130, 256] width 62 height 14
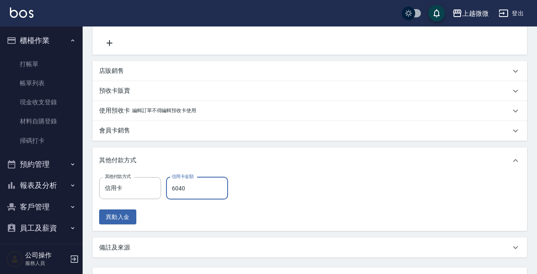
scroll to position [372, 0]
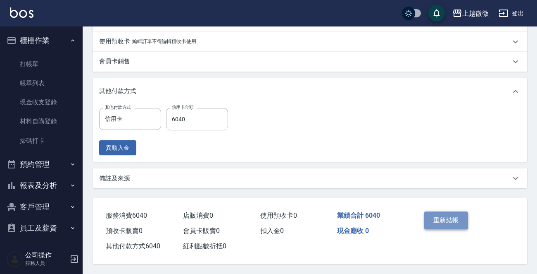
click at [446, 213] on button "重新結帳" at bounding box center [446, 219] width 44 height 17
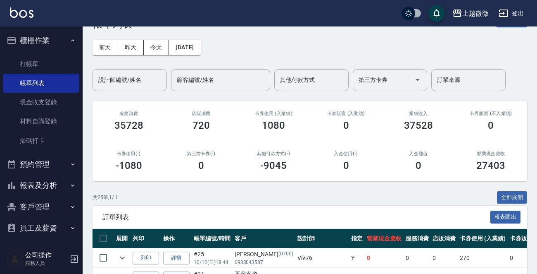
scroll to position [41, 0]
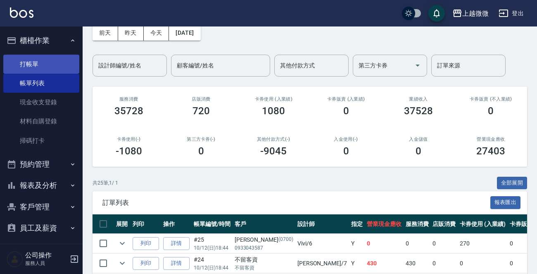
click at [26, 62] on link "打帳單" at bounding box center [41, 64] width 76 height 19
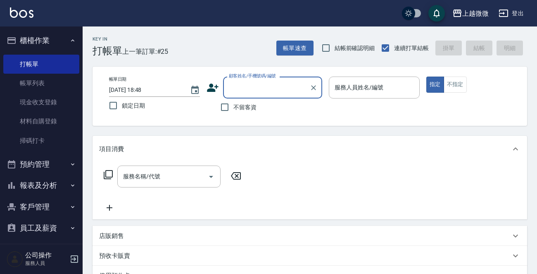
click at [247, 83] on input "顧客姓名/手機號碼/編號" at bounding box center [266, 87] width 79 height 14
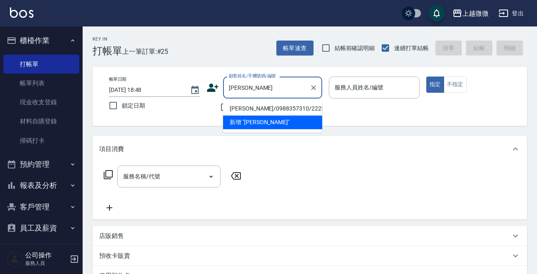
click at [252, 107] on li "[PERSON_NAME]/0988357310/2223" at bounding box center [272, 109] width 99 height 14
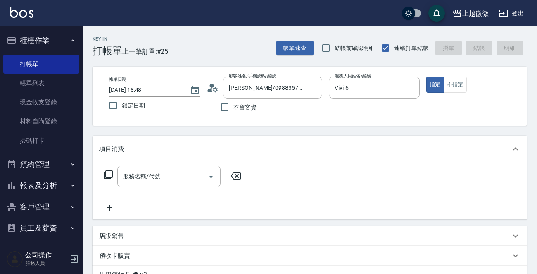
drag, startPoint x: 215, startPoint y: 89, endPoint x: 193, endPoint y: 130, distance: 46.6
click at [193, 130] on div "Key In 打帳單 上一筆訂單:#25 帳單速查 結帳前確認明細 連續打單結帳 掛單 結帳 明細 帳單日期 [DATE] 18:48 鎖定日期 顧客姓名/手…" at bounding box center [310, 221] width 455 height 391
click at [212, 86] on circle at bounding box center [212, 85] width 4 height 4
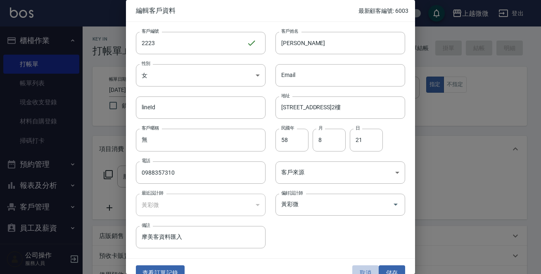
click at [365, 265] on button "取消" at bounding box center [366, 272] width 26 height 15
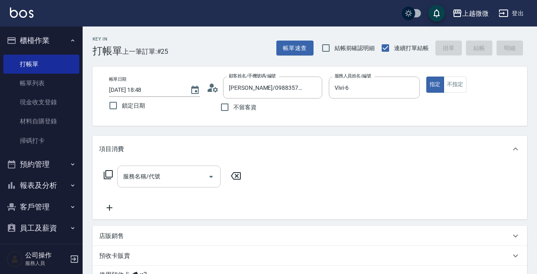
click at [174, 178] on input "服務名稱/代號" at bounding box center [162, 176] width 83 height 14
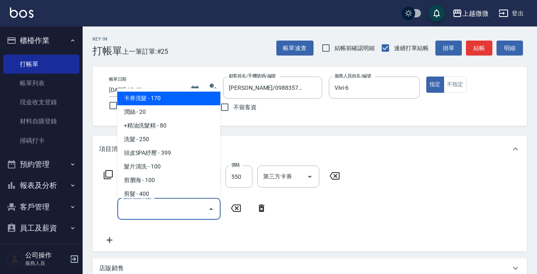
click at [174, 211] on input "服務名稱/代號" at bounding box center [162, 208] width 83 height 14
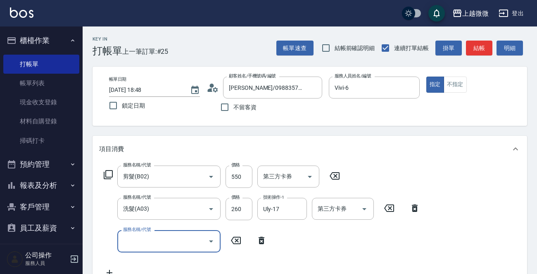
click at [264, 239] on icon at bounding box center [261, 240] width 21 height 10
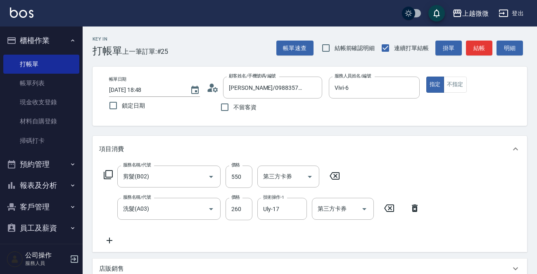
scroll to position [178, 0]
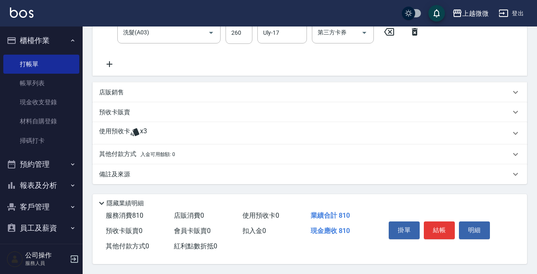
click at [157, 131] on div "使用預收卡 x3" at bounding box center [305, 133] width 412 height 12
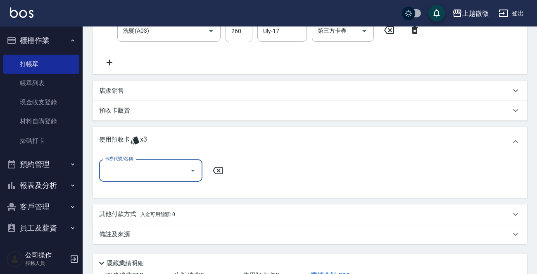
scroll to position [0, 0]
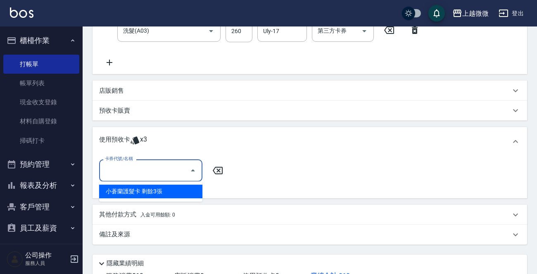
click at [141, 166] on input "卡券代號/名稱" at bounding box center [144, 170] width 83 height 14
click at [145, 191] on div "小蒼蘭護髮卡 剩餘3張" at bounding box center [150, 191] width 103 height 14
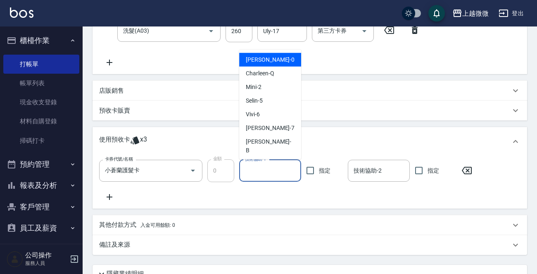
click at [278, 172] on input "技術協助-1" at bounding box center [270, 170] width 55 height 14
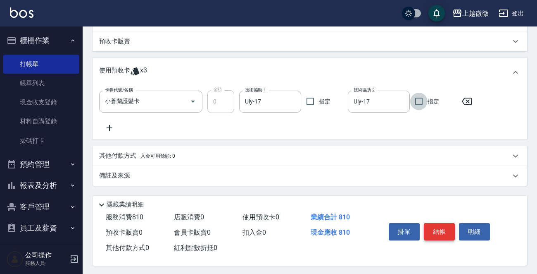
scroll to position [250, 0]
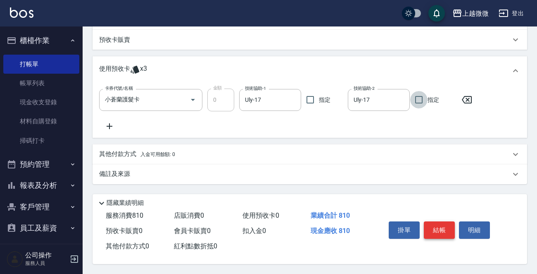
click at [443, 229] on button "結帳" at bounding box center [439, 229] width 31 height 17
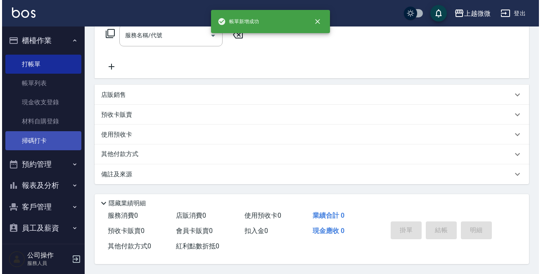
scroll to position [0, 0]
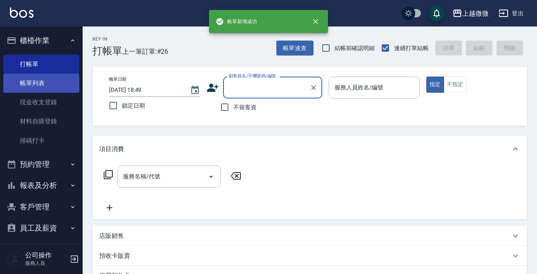
click at [28, 74] on link "帳單列表" at bounding box center [41, 83] width 76 height 19
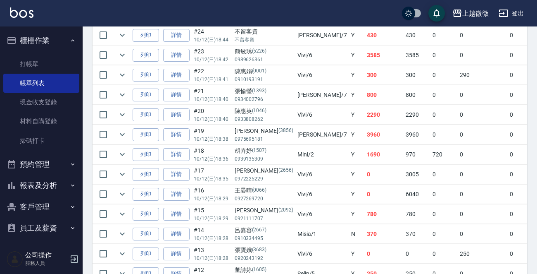
scroll to position [289, 0]
click at [179, 47] on td "詳情" at bounding box center [176, 54] width 31 height 19
click at [179, 55] on link "詳情" at bounding box center [176, 54] width 26 height 13
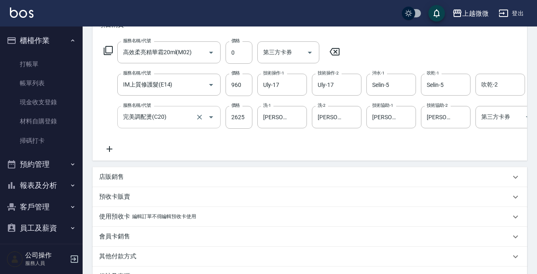
click at [187, 117] on input "完美調配燙(C20)" at bounding box center [157, 117] width 73 height 14
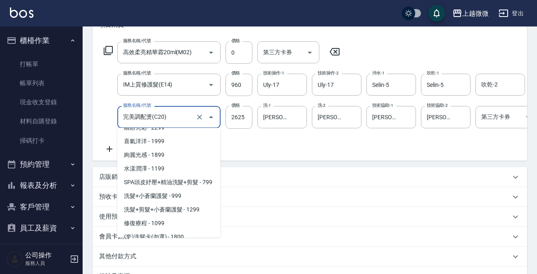
scroll to position [1178, 0]
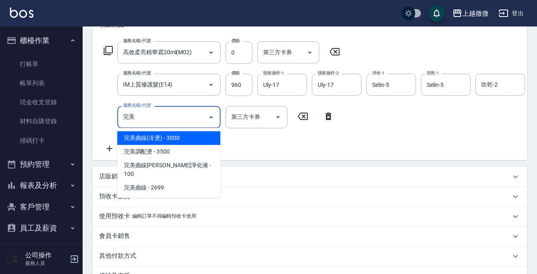
click at [165, 138] on span "完美曲線(冷燙) - 3000" at bounding box center [168, 138] width 103 height 14
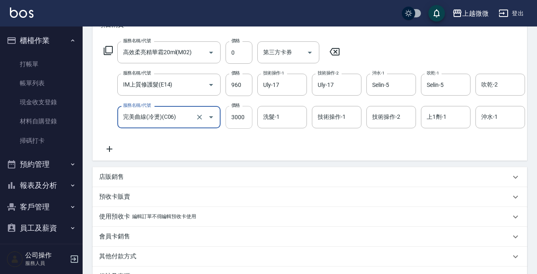
click at [236, 122] on input "3000" at bounding box center [239, 117] width 27 height 22
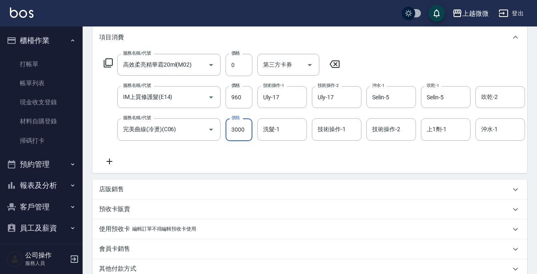
scroll to position [124, 0]
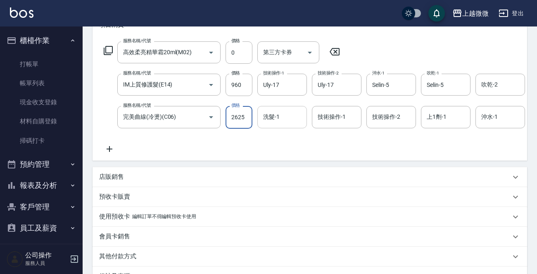
click at [290, 114] on input "洗髮-1" at bounding box center [282, 117] width 42 height 14
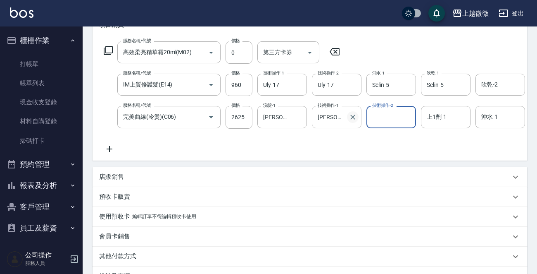
click at [353, 119] on icon "Clear" at bounding box center [353, 117] width 8 height 8
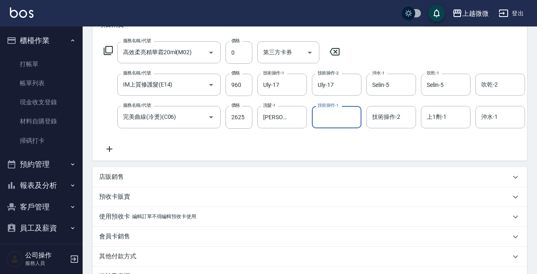
click at [324, 117] on input "技術操作-1" at bounding box center [337, 117] width 42 height 14
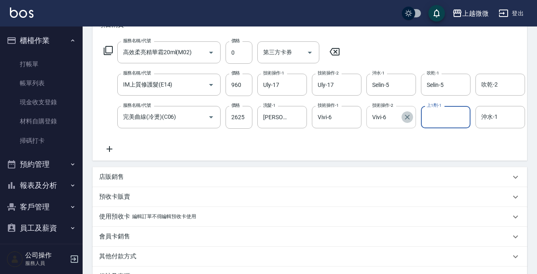
click at [407, 116] on icon "Clear" at bounding box center [407, 116] width 5 height 5
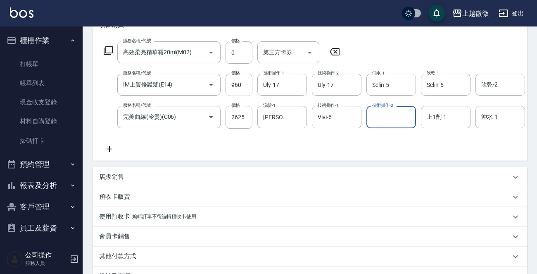
click at [383, 116] on input "技術操作-2" at bounding box center [391, 117] width 42 height 14
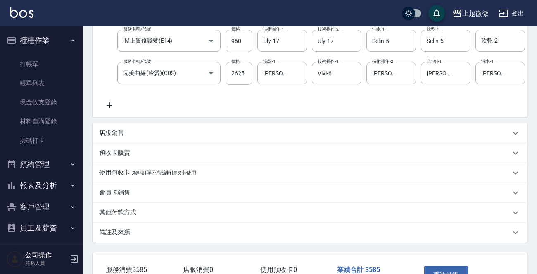
scroll to position [230, 0]
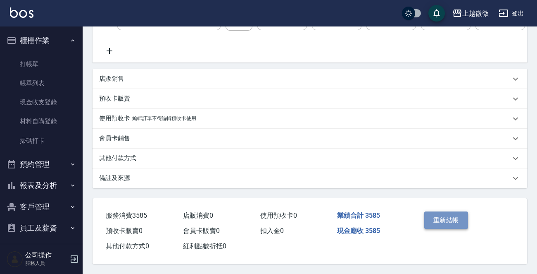
click at [456, 219] on button "重新結帳" at bounding box center [446, 219] width 44 height 17
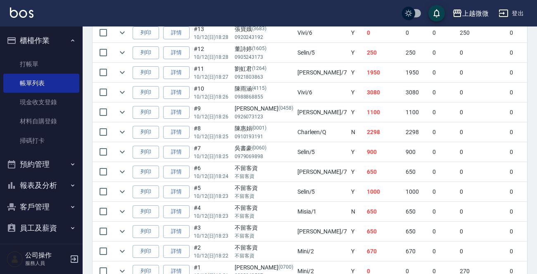
scroll to position [496, 0]
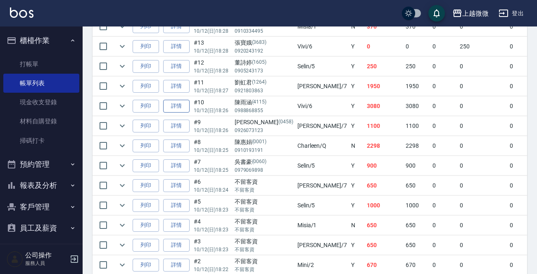
click at [175, 107] on link "詳情" at bounding box center [176, 106] width 26 height 13
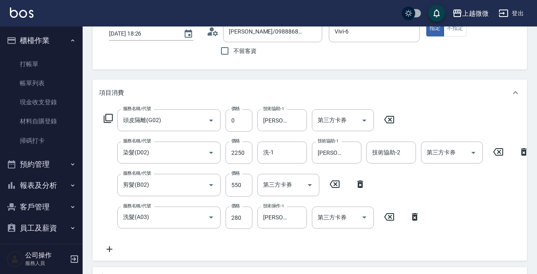
scroll to position [124, 0]
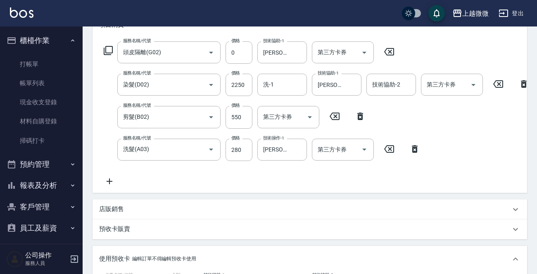
click at [110, 181] on icon at bounding box center [109, 181] width 21 height 10
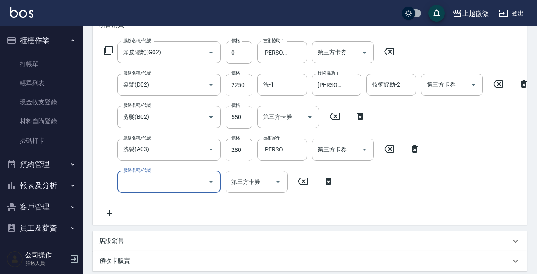
click at [140, 176] on input "服務名稱/代號" at bounding box center [162, 181] width 83 height 14
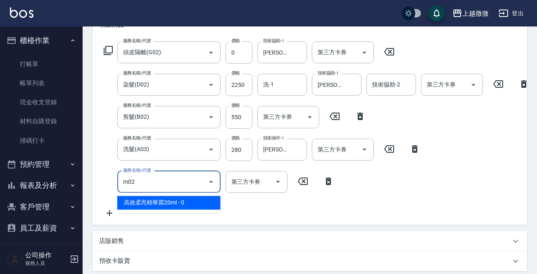
click at [159, 198] on span "高效柔亮精華霜20ml - 0" at bounding box center [168, 202] width 103 height 14
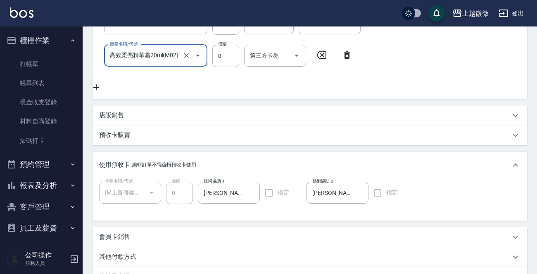
scroll to position [357, 0]
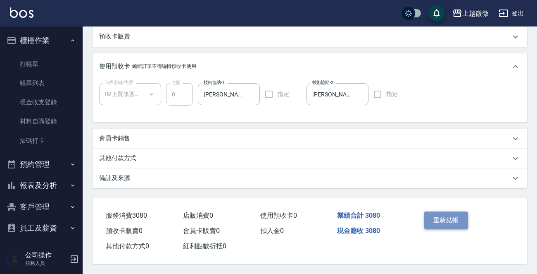
click at [445, 214] on button "重新結帳" at bounding box center [446, 219] width 44 height 17
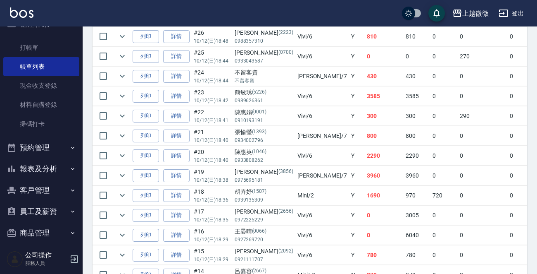
scroll to position [26, 0]
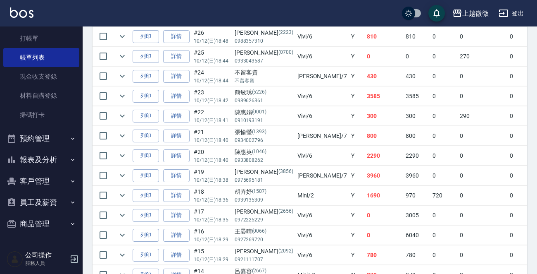
click at [44, 183] on button "客戶管理" at bounding box center [41, 180] width 76 height 21
click at [44, 156] on button "報表及分析" at bounding box center [41, 159] width 76 height 21
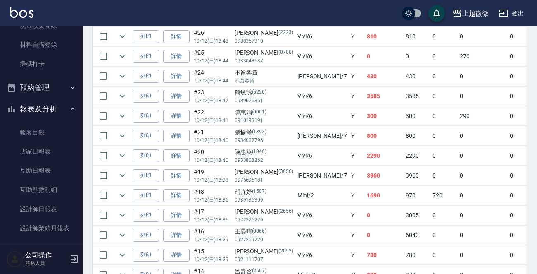
scroll to position [150, 0]
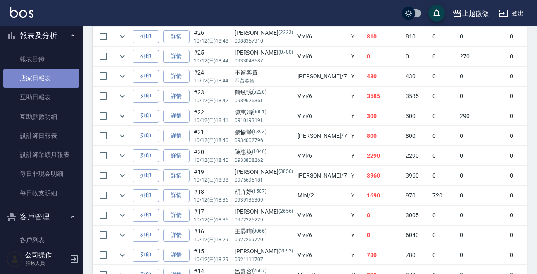
click at [49, 76] on link "店家日報表" at bounding box center [41, 78] width 76 height 19
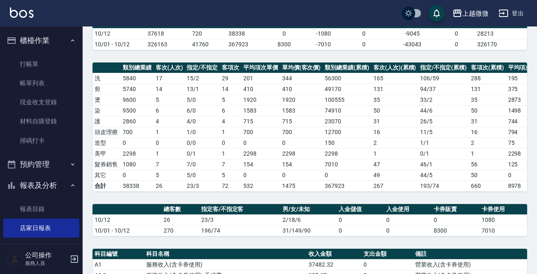
scroll to position [165, 0]
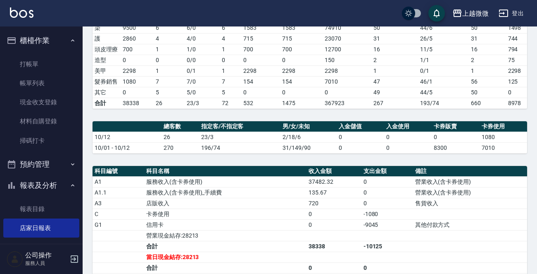
click at [224, 98] on td "72" at bounding box center [230, 103] width 21 height 11
drag, startPoint x: 181, startPoint y: 225, endPoint x: 145, endPoint y: 233, distance: 36.9
click at [145, 230] on td "信用卡" at bounding box center [225, 224] width 162 height 11
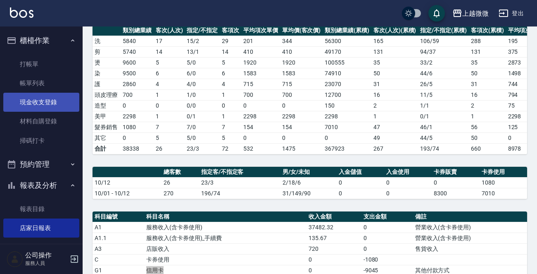
scroll to position [0, 0]
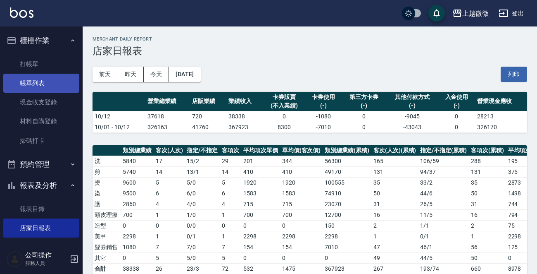
click at [39, 89] on link "帳單列表" at bounding box center [41, 83] width 76 height 19
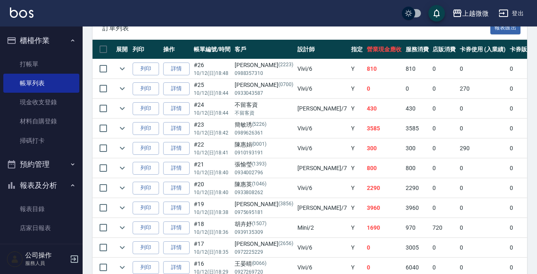
scroll to position [248, 0]
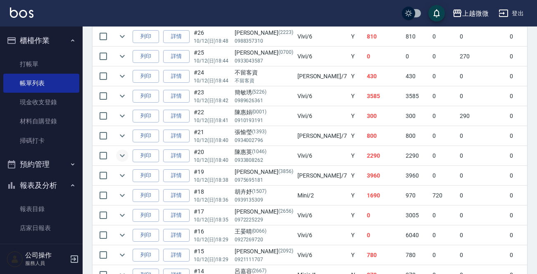
click at [124, 152] on icon "expand row" at bounding box center [122, 155] width 10 height 10
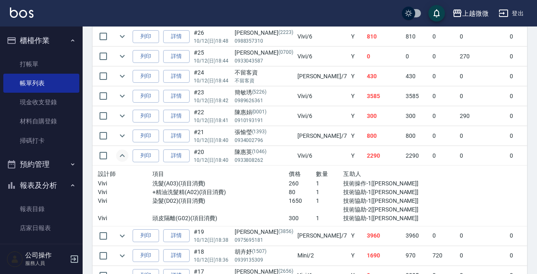
click at [120, 151] on icon "expand row" at bounding box center [122, 155] width 10 height 10
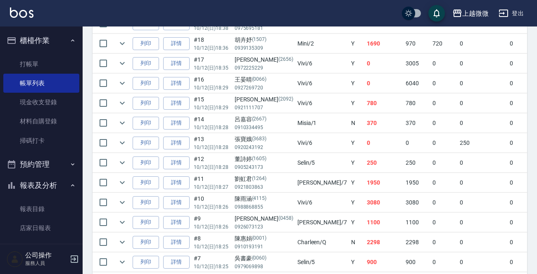
scroll to position [413, 0]
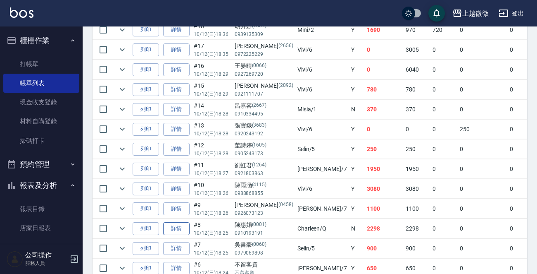
click at [174, 224] on link "詳情" at bounding box center [176, 228] width 26 height 13
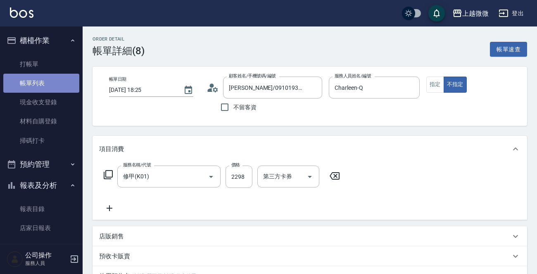
click at [43, 81] on link "帳單列表" at bounding box center [41, 83] width 76 height 19
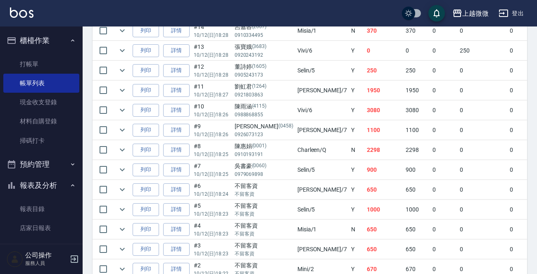
scroll to position [553, 0]
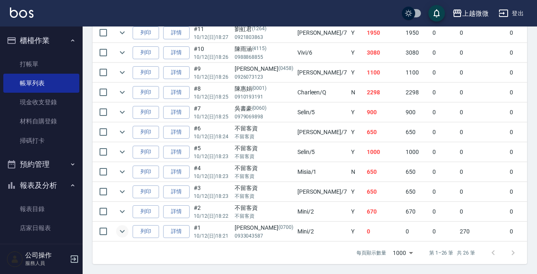
click at [124, 226] on icon "expand row" at bounding box center [122, 231] width 10 height 10
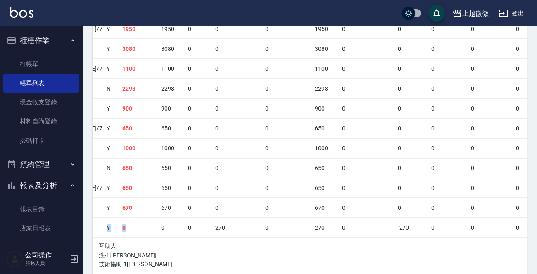
scroll to position [0, 0]
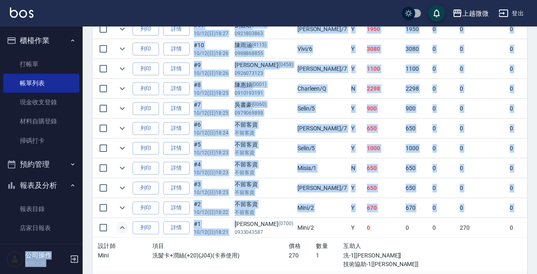
drag, startPoint x: 248, startPoint y: 226, endPoint x: 0, endPoint y: 234, distance: 248.5
click at [217, 228] on p "10/12 (日) 18:21" at bounding box center [212, 231] width 37 height 7
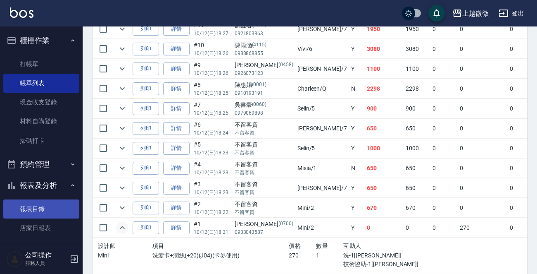
click at [33, 208] on link "報表目錄" at bounding box center [41, 208] width 76 height 19
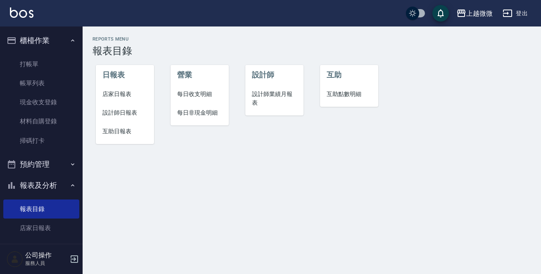
click at [128, 97] on span "店家日報表" at bounding box center [124, 94] width 45 height 9
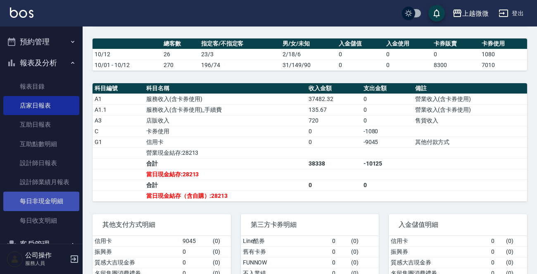
scroll to position [124, 0]
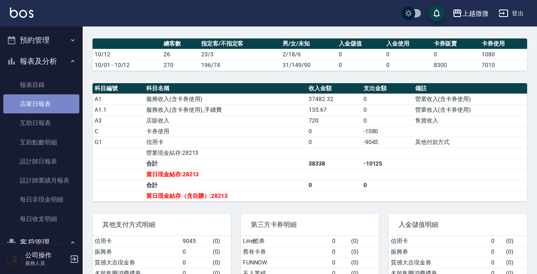
click at [46, 100] on link "店家日報表" at bounding box center [41, 103] width 76 height 19
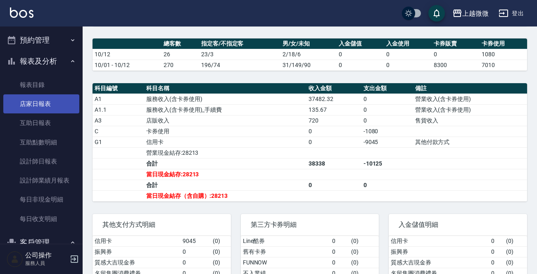
click at [46, 102] on link "店家日報表" at bounding box center [41, 103] width 76 height 19
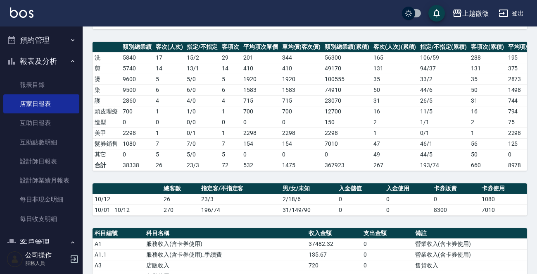
scroll to position [0, 0]
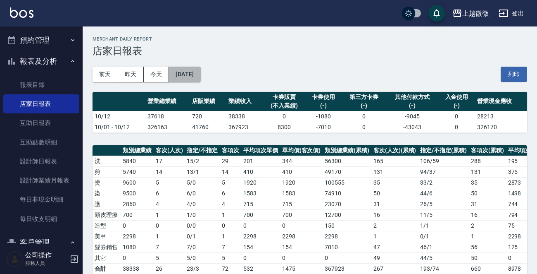
click at [200, 79] on button "[DATE]" at bounding box center [184, 74] width 31 height 15
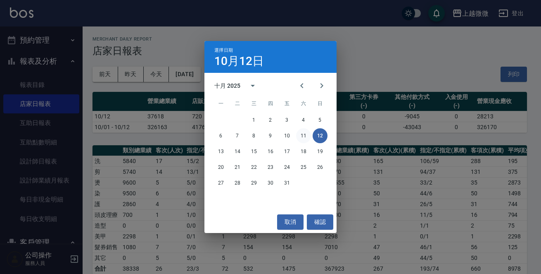
click at [306, 136] on button "11" at bounding box center [303, 135] width 15 height 15
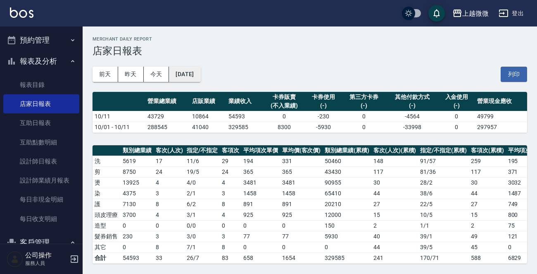
click at [200, 77] on button "[DATE]" at bounding box center [184, 74] width 31 height 15
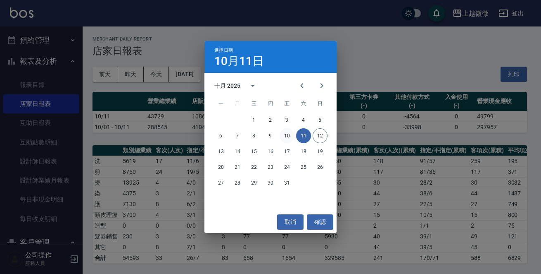
click at [287, 135] on button "10" at bounding box center [287, 135] width 15 height 15
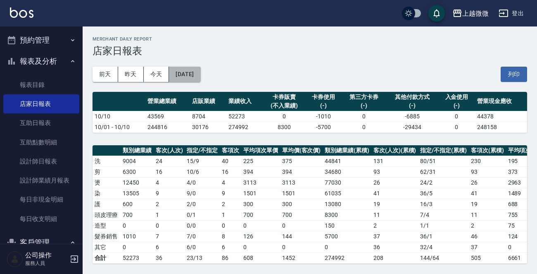
click at [195, 73] on button "[DATE]" at bounding box center [184, 74] width 31 height 15
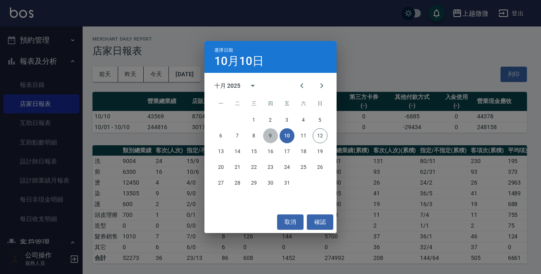
click at [274, 136] on button "9" at bounding box center [270, 135] width 15 height 15
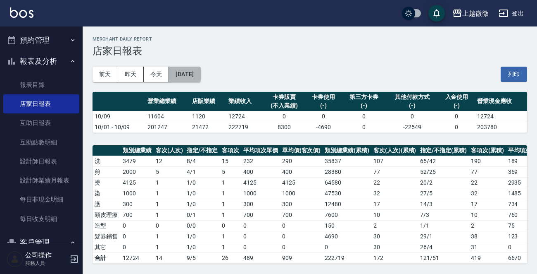
click at [200, 74] on button "[DATE]" at bounding box center [184, 74] width 31 height 15
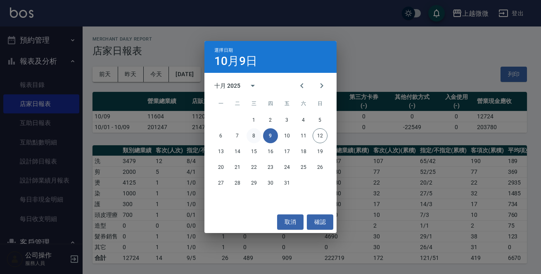
click at [253, 137] on button "8" at bounding box center [254, 135] width 15 height 15
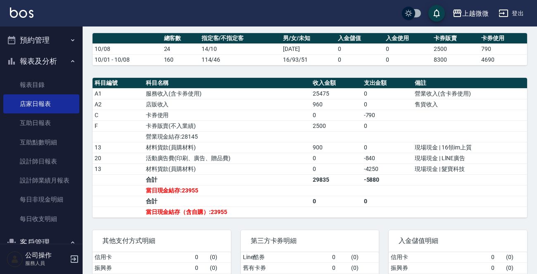
scroll to position [289, 0]
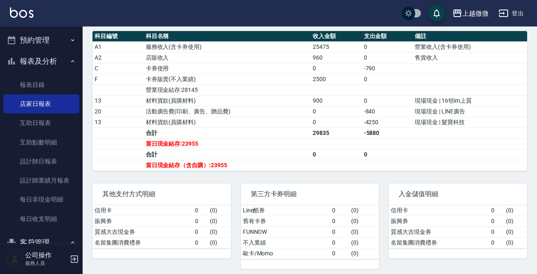
click at [488, 74] on td "a dense table" at bounding box center [470, 68] width 114 height 11
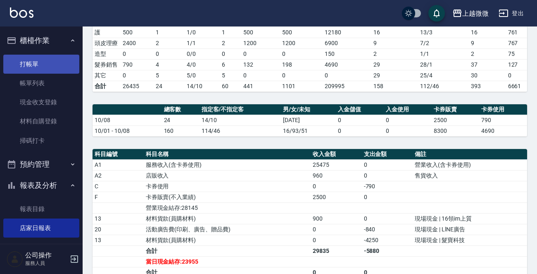
scroll to position [41, 0]
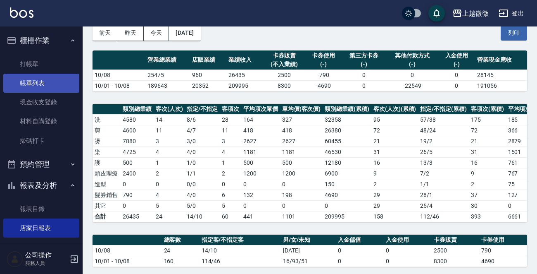
click at [48, 77] on link "帳單列表" at bounding box center [41, 83] width 76 height 19
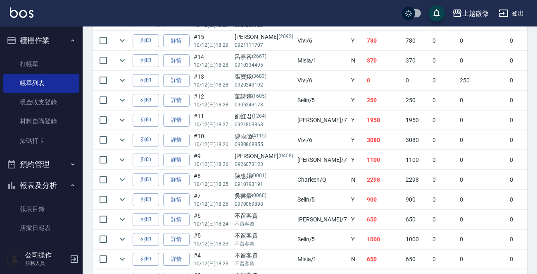
scroll to position [553, 0]
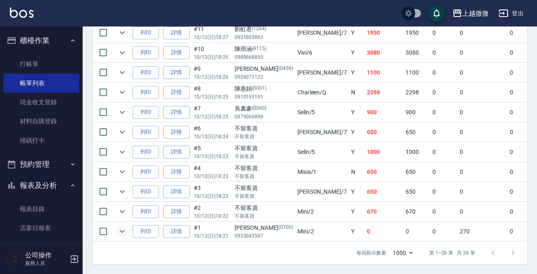
click at [123, 226] on icon "expand row" at bounding box center [122, 231] width 10 height 10
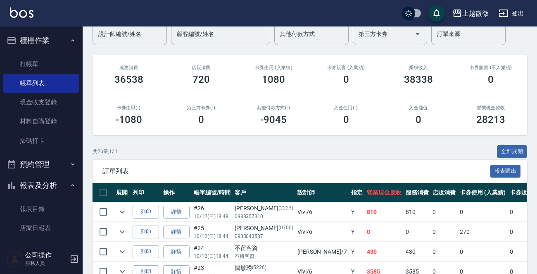
scroll to position [0, 0]
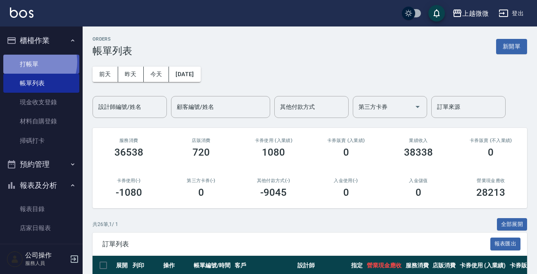
click at [31, 62] on link "打帳單" at bounding box center [41, 64] width 76 height 19
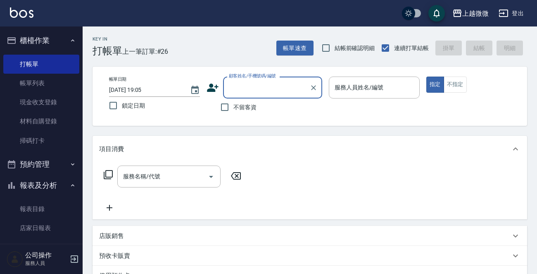
scroll to position [83, 0]
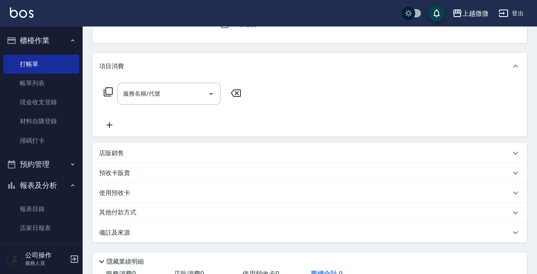
click at [117, 151] on p "店販銷售" at bounding box center [111, 153] width 25 height 9
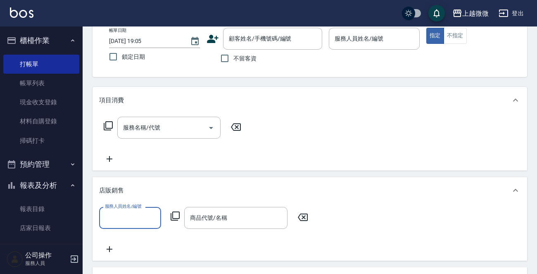
scroll to position [0, 0]
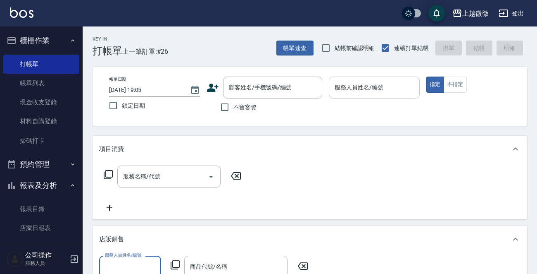
click at [376, 83] on div "服務人員姓名/編號 服務人員姓名/編號" at bounding box center [374, 87] width 91 height 22
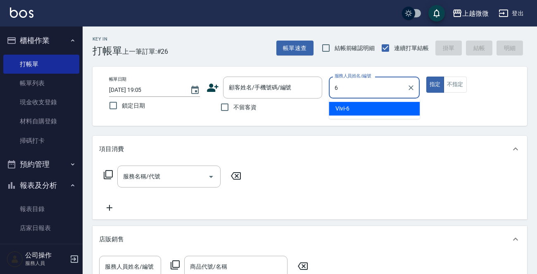
click at [354, 113] on div "Vivi -6" at bounding box center [374, 109] width 91 height 14
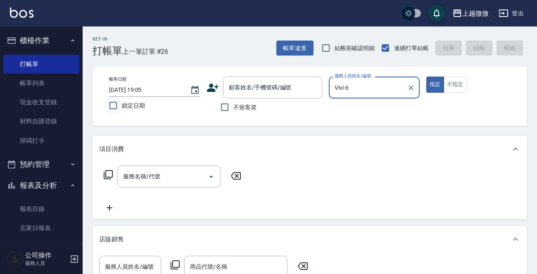
drag, startPoint x: 109, startPoint y: 100, endPoint x: 126, endPoint y: 117, distance: 23.7
click at [109, 100] on input "鎖定日期" at bounding box center [113, 105] width 17 height 17
click at [157, 180] on div "服務名稱/代號 服務名稱/代號" at bounding box center [168, 176] width 103 height 22
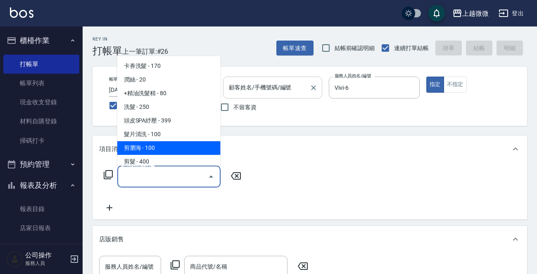
click at [292, 79] on div "顧客姓名/手機號碼/編號" at bounding box center [272, 87] width 99 height 22
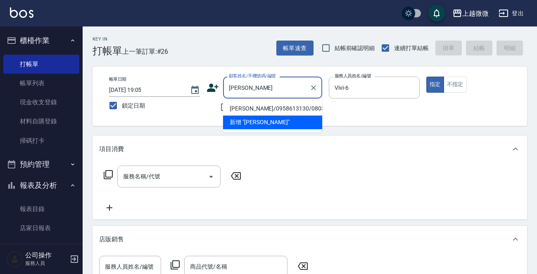
click at [274, 104] on li "[PERSON_NAME]/0958613130/0803" at bounding box center [272, 109] width 99 height 14
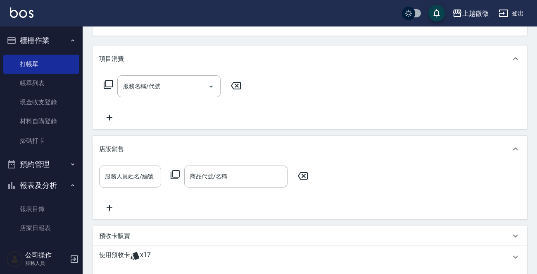
scroll to position [165, 0]
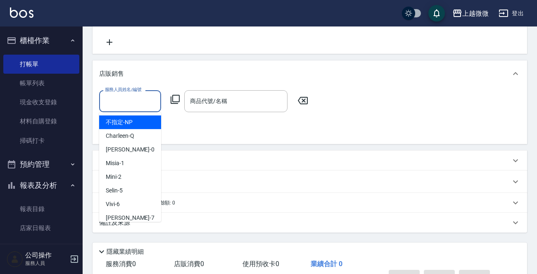
click at [136, 98] on input "服務人員姓名/編號" at bounding box center [130, 101] width 55 height 14
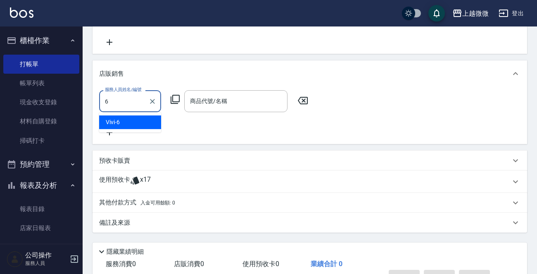
click at [144, 119] on div "Vivi -6" at bounding box center [130, 122] width 62 height 14
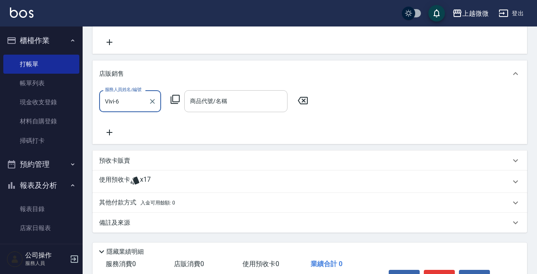
click at [233, 104] on input "商品代號/名稱" at bounding box center [236, 101] width 96 height 14
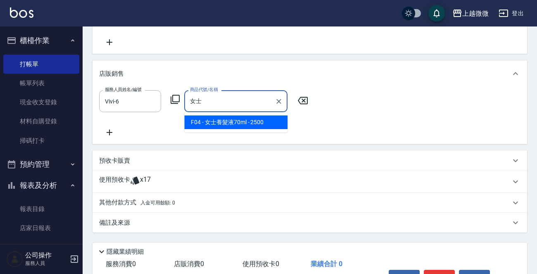
drag, startPoint x: 264, startPoint y: 121, endPoint x: 260, endPoint y: 119, distance: 4.6
click at [264, 121] on span "F04 - 女士養髮液70ml - 2500" at bounding box center [235, 122] width 103 height 14
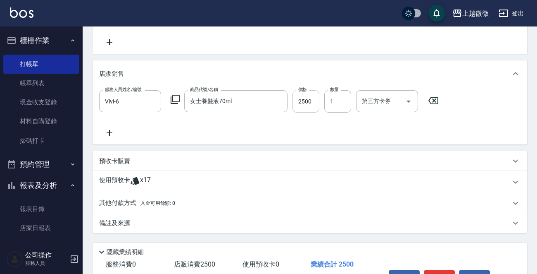
click at [300, 101] on input "2500" at bounding box center [306, 101] width 27 height 22
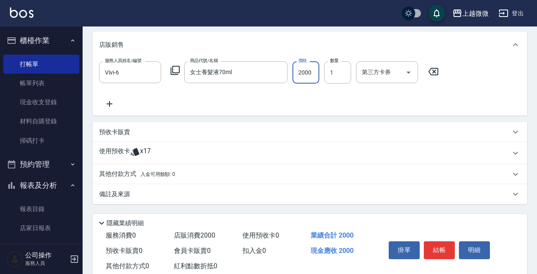
scroll to position [216, 0]
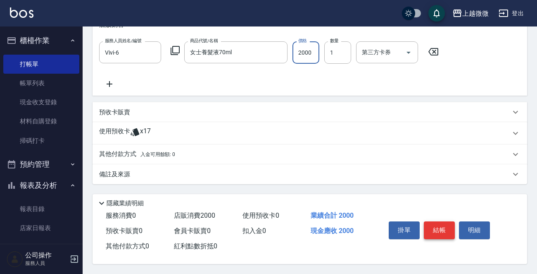
click at [438, 226] on button "結帳" at bounding box center [439, 229] width 31 height 17
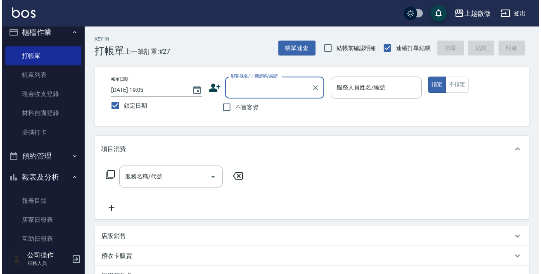
scroll to position [0, 0]
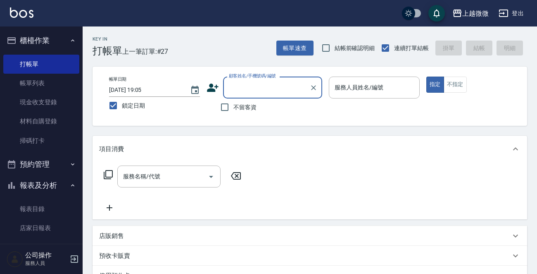
click at [76, 258] on icon "button" at bounding box center [74, 259] width 10 height 10
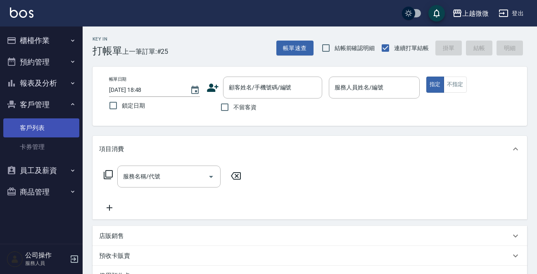
click at [48, 120] on link "客戶列表" at bounding box center [41, 127] width 76 height 19
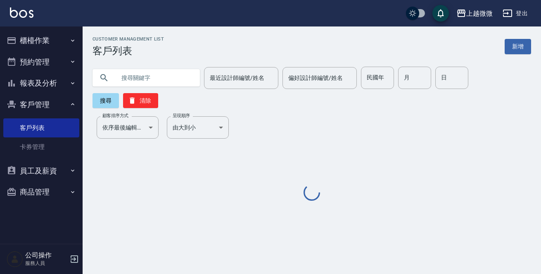
click at [148, 78] on input "text" at bounding box center [155, 78] width 78 height 22
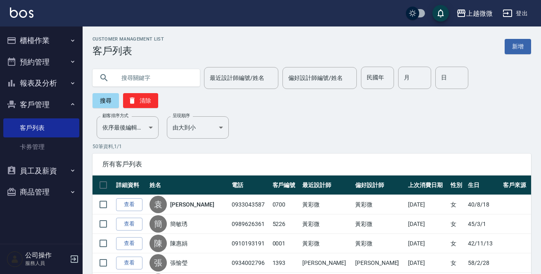
paste input "呂碧桃"
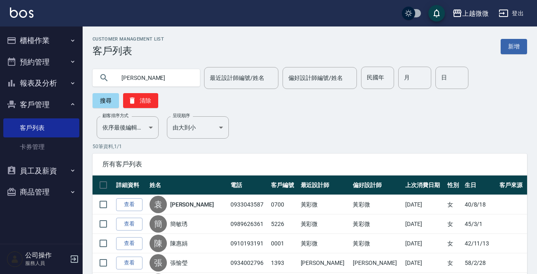
type input "呂碧桃"
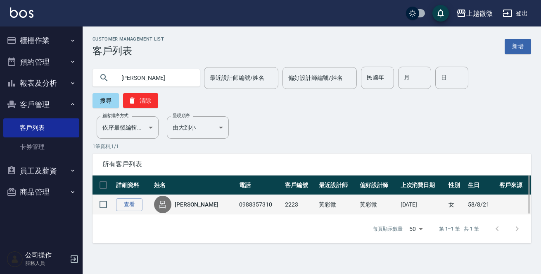
click at [191, 200] on link "呂碧桃" at bounding box center [197, 204] width 44 height 8
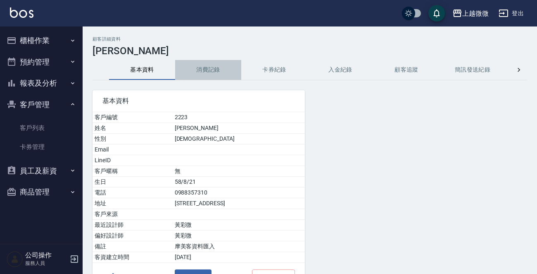
click at [212, 71] on button "消費記錄" at bounding box center [208, 70] width 66 height 20
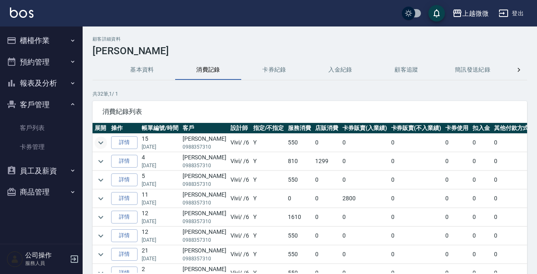
click at [98, 140] on icon "expand row" at bounding box center [101, 143] width 10 height 10
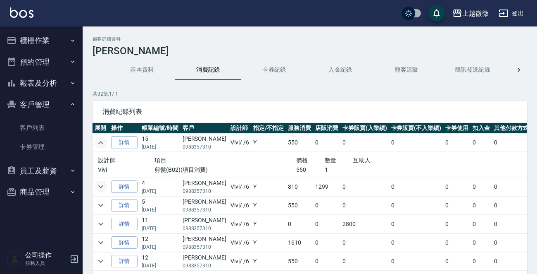
click at [98, 186] on icon "expand row" at bounding box center [101, 186] width 10 height 10
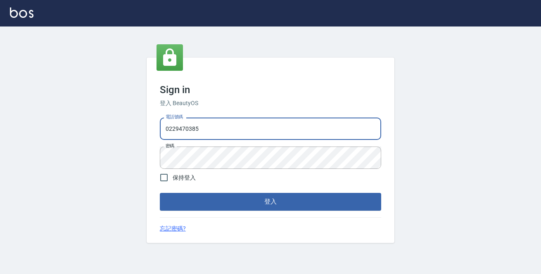
drag, startPoint x: 249, startPoint y: 122, endPoint x: 0, endPoint y: 98, distance: 250.4
click at [0, 105] on div "Sign in 登入 BeautyOS 電話號碼 0229470385 電話號碼 密碼 密碼 保持登入 登入 忘記密碼?" at bounding box center [270, 149] width 541 height 247
type input "0972809892"
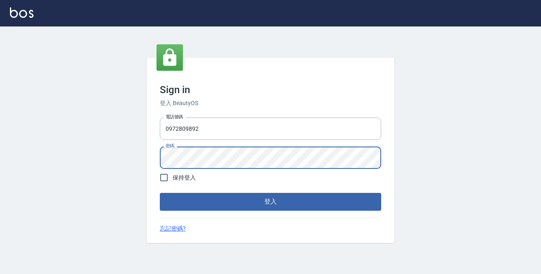
click at [160, 193] on button "登入" at bounding box center [271, 201] width 222 height 17
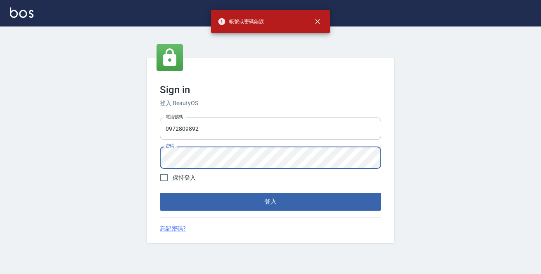
click at [0, 153] on div "Sign in 登入 BeautyOS 電話號碼 0972809892 電話號碼 密碼 密碼 保持登入 登入 忘記密碼?" at bounding box center [270, 149] width 541 height 247
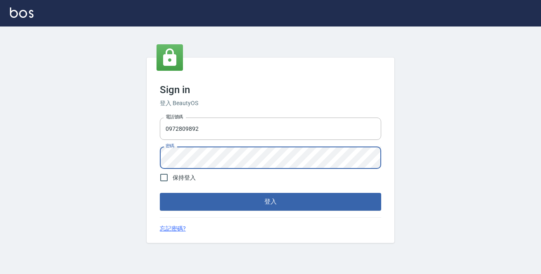
click at [160, 193] on button "登入" at bounding box center [271, 201] width 222 height 17
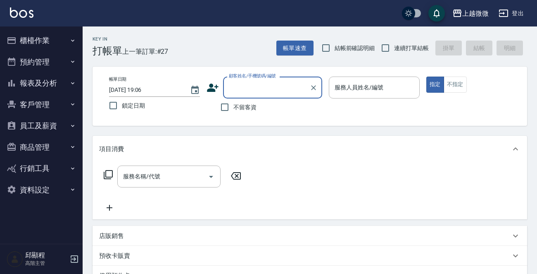
click at [63, 78] on button "報表及分析" at bounding box center [41, 82] width 76 height 21
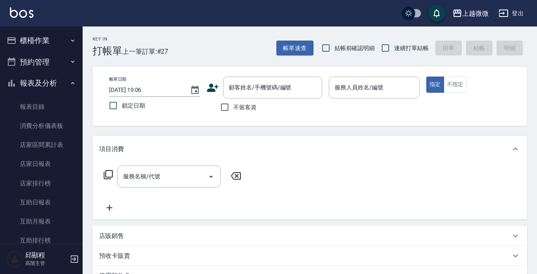
click at [40, 102] on link "報表目錄" at bounding box center [41, 106] width 76 height 19
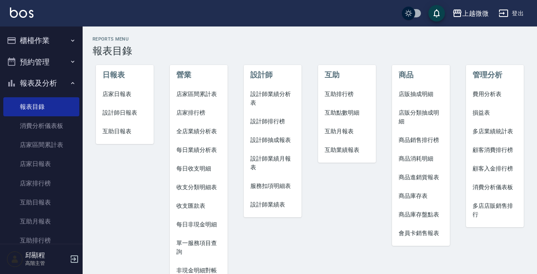
click at [119, 88] on li "店家日報表" at bounding box center [125, 94] width 58 height 19
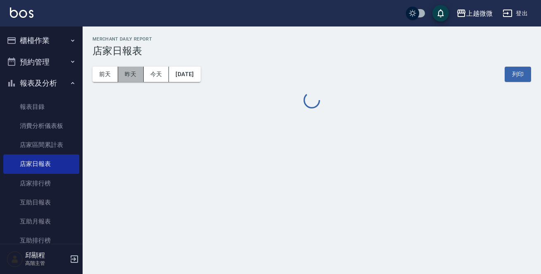
click at [130, 70] on button "昨天" at bounding box center [131, 74] width 26 height 15
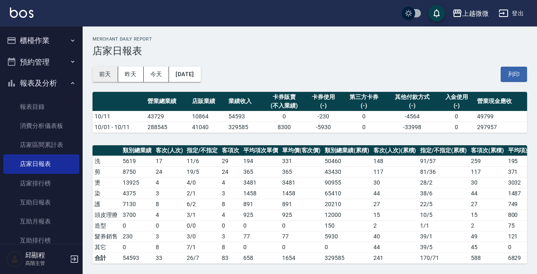
click at [106, 69] on button "前天" at bounding box center [106, 74] width 26 height 15
click at [175, 74] on button "[DATE]" at bounding box center [184, 74] width 31 height 15
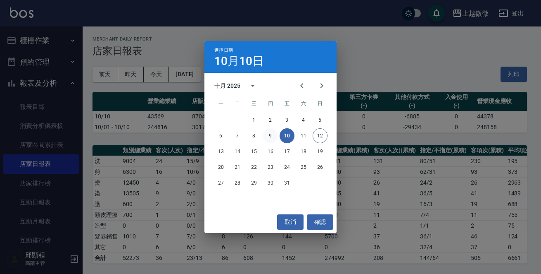
click at [266, 132] on button "9" at bounding box center [270, 135] width 15 height 15
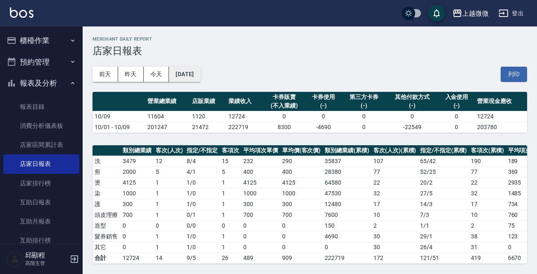
click at [198, 74] on button "[DATE]" at bounding box center [184, 74] width 31 height 15
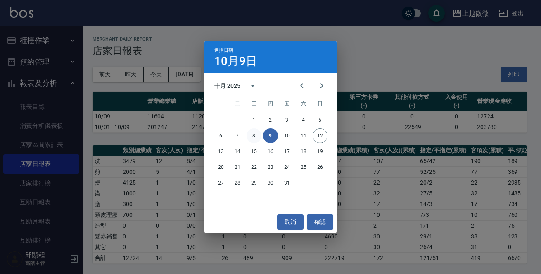
click at [253, 136] on button "8" at bounding box center [254, 135] width 15 height 15
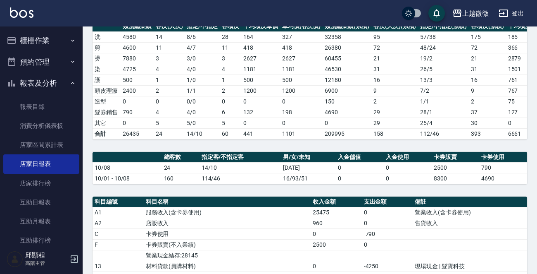
scroll to position [41, 0]
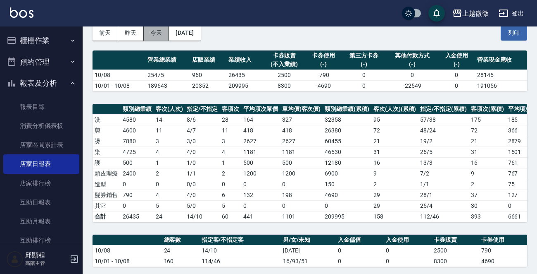
click at [158, 33] on button "今天" at bounding box center [157, 32] width 26 height 15
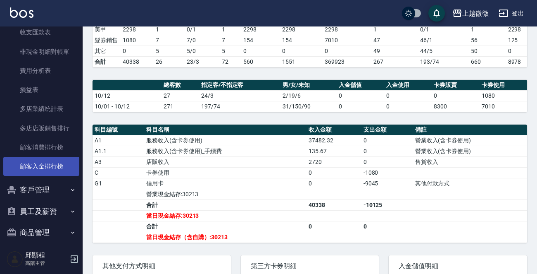
scroll to position [795, 0]
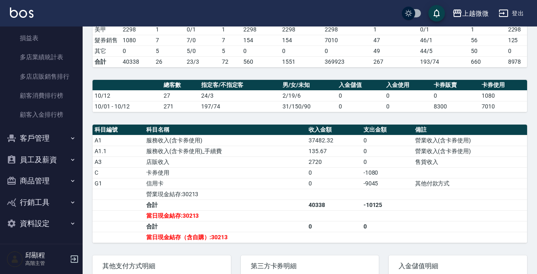
click at [58, 158] on button "員工及薪資" at bounding box center [41, 159] width 76 height 21
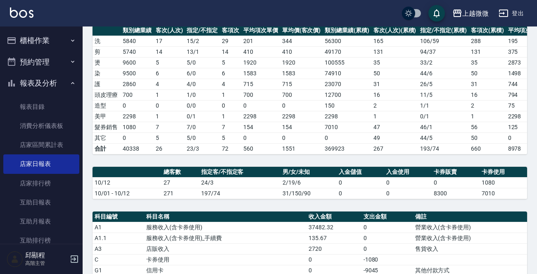
scroll to position [0, 0]
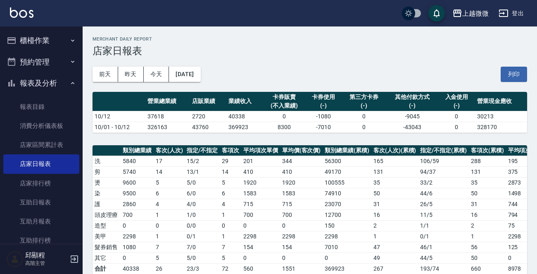
click at [69, 37] on icon "button" at bounding box center [72, 40] width 7 height 7
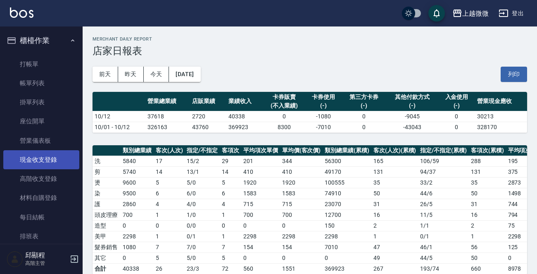
scroll to position [124, 0]
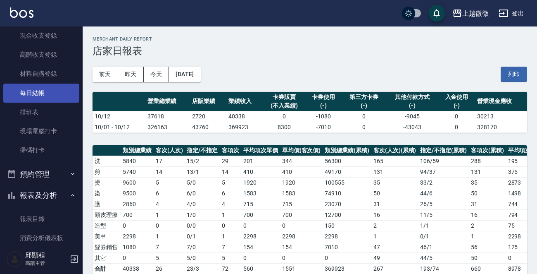
click at [49, 93] on link "每日結帳" at bounding box center [41, 92] width 76 height 19
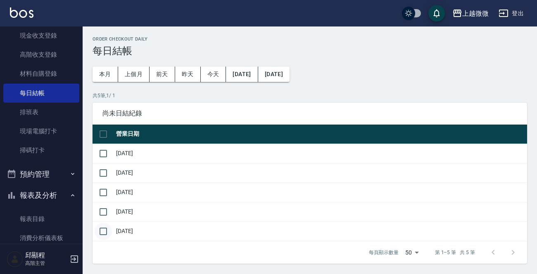
click at [106, 226] on input "checkbox" at bounding box center [103, 230] width 17 height 17
checkbox input "true"
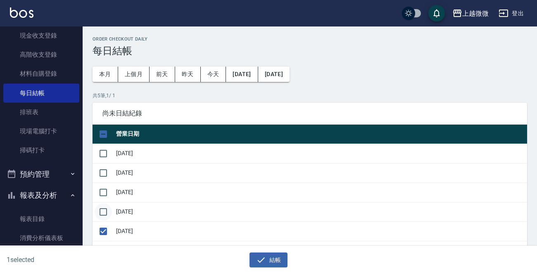
click at [106, 213] on input "checkbox" at bounding box center [103, 211] width 17 height 17
checkbox input "true"
click at [106, 187] on input "checkbox" at bounding box center [103, 191] width 17 height 17
checkbox input "true"
click at [104, 169] on input "checkbox" at bounding box center [103, 172] width 17 height 17
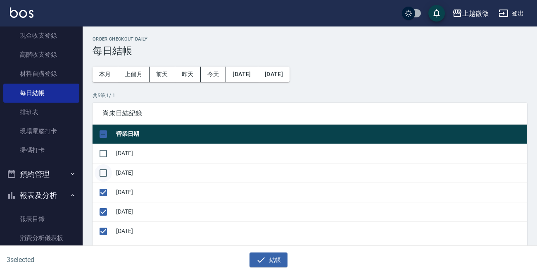
checkbox input "true"
click at [105, 150] on input "checkbox" at bounding box center [103, 153] width 17 height 17
checkbox input "true"
click at [279, 260] on button "結帳" at bounding box center [269, 259] width 38 height 15
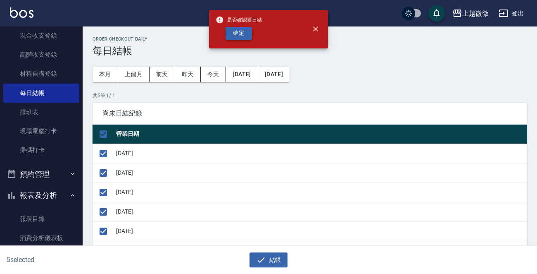
click at [241, 33] on button "確定" at bounding box center [239, 33] width 26 height 13
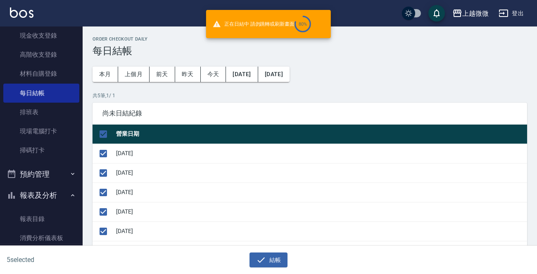
checkbox input "false"
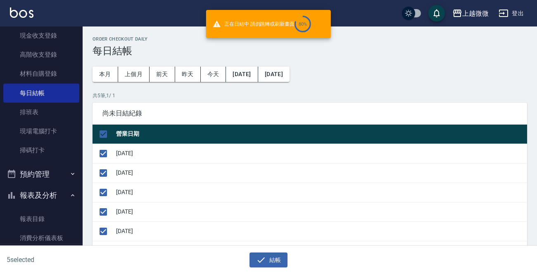
checkbox input "false"
